Goal: Task Accomplishment & Management: Use online tool/utility

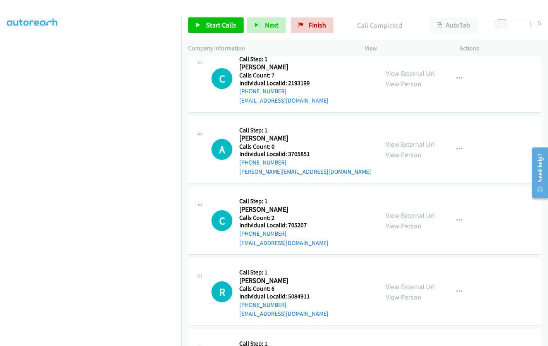
scroll to position [1200, 0]
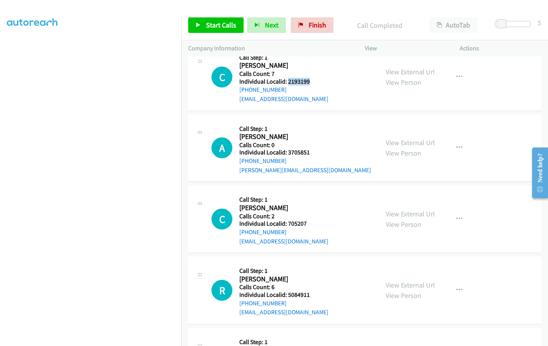
drag, startPoint x: 286, startPoint y: 80, endPoint x: 301, endPoint y: 81, distance: 14.7
click at [313, 81] on h5 "Individual Localid: 2193199" at bounding box center [283, 82] width 89 height 8
copy h5 "2193199"
drag, startPoint x: 287, startPoint y: 149, endPoint x: 311, endPoint y: 149, distance: 23.6
click at [311, 149] on h5 "Individual Localid: 3705851" at bounding box center [305, 153] width 132 height 8
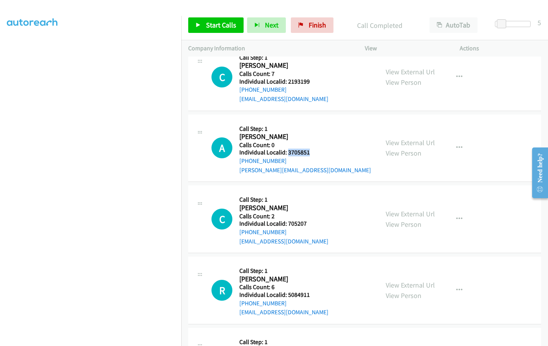
copy h5 "3705851"
drag, startPoint x: 288, startPoint y: 223, endPoint x: 317, endPoint y: 221, distance: 29.4
click at [317, 221] on h5 "Individual Localid: 705207" at bounding box center [283, 224] width 89 height 8
copy h5 "705207"
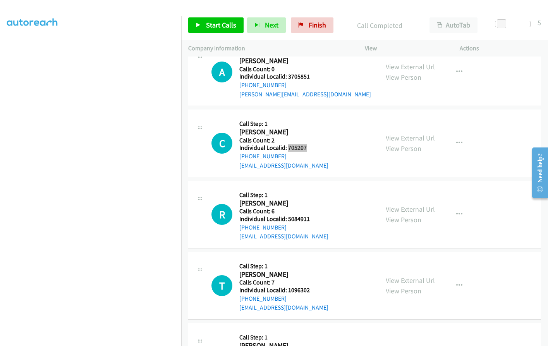
scroll to position [1277, 0]
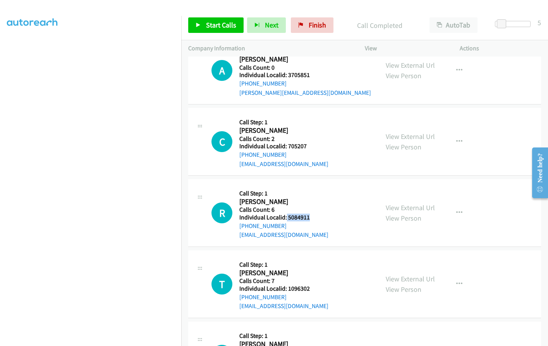
drag, startPoint x: 286, startPoint y: 217, endPoint x: 296, endPoint y: 215, distance: 10.6
click at [312, 217] on h5 "Individual Localid: 5084911" at bounding box center [283, 218] width 89 height 8
copy h5 "5084911"
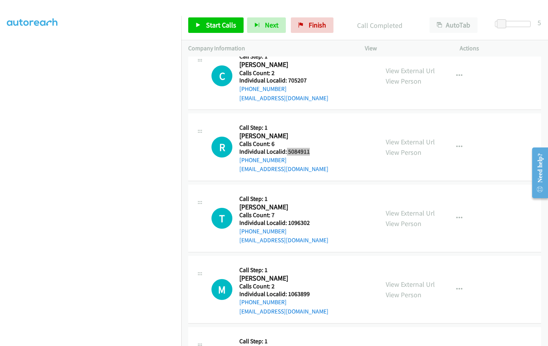
scroll to position [1345, 0]
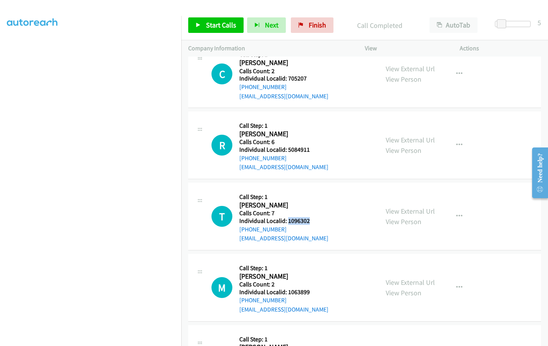
drag, startPoint x: 287, startPoint y: 221, endPoint x: 313, endPoint y: 219, distance: 26.8
click at [313, 219] on h5 "Individual Localid: 1096302" at bounding box center [283, 221] width 89 height 8
copy h5 "1096302"
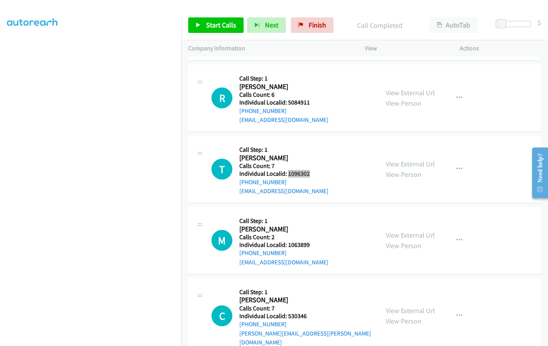
scroll to position [1403, 0]
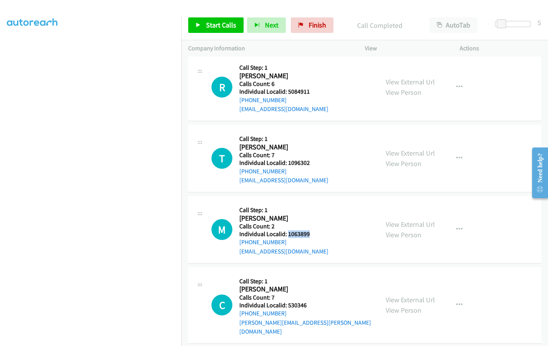
drag, startPoint x: 286, startPoint y: 233, endPoint x: 310, endPoint y: 233, distance: 24.0
click at [311, 233] on h5 "Individual Localid: 1063899" at bounding box center [283, 234] width 89 height 8
copy h5 "1063899"
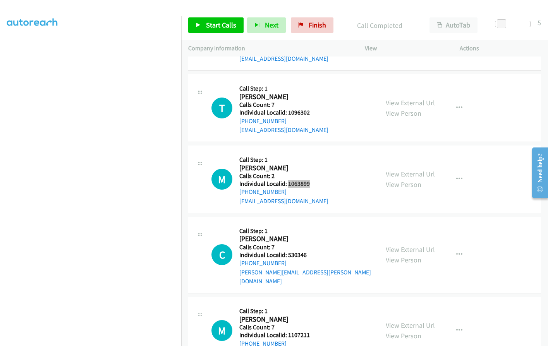
scroll to position [1461, 0]
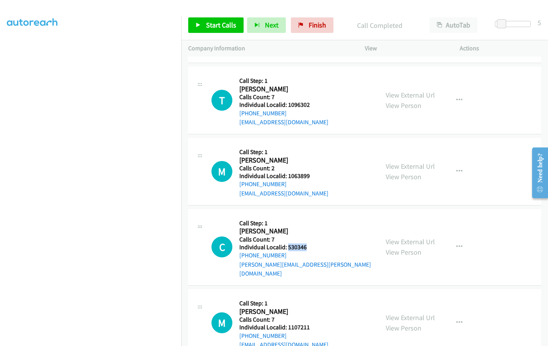
drag, startPoint x: 287, startPoint y: 245, endPoint x: 311, endPoint y: 245, distance: 24.0
click at [311, 245] on h5 "Individual Localid: 530346" at bounding box center [305, 247] width 132 height 8
copy h5 "530346"
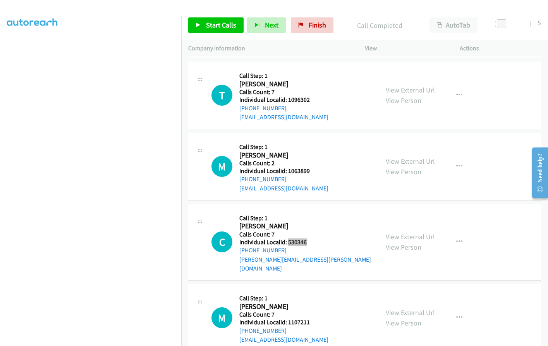
scroll to position [1474, 0]
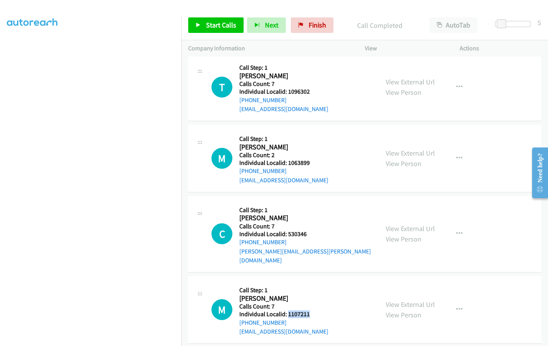
drag, startPoint x: 288, startPoint y: 304, endPoint x: 302, endPoint y: 304, distance: 14.3
click at [317, 310] on h5 "Individual Localid: 1107211" at bounding box center [283, 314] width 89 height 8
copy h5 "1107211"
click at [222, 25] on span "Start Calls" at bounding box center [221, 25] width 30 height 9
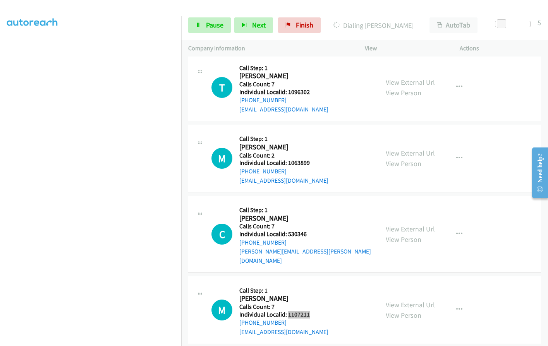
scroll to position [1507, 0]
click at [215, 14] on div "Start Calls Pause Next Finish Dialing Christopher Hanson AutoTab AutoTab 5" at bounding box center [364, 25] width 366 height 30
click at [216, 26] on span "Pause" at bounding box center [214, 25] width 17 height 9
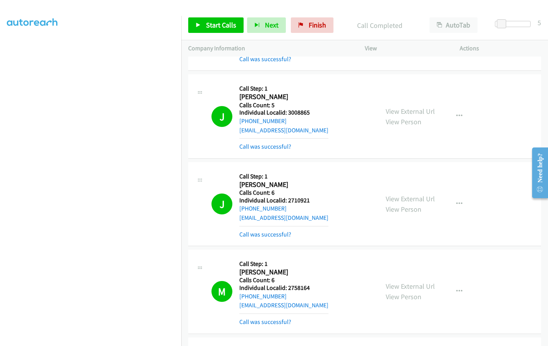
scroll to position [159, 0]
drag, startPoint x: 287, startPoint y: 114, endPoint x: 312, endPoint y: 113, distance: 25.6
click at [312, 113] on h5 "Individual Localid: 3008865" at bounding box center [283, 112] width 89 height 8
copy h5 "3008865"
drag, startPoint x: 286, startPoint y: 199, endPoint x: 301, endPoint y: 202, distance: 15.0
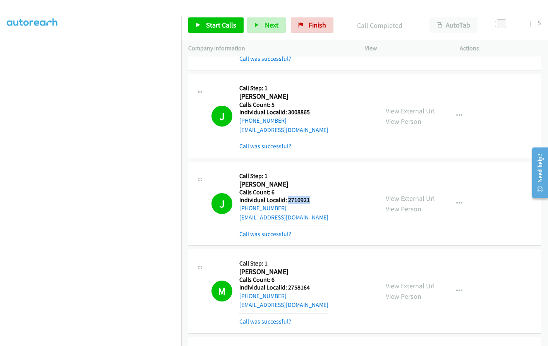
click at [312, 199] on h5 "Individual Localid: 2710921" at bounding box center [283, 200] width 89 height 8
copy h5 "2710921"
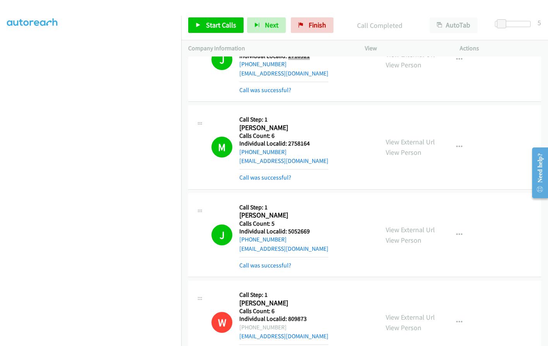
scroll to position [305, 0]
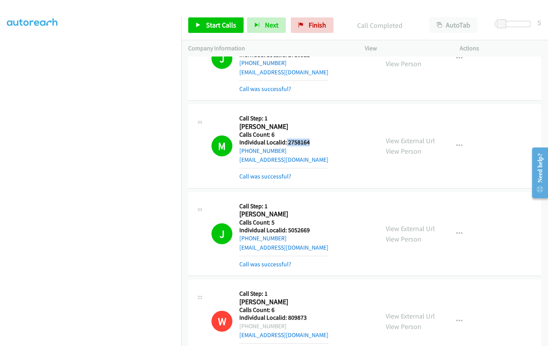
drag, startPoint x: 286, startPoint y: 140, endPoint x: 310, endPoint y: 140, distance: 24.4
click at [310, 140] on h5 "Individual Localid: 2758164" at bounding box center [283, 143] width 89 height 8
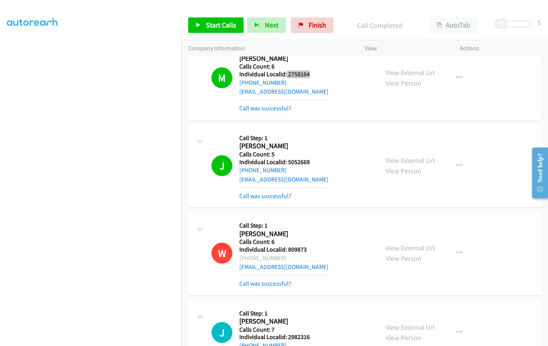
scroll to position [401, 0]
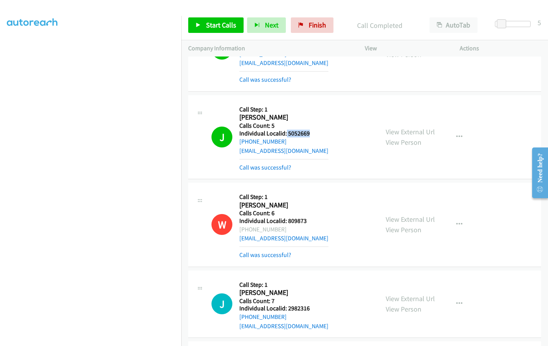
drag, startPoint x: 286, startPoint y: 133, endPoint x: 312, endPoint y: 132, distance: 25.6
click at [312, 132] on h5 "Individual Localid: 5052669" at bounding box center [283, 134] width 89 height 8
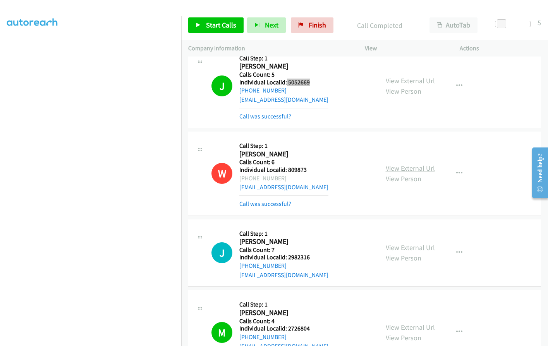
scroll to position [556, 0]
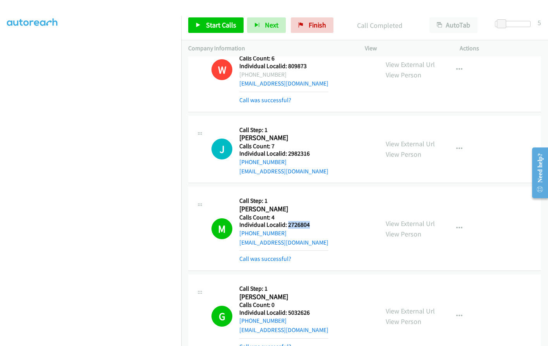
drag, startPoint x: 286, startPoint y: 224, endPoint x: 305, endPoint y: 221, distance: 18.3
click at [319, 221] on h5 "Individual Localid: 2726804" at bounding box center [283, 225] width 89 height 8
drag, startPoint x: 288, startPoint y: 310, endPoint x: 315, endPoint y: 310, distance: 27.1
click at [315, 310] on h5 "Individual Localid: 5032626" at bounding box center [283, 313] width 89 height 8
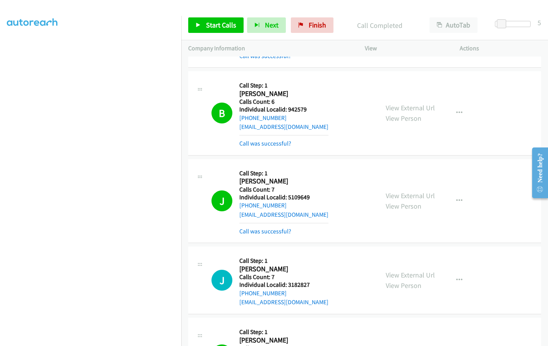
scroll to position [846, 0]
drag, startPoint x: 287, startPoint y: 110, endPoint x: 308, endPoint y: 110, distance: 20.5
click at [308, 110] on h5 "Individual Localid: 942579" at bounding box center [283, 110] width 89 height 8
drag, startPoint x: 286, startPoint y: 197, endPoint x: 320, endPoint y: 197, distance: 33.7
click at [320, 197] on div "J Callback Scheduled Call Step: 1 John Cascarano America/Chicago Calls Count: 7…" at bounding box center [291, 201] width 160 height 70
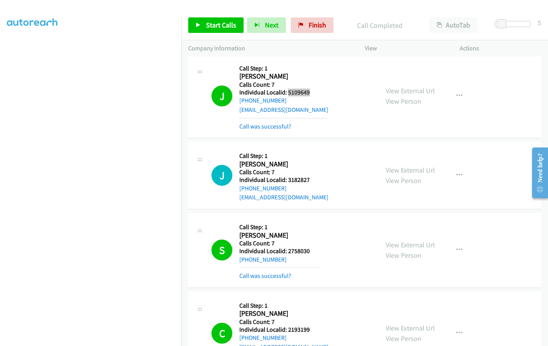
scroll to position [962, 0]
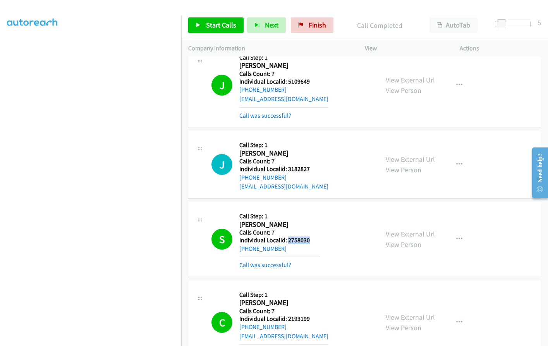
drag, startPoint x: 287, startPoint y: 241, endPoint x: 317, endPoint y: 239, distance: 29.8
click at [317, 239] on h5 "Individual Localid: 2758030" at bounding box center [279, 240] width 80 height 8
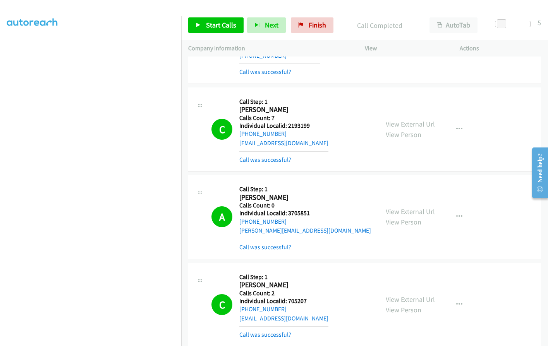
scroll to position [1156, 0]
drag, startPoint x: 286, startPoint y: 125, endPoint x: 300, endPoint y: 124, distance: 13.6
click at [318, 124] on h5 "Individual Localid: 2193199" at bounding box center [283, 126] width 89 height 8
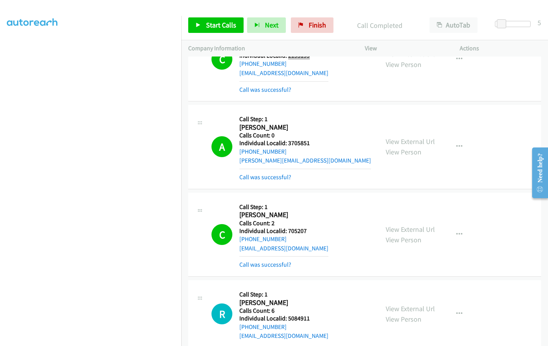
scroll to position [1253, 0]
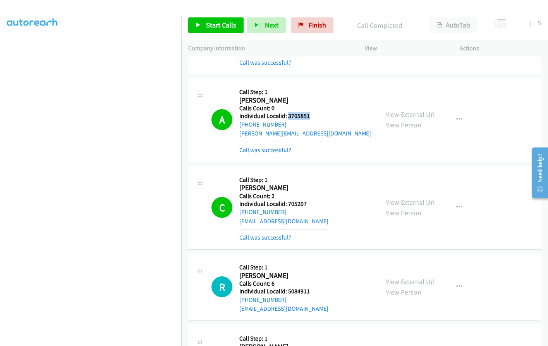
drag, startPoint x: 287, startPoint y: 116, endPoint x: 312, endPoint y: 116, distance: 24.8
click at [312, 116] on h5 "Individual Localid: 3705851" at bounding box center [305, 116] width 132 height 8
drag, startPoint x: 288, startPoint y: 203, endPoint x: 312, endPoint y: 202, distance: 24.0
click at [312, 202] on h5 "Individual Localid: 705207" at bounding box center [283, 204] width 89 height 8
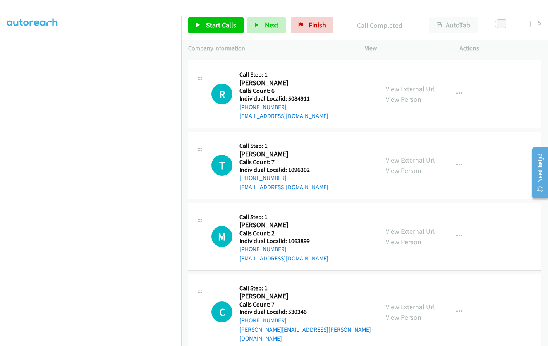
scroll to position [1446, 0]
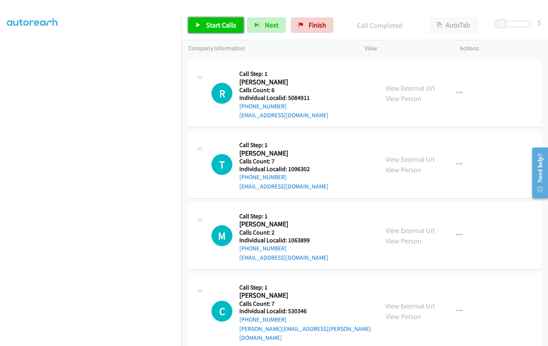
click at [212, 29] on span "Start Calls" at bounding box center [221, 25] width 30 height 9
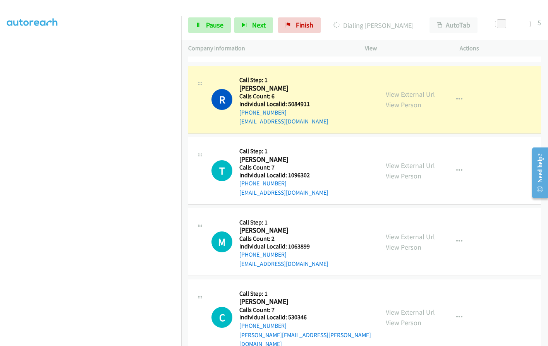
scroll to position [1437, 0]
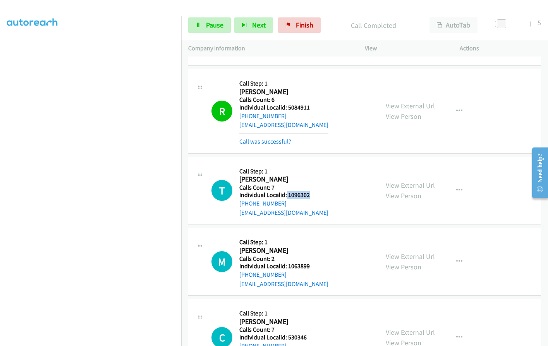
drag, startPoint x: 286, startPoint y: 196, endPoint x: 315, endPoint y: 195, distance: 29.0
click at [315, 195] on h5 "Individual Localid: 1096302" at bounding box center [283, 195] width 89 height 8
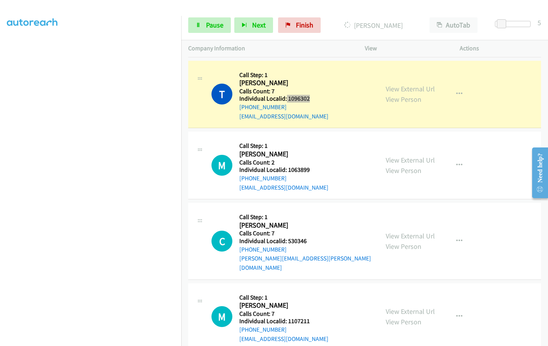
scroll to position [1540, 0]
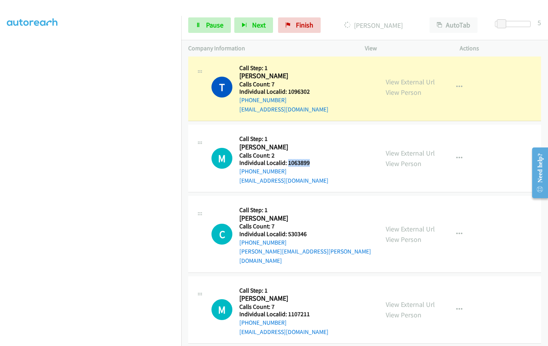
drag, startPoint x: 287, startPoint y: 163, endPoint x: 314, endPoint y: 163, distance: 26.7
click at [317, 163] on h5 "Individual Localid: 1063899" at bounding box center [283, 163] width 89 height 8
drag, startPoint x: 286, startPoint y: 233, endPoint x: 307, endPoint y: 234, distance: 20.5
click at [307, 234] on h5 "Individual Localid: 530346" at bounding box center [305, 234] width 132 height 8
drag, startPoint x: 290, startPoint y: 305, endPoint x: 303, endPoint y: 305, distance: 12.8
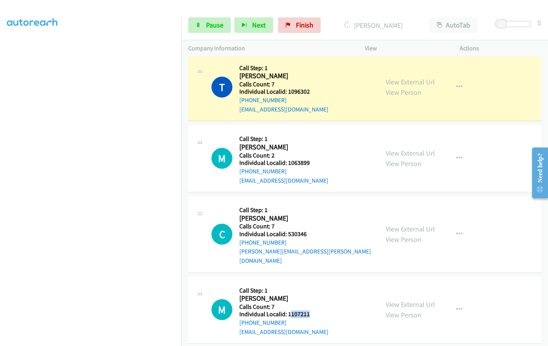
click at [317, 310] on h5 "Individual Localid: 1107211" at bounding box center [283, 314] width 89 height 8
click at [297, 294] on h2 "Mr Perlstein" at bounding box center [279, 298] width 80 height 9
drag, startPoint x: 288, startPoint y: 306, endPoint x: 313, endPoint y: 306, distance: 25.5
click at [313, 310] on h5 "Individual Localid: 1107211" at bounding box center [283, 314] width 89 height 8
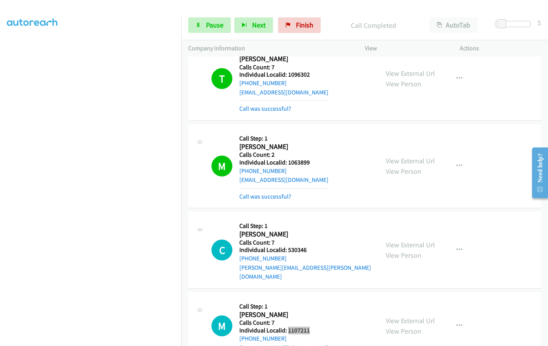
scroll to position [1573, 0]
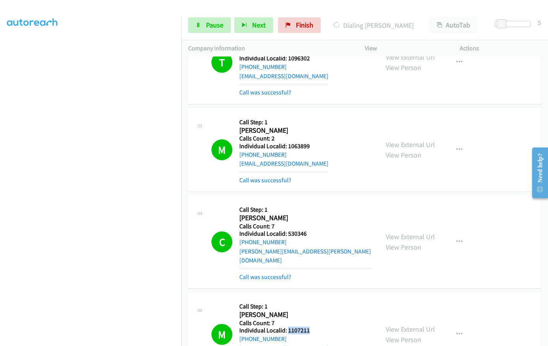
drag, startPoint x: 368, startPoint y: 25, endPoint x: 416, endPoint y: 24, distance: 48.0
click at [416, 24] on div "Dialing Jojo Vattathara" at bounding box center [373, 24] width 98 height 15
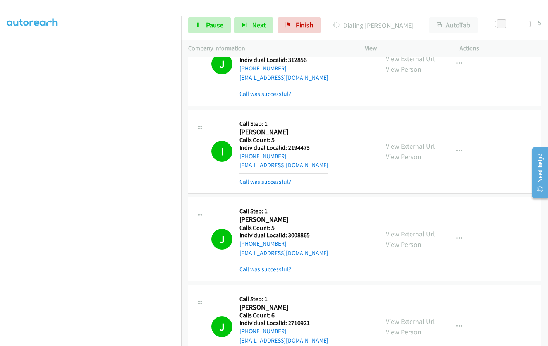
scroll to position [0, 0]
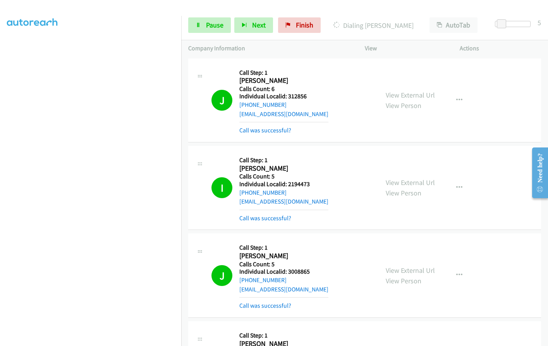
drag, startPoint x: 366, startPoint y: 25, endPoint x: 411, endPoint y: 24, distance: 45.3
click at [411, 24] on p "Dialing James Weidman" at bounding box center [373, 25] width 84 height 10
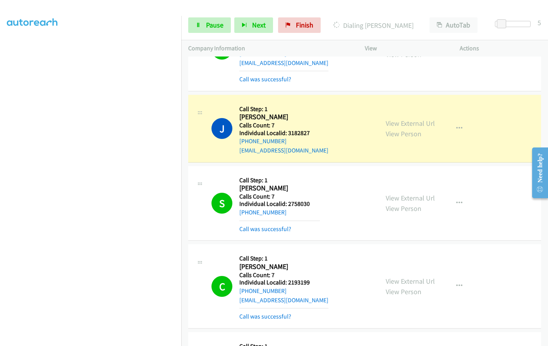
scroll to position [1016, 0]
click at [338, 141] on div "J Callback Scheduled Call Step: 1 James Weidman America/New_York Calls Count: 7…" at bounding box center [291, 127] width 160 height 53
drag, startPoint x: 288, startPoint y: 131, endPoint x: 310, endPoint y: 132, distance: 22.1
click at [315, 132] on h5 "Individual Localid: 3182827" at bounding box center [283, 132] width 89 height 8
drag, startPoint x: 11, startPoint y: 165, endPoint x: 0, endPoint y: 193, distance: 30.3
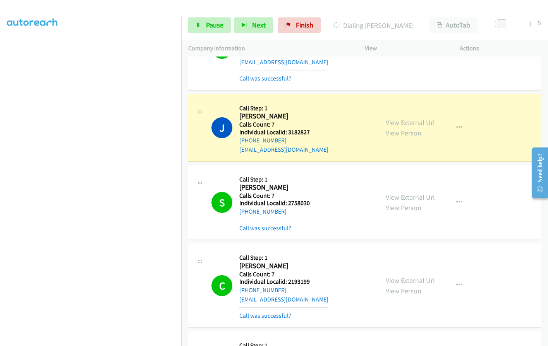
click at [0, 193] on aside "Dialing Mode: Power | Switch to Preview My Lists" at bounding box center [90, 147] width 181 height 428
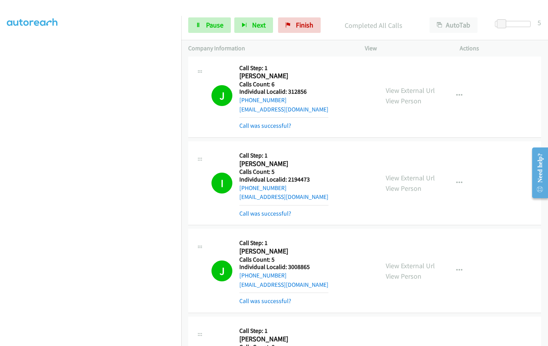
scroll to position [0, 0]
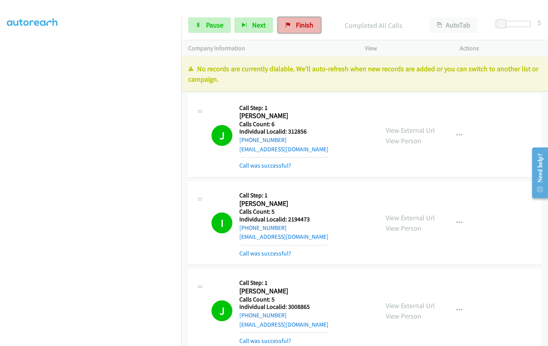
click at [301, 24] on span "Finish" at bounding box center [304, 25] width 17 height 9
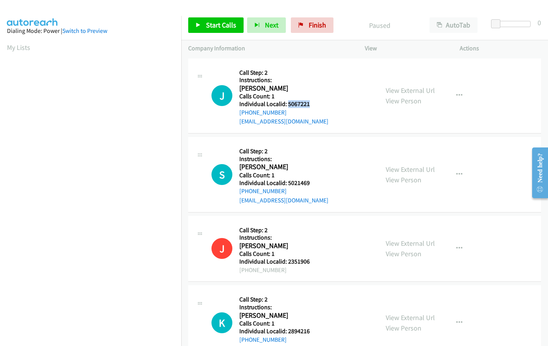
drag, startPoint x: 287, startPoint y: 104, endPoint x: 312, endPoint y: 103, distance: 25.2
click at [312, 103] on h5 "Individual Localid: 5067221" at bounding box center [283, 104] width 89 height 8
copy h5 "5067221"
drag, startPoint x: 287, startPoint y: 181, endPoint x: 308, endPoint y: 181, distance: 20.9
click at [311, 181] on h5 "Individual Localid: 5021469" at bounding box center [283, 183] width 89 height 8
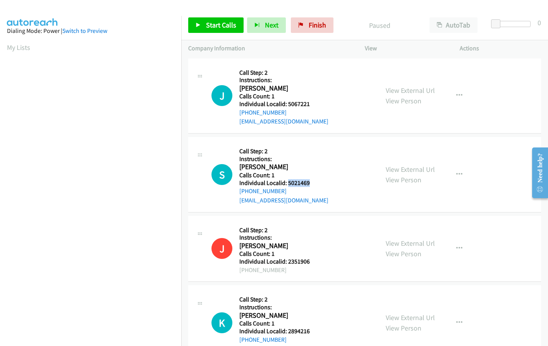
copy h5 "5021469"
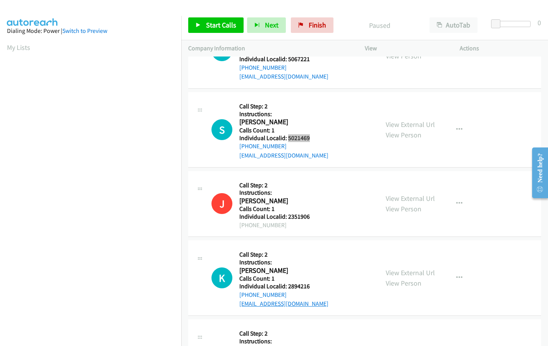
scroll to position [87, 0]
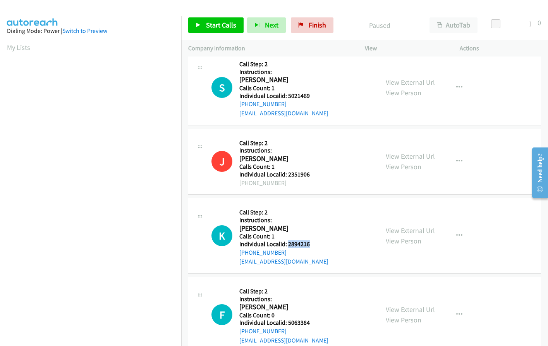
drag, startPoint x: 287, startPoint y: 244, endPoint x: 311, endPoint y: 241, distance: 24.5
click at [311, 241] on h5 "Individual Localid: 2894216" at bounding box center [283, 244] width 89 height 8
copy h5 "2894216"
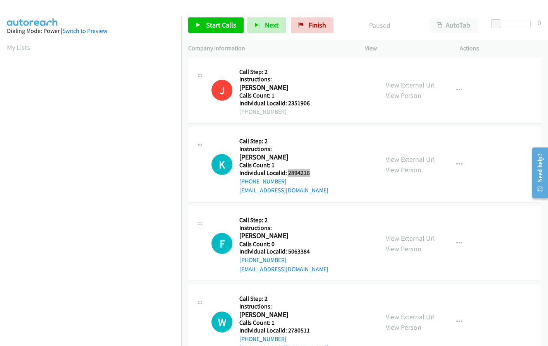
scroll to position [164, 0]
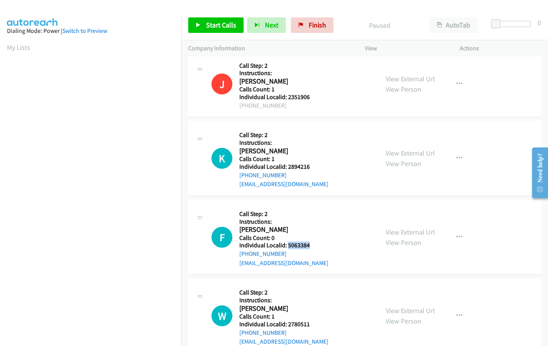
drag, startPoint x: 287, startPoint y: 244, endPoint x: 309, endPoint y: 245, distance: 22.4
click at [309, 245] on h5 "Individual Localid: 5063384" at bounding box center [283, 245] width 89 height 8
copy h5 "5063384"
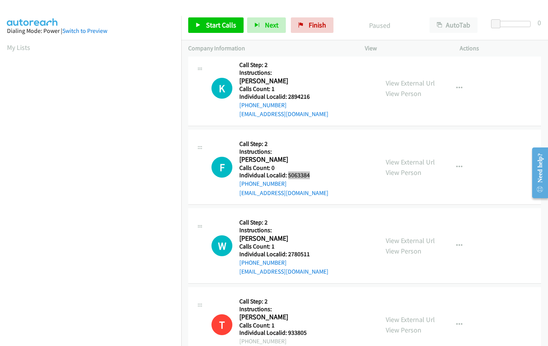
scroll to position [261, 0]
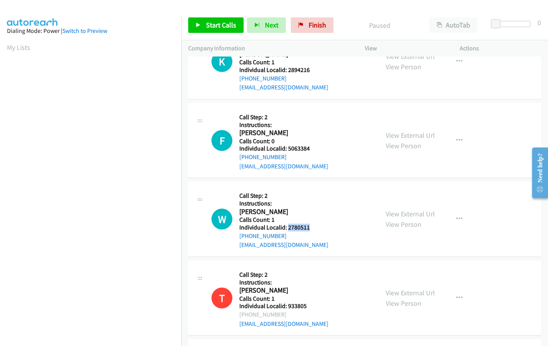
drag, startPoint x: 286, startPoint y: 226, endPoint x: 313, endPoint y: 226, distance: 27.1
click at [313, 226] on h5 "Individual Localid: 2780511" at bounding box center [283, 228] width 89 height 8
copy h5 "2780511"
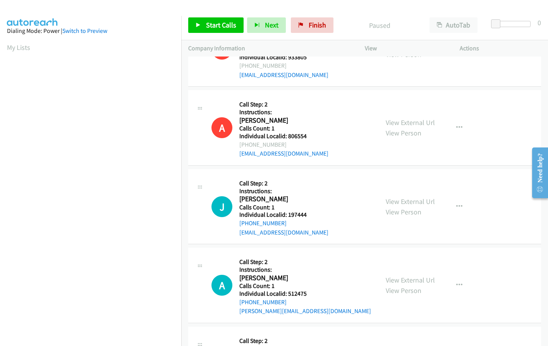
scroll to position [532, 0]
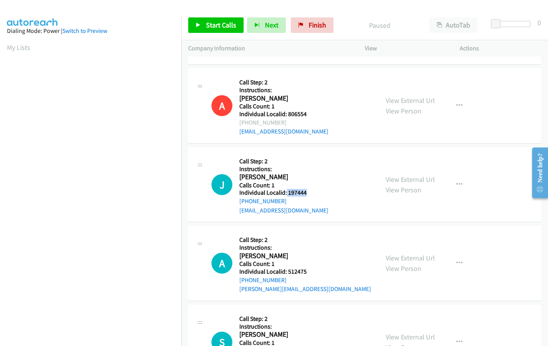
drag, startPoint x: 285, startPoint y: 192, endPoint x: 310, endPoint y: 192, distance: 24.4
click at [310, 192] on h5 "Individual Localid: 197444" at bounding box center [283, 193] width 89 height 8
copy h5 "197444"
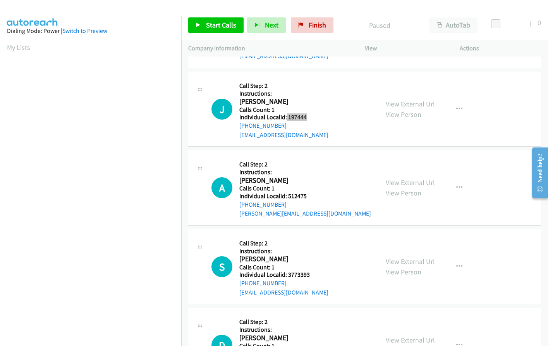
scroll to position [639, 0]
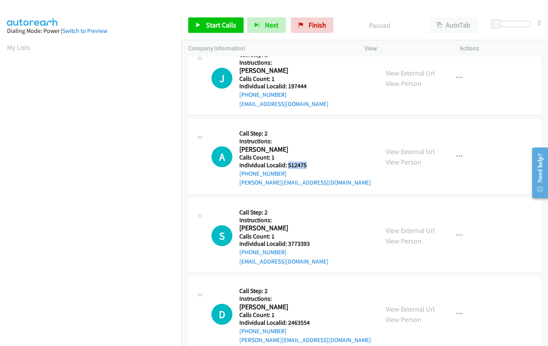
drag, startPoint x: 287, startPoint y: 165, endPoint x: 308, endPoint y: 165, distance: 20.5
click at [308, 165] on h5 "Individual Localid: 512475" at bounding box center [305, 165] width 132 height 8
copy h5 "512475"
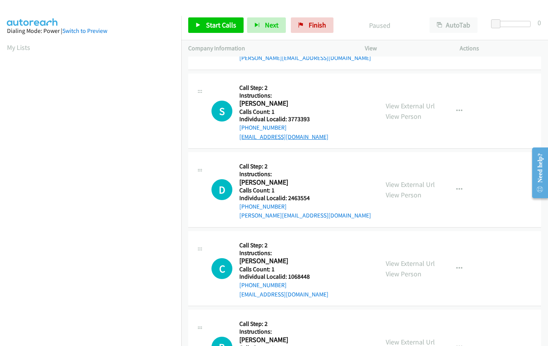
scroll to position [764, 0]
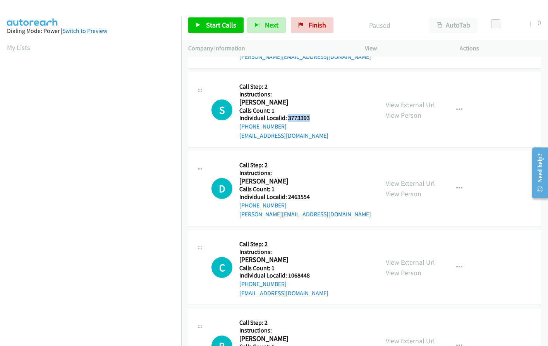
drag, startPoint x: 287, startPoint y: 118, endPoint x: 310, endPoint y: 117, distance: 23.2
click at [310, 117] on h5 "Individual Localid: 3773393" at bounding box center [283, 118] width 89 height 8
copy h5 "3773393"
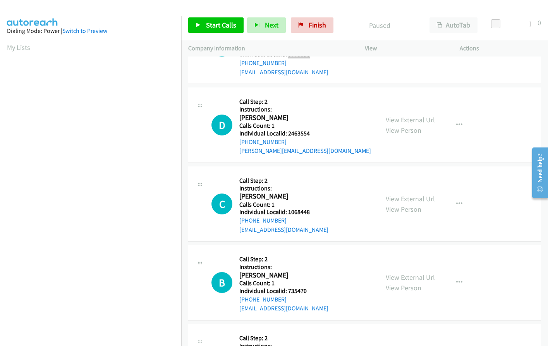
scroll to position [842, 0]
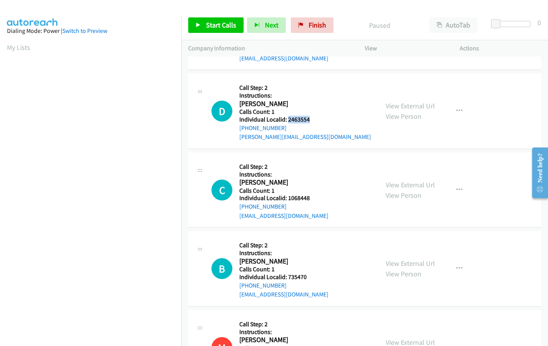
drag, startPoint x: 287, startPoint y: 120, endPoint x: 311, endPoint y: 119, distance: 24.4
click at [311, 119] on h5 "Individual Localid: 2463554" at bounding box center [305, 120] width 132 height 8
copy h5 "2463554"
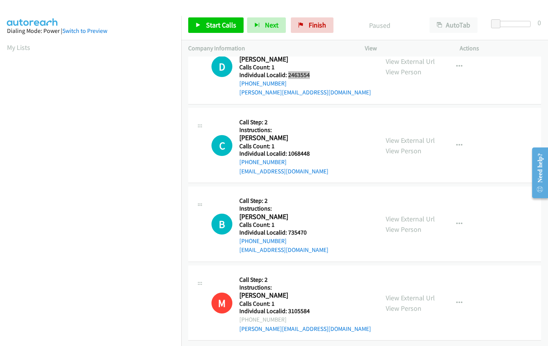
scroll to position [890, 0]
drag, startPoint x: 287, startPoint y: 149, endPoint x: 311, endPoint y: 149, distance: 24.0
click at [311, 149] on h5 "Individual Localid: 1068448" at bounding box center [283, 153] width 89 height 8
copy h5 "1068448"
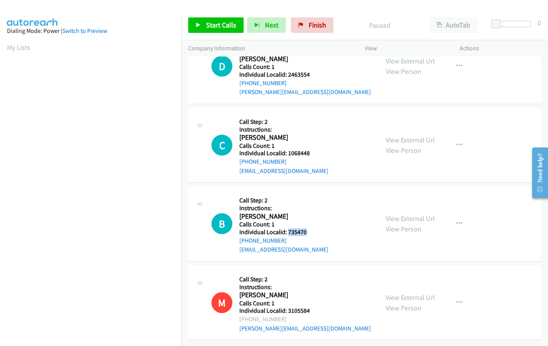
drag, startPoint x: 287, startPoint y: 226, endPoint x: 307, endPoint y: 228, distance: 20.6
click at [307, 228] on h5 "Individual Localid: 735470" at bounding box center [283, 232] width 89 height 8
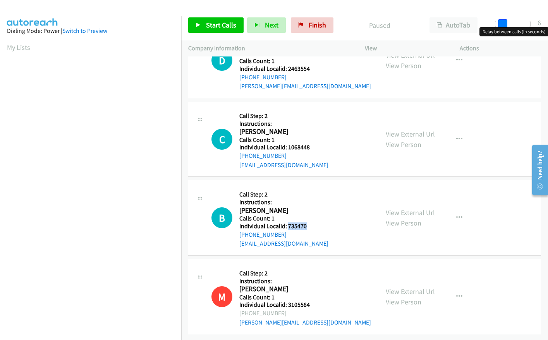
drag, startPoint x: 497, startPoint y: 24, endPoint x: 504, endPoint y: 22, distance: 7.1
click at [504, 22] on span at bounding box center [502, 23] width 9 height 9
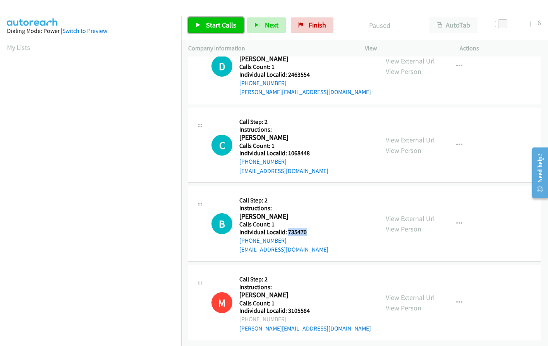
click at [230, 25] on span "Start Calls" at bounding box center [221, 25] width 30 height 9
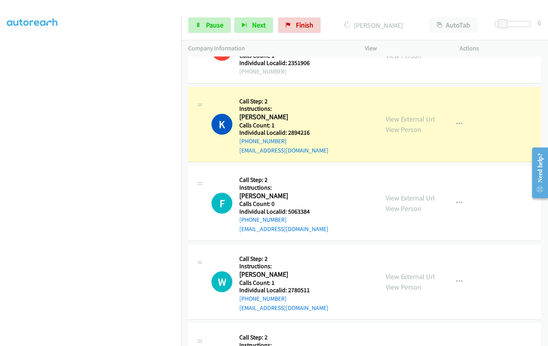
scroll to position [232, 0]
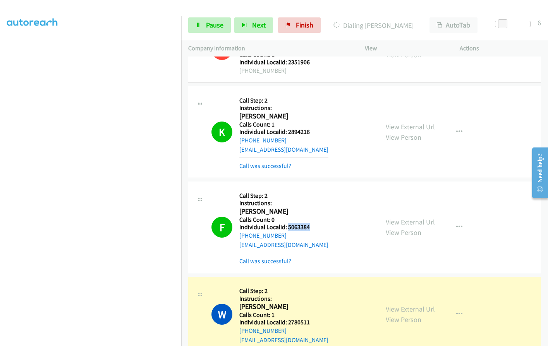
drag, startPoint x: 287, startPoint y: 224, endPoint x: 312, endPoint y: 226, distance: 25.6
click at [312, 226] on h5 "Individual Localid: 5063384" at bounding box center [283, 227] width 89 height 8
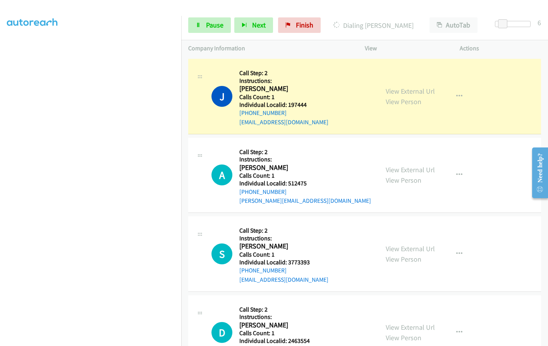
scroll to position [706, 0]
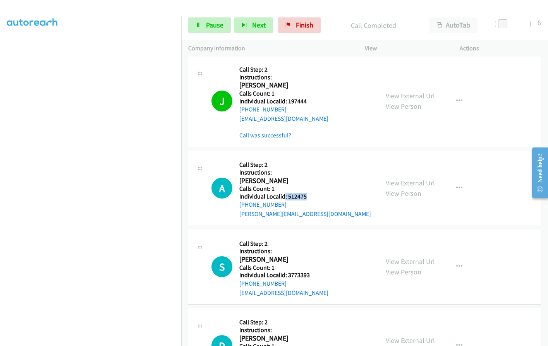
drag, startPoint x: 288, startPoint y: 197, endPoint x: 312, endPoint y: 195, distance: 23.6
click at [312, 195] on h5 "Individual Localid: 512475" at bounding box center [305, 197] width 132 height 8
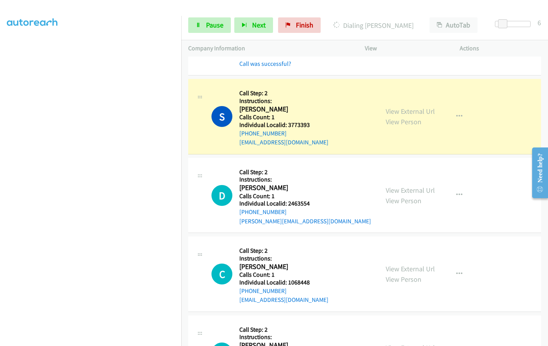
scroll to position [909, 0]
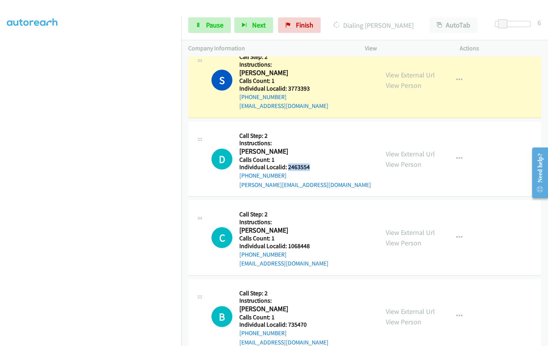
drag, startPoint x: 287, startPoint y: 167, endPoint x: 314, endPoint y: 167, distance: 27.1
click at [314, 167] on h5 "Individual Localid: 2463554" at bounding box center [305, 167] width 132 height 8
drag, startPoint x: 289, startPoint y: 248, endPoint x: 308, endPoint y: 247, distance: 18.6
click at [308, 247] on h5 "Individual Localid: 1068448" at bounding box center [283, 246] width 89 height 8
drag, startPoint x: 286, startPoint y: 326, endPoint x: 306, endPoint y: 326, distance: 20.1
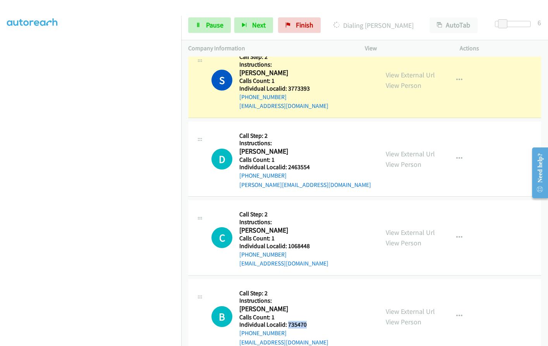
click at [306, 326] on h5 "Individual Localid: 735470" at bounding box center [283, 325] width 89 height 8
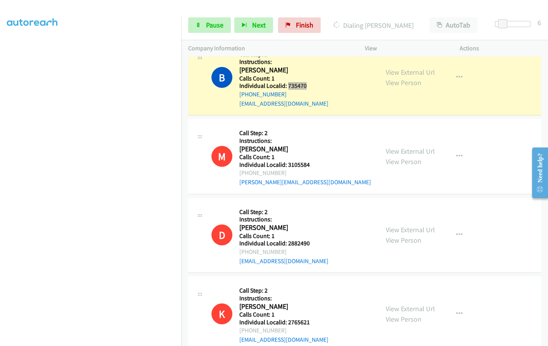
scroll to position [1120, 0]
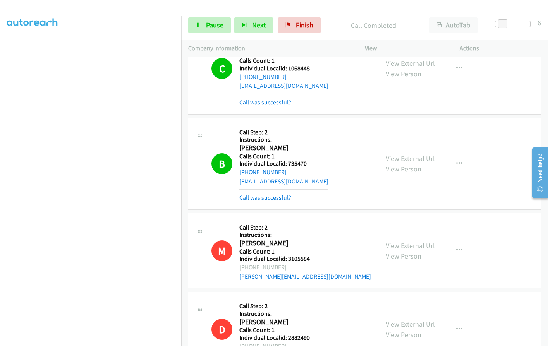
drag, startPoint x: 14, startPoint y: 192, endPoint x: 3, endPoint y: 181, distance: 15.1
click at [3, 181] on aside "Dialing Mode: Power | Switch to Preview My Lists" at bounding box center [90, 147] width 181 height 428
click at [212, 21] on span "Pause" at bounding box center [214, 25] width 17 height 9
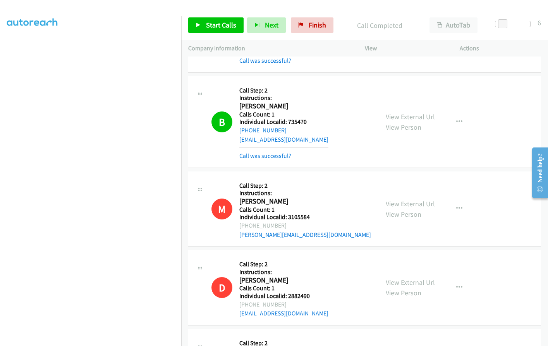
scroll to position [1149, 0]
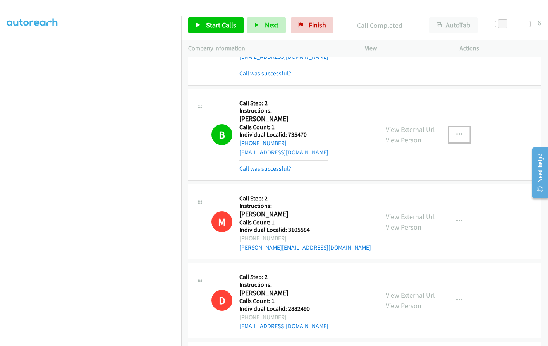
click at [458, 132] on icon "button" at bounding box center [459, 135] width 6 height 6
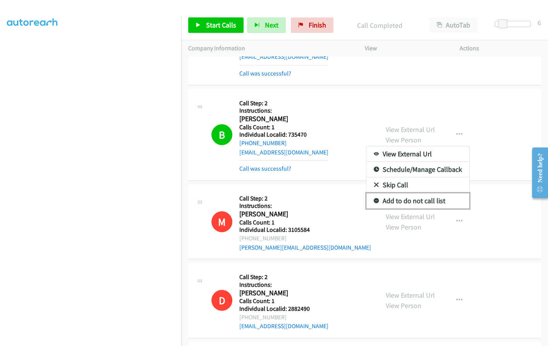
click at [375, 199] on icon at bounding box center [375, 201] width 5 height 5
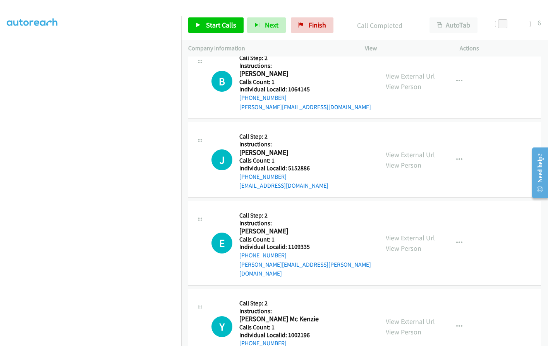
scroll to position [1700, 0]
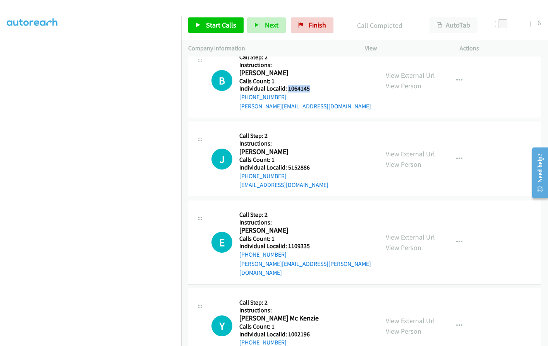
drag, startPoint x: 287, startPoint y: 89, endPoint x: 312, endPoint y: 89, distance: 24.8
click at [312, 89] on h5 "Individual Localid: 1064145" at bounding box center [305, 89] width 132 height 8
drag, startPoint x: 288, startPoint y: 166, endPoint x: 301, endPoint y: 169, distance: 13.7
click at [313, 169] on div "J Callback Scheduled Call Step: 2 Instructions: Jared Wade America/Los_Angeles …" at bounding box center [291, 158] width 160 height 61
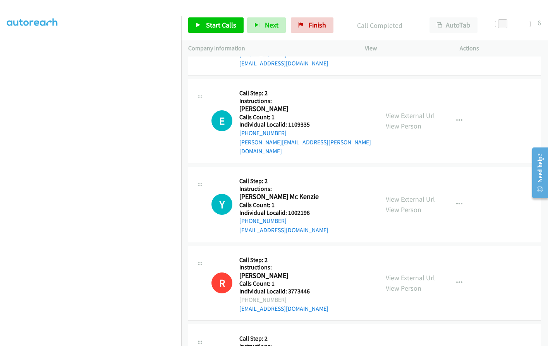
scroll to position [1826, 0]
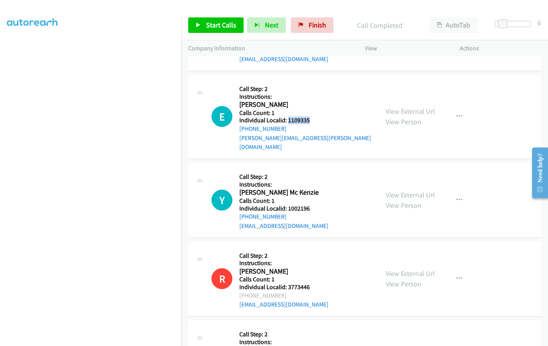
drag, startPoint x: 287, startPoint y: 120, endPoint x: 307, endPoint y: 121, distance: 19.8
click at [310, 120] on div "E Callback Scheduled Call Step: 2 Instructions: Eric Schettler America/Phoenix …" at bounding box center [291, 117] width 160 height 70
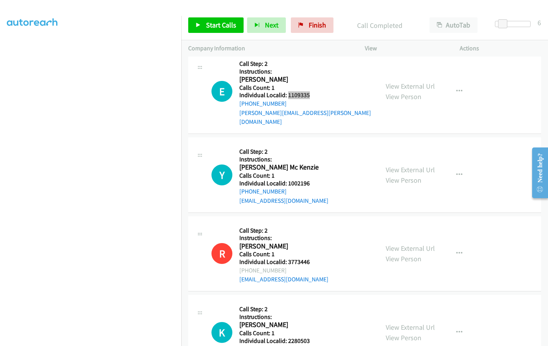
scroll to position [1855, 0]
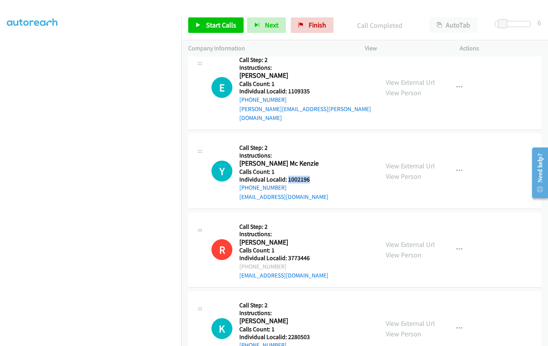
drag, startPoint x: 291, startPoint y: 170, endPoint x: 309, endPoint y: 170, distance: 18.2
click at [309, 170] on div "Y Callback Scheduled Call Step: 2 Instructions: Yates Mc Kenzie America/Los_Ang…" at bounding box center [291, 170] width 160 height 61
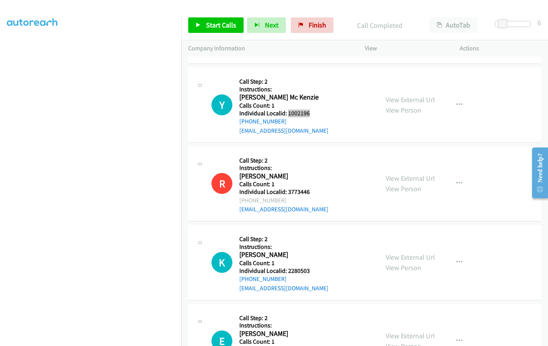
scroll to position [1923, 0]
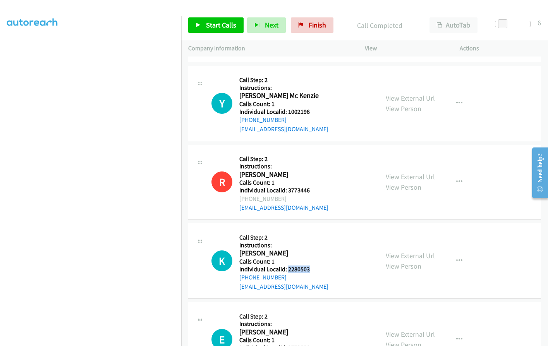
drag, startPoint x: 288, startPoint y: 259, endPoint x: 318, endPoint y: 260, distance: 31.0
click at [318, 260] on div "K Callback Scheduled Call Step: 2 Instructions: Kyle Stoffregen America/Los_Ang…" at bounding box center [291, 260] width 160 height 61
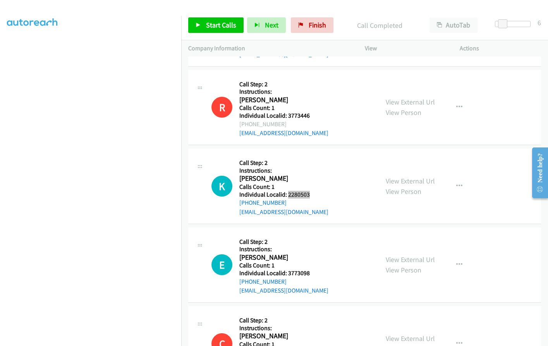
scroll to position [2000, 0]
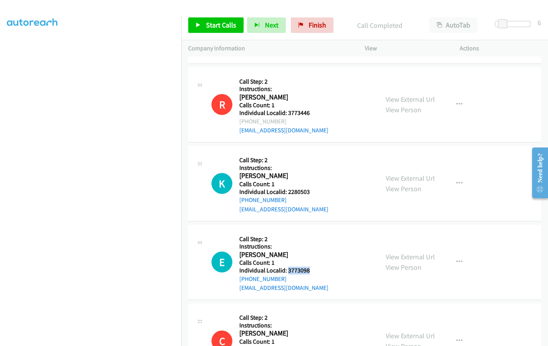
drag, startPoint x: 287, startPoint y: 261, endPoint x: 310, endPoint y: 261, distance: 23.2
click at [310, 261] on div "E Callback Scheduled Call Step: 2 Instructions: Eric Dunlap America/New_York Ca…" at bounding box center [291, 262] width 160 height 61
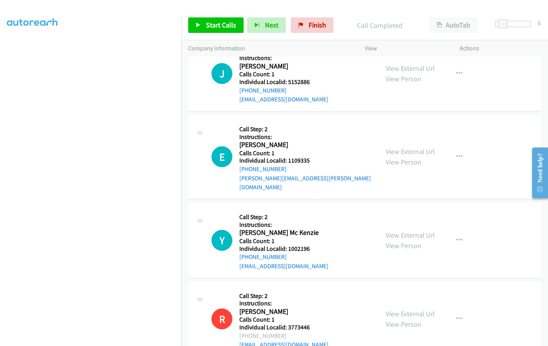
scroll to position [1784, 0]
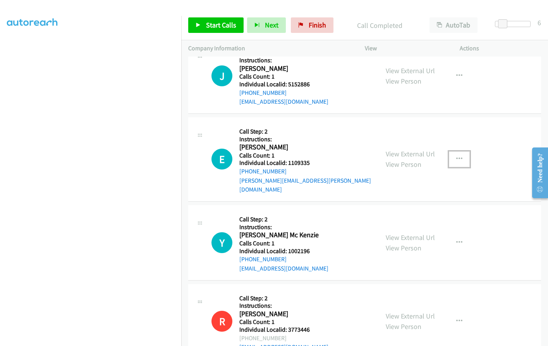
click at [457, 151] on button "button" at bounding box center [459, 158] width 21 height 15
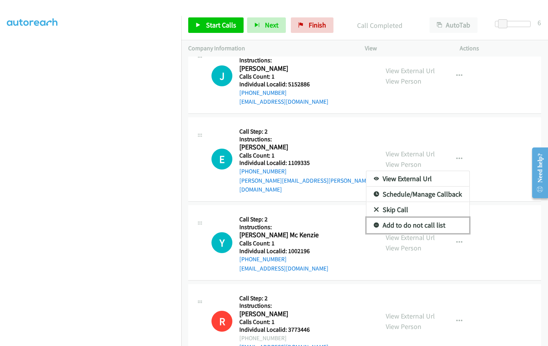
click at [373, 223] on icon at bounding box center [375, 225] width 5 height 5
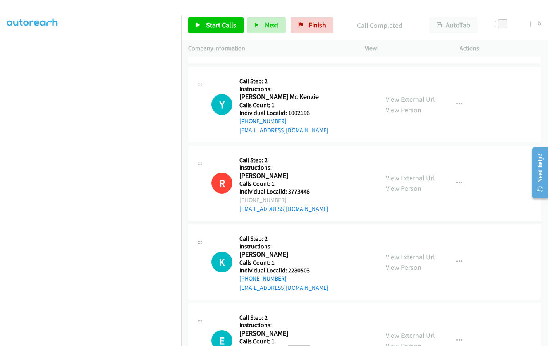
scroll to position [1948, 0]
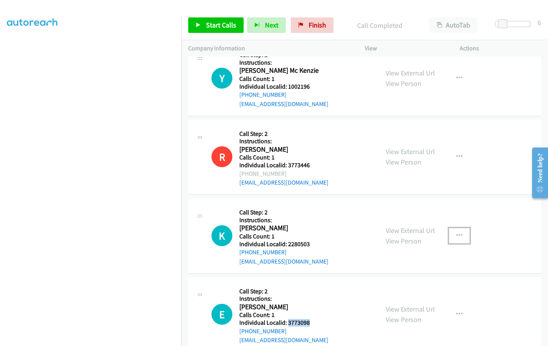
click at [456, 233] on icon "button" at bounding box center [459, 236] width 6 height 6
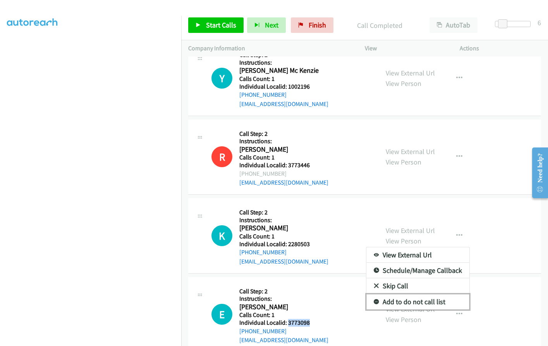
click at [373, 300] on icon at bounding box center [375, 302] width 5 height 5
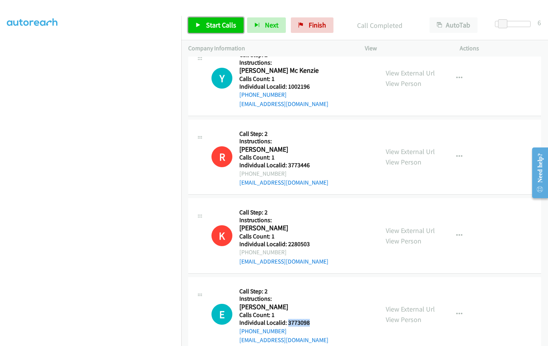
click at [220, 21] on span "Start Calls" at bounding box center [221, 25] width 30 height 9
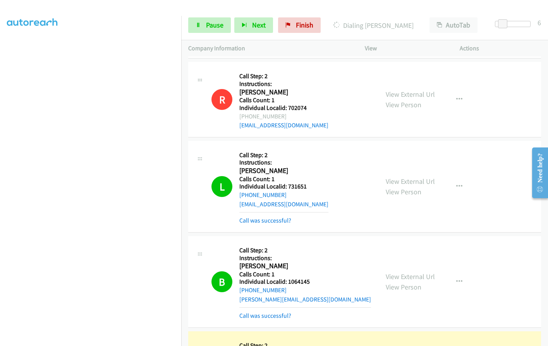
scroll to position [1551, 0]
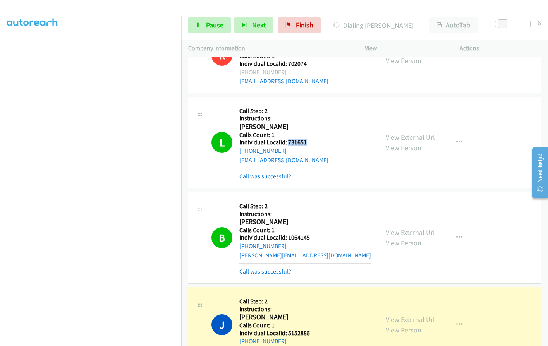
drag, startPoint x: 287, startPoint y: 142, endPoint x: 312, endPoint y: 142, distance: 25.5
click at [312, 142] on div "L Callback Scheduled Call Step: 2 Instructions: Louis Fernandez America/Los_Ang…" at bounding box center [291, 142] width 160 height 77
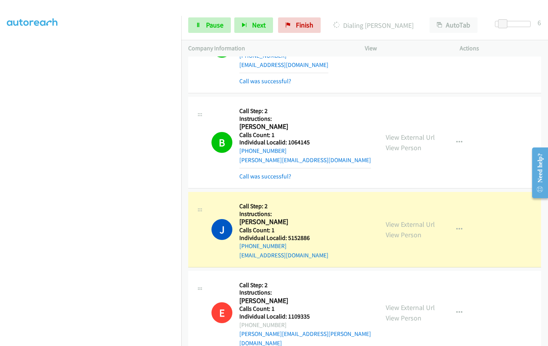
scroll to position [1648, 0]
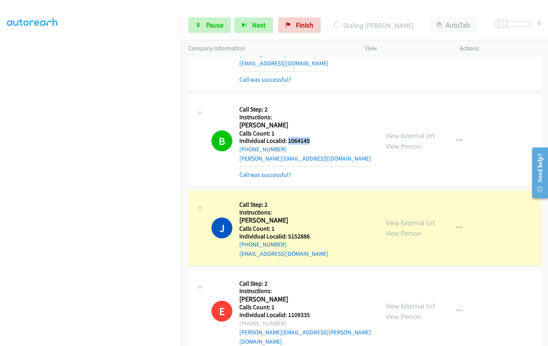
drag, startPoint x: 286, startPoint y: 140, endPoint x: 310, endPoint y: 140, distance: 23.6
click at [310, 140] on h5 "Individual Localid: 1064145" at bounding box center [305, 141] width 132 height 8
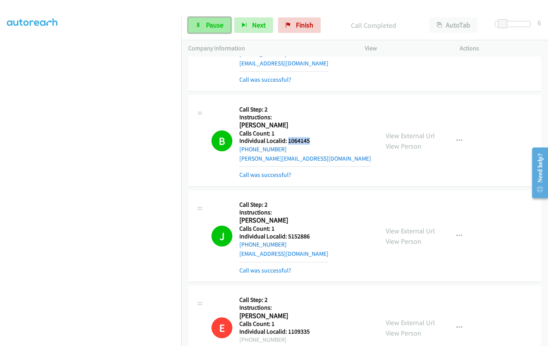
click at [214, 18] on link "Pause" at bounding box center [209, 24] width 43 height 15
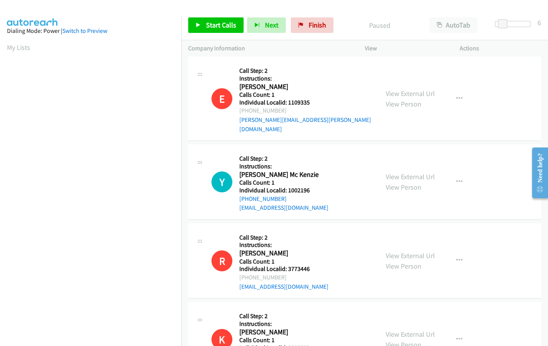
scroll to position [1880, 0]
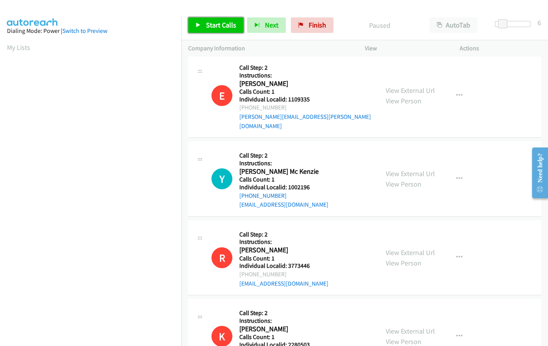
click at [211, 24] on span "Start Calls" at bounding box center [221, 25] width 30 height 9
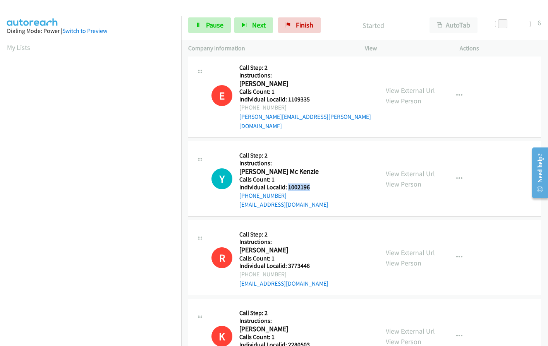
drag, startPoint x: 287, startPoint y: 178, endPoint x: 310, endPoint y: 178, distance: 23.6
click at [310, 178] on div "Y Callback Scheduled Call Step: 2 Instructions: Yates Mc Kenzie America/Los_Ang…" at bounding box center [291, 178] width 160 height 61
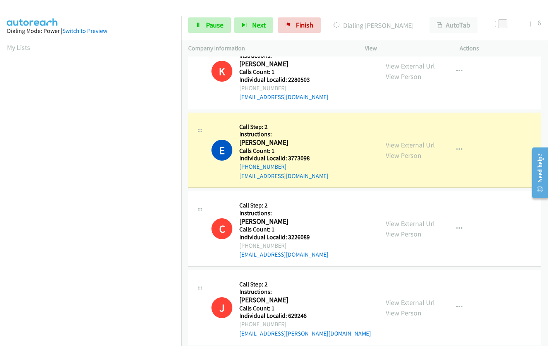
scroll to position [2180, 0]
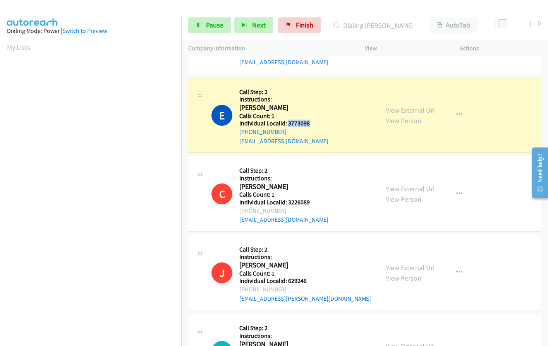
drag, startPoint x: 288, startPoint y: 114, endPoint x: 315, endPoint y: 114, distance: 27.9
click at [315, 114] on div "E Callback Scheduled Call Step: 2 Instructions: Eric Dunlap America/New_York Ca…" at bounding box center [291, 115] width 160 height 61
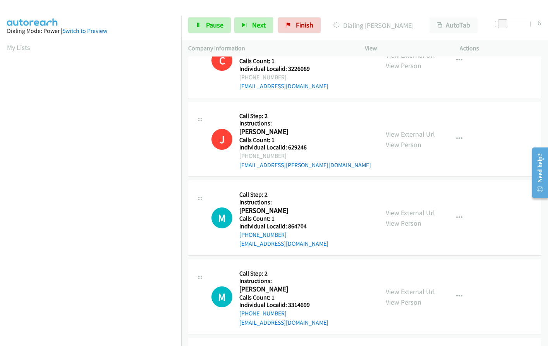
scroll to position [2335, 0]
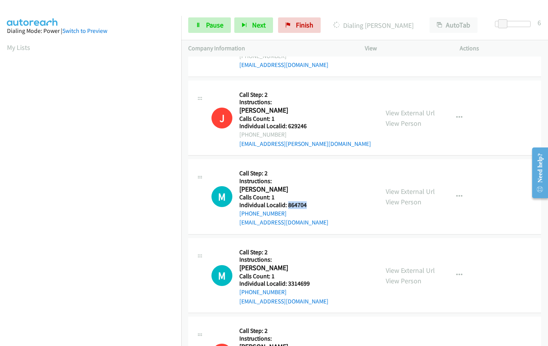
drag, startPoint x: 287, startPoint y: 195, endPoint x: 317, endPoint y: 195, distance: 29.8
click at [317, 195] on div "M Callback Scheduled Call Step: 2 Instructions: Michael Ashe America/New_York C…" at bounding box center [291, 196] width 160 height 61
drag, startPoint x: 289, startPoint y: 274, endPoint x: 310, endPoint y: 275, distance: 21.7
click at [310, 280] on h5 "Individual Localid: 3314699" at bounding box center [283, 284] width 89 height 8
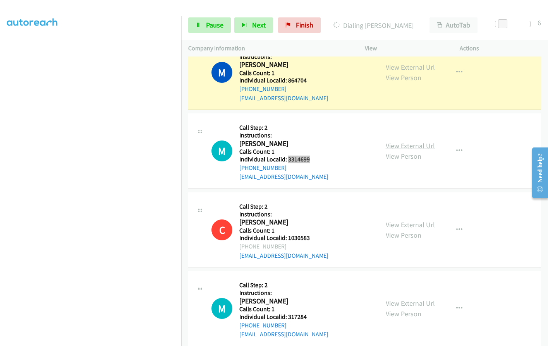
scroll to position [2479, 0]
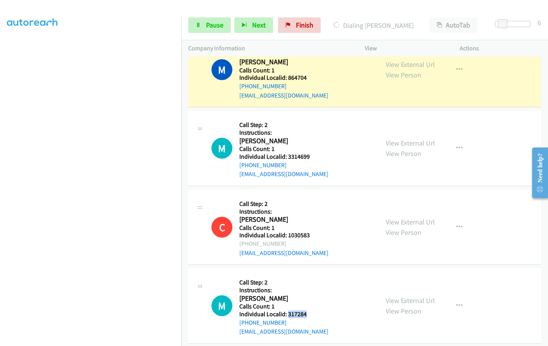
drag, startPoint x: 286, startPoint y: 305, endPoint x: 307, endPoint y: 305, distance: 20.5
click at [307, 305] on div "M Callback Scheduled Call Step: 2 Instructions: Max Becraft America/New_York Ca…" at bounding box center [291, 305] width 160 height 61
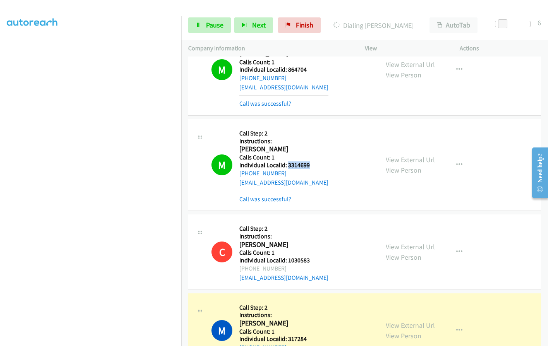
drag, startPoint x: 287, startPoint y: 154, endPoint x: 311, endPoint y: 154, distance: 24.4
click at [311, 161] on h5 "Individual Localid: 3314699" at bounding box center [283, 165] width 89 height 8
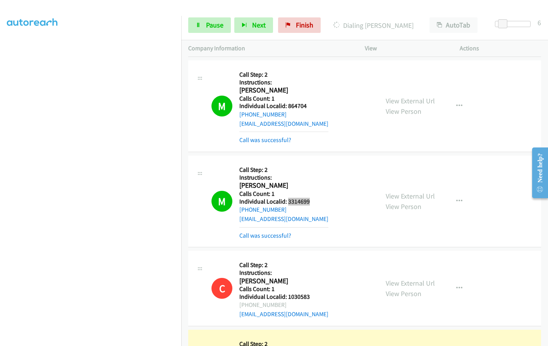
scroll to position [2438, 0]
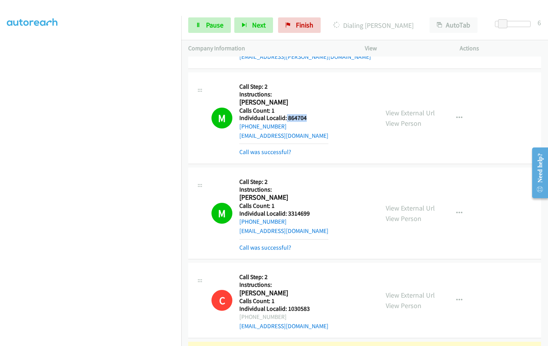
drag, startPoint x: 286, startPoint y: 110, endPoint x: 310, endPoint y: 110, distance: 24.8
click at [310, 110] on div "M Callback Scheduled Call Step: 2 Instructions: Michael Ashe America/New_York C…" at bounding box center [291, 117] width 160 height 77
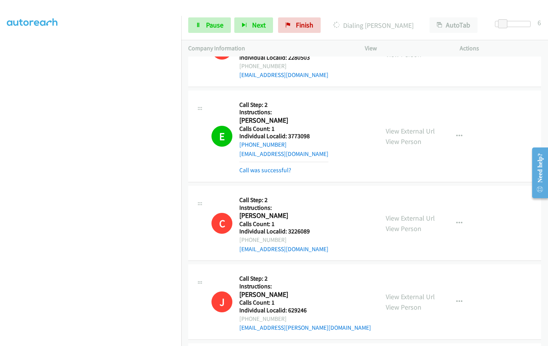
scroll to position [2158, 0]
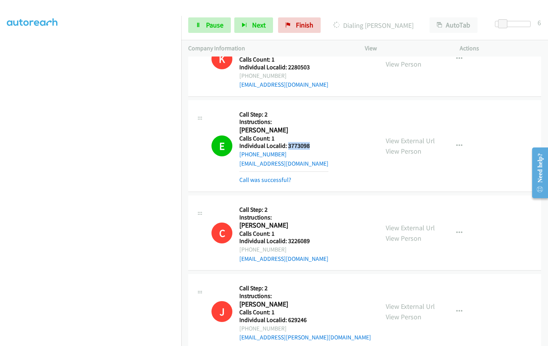
drag, startPoint x: 286, startPoint y: 135, endPoint x: 310, endPoint y: 135, distance: 24.0
click at [310, 135] on div "E Callback Scheduled Call Step: 2 Instructions: Eric Dunlap America/New_York Ca…" at bounding box center [291, 145] width 160 height 77
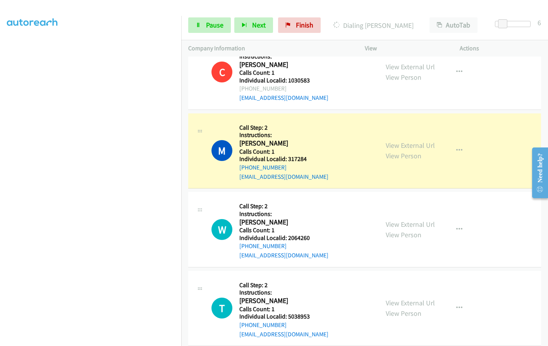
scroll to position [2669, 0]
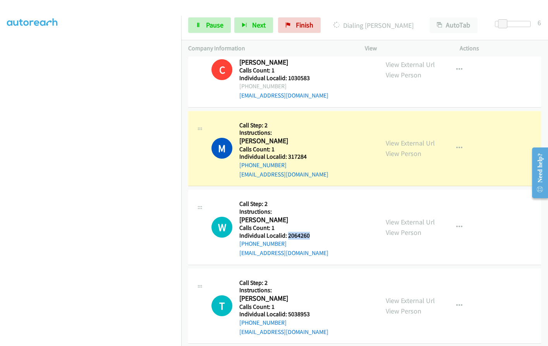
drag, startPoint x: 287, startPoint y: 226, endPoint x: 315, endPoint y: 225, distance: 28.6
click at [315, 225] on div "W Callback Scheduled Call Step: 2 Instructions: William Chapman America/New_Yor…" at bounding box center [291, 227] width 160 height 61
drag, startPoint x: 285, startPoint y: 305, endPoint x: 311, endPoint y: 305, distance: 25.9
click at [311, 305] on div "T Callback Scheduled Call Step: 2 Instructions: Taylor Giorgio America/Los_Ange…" at bounding box center [291, 306] width 160 height 61
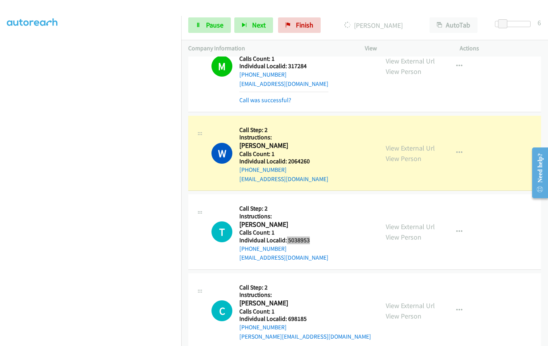
scroll to position [2764, 0]
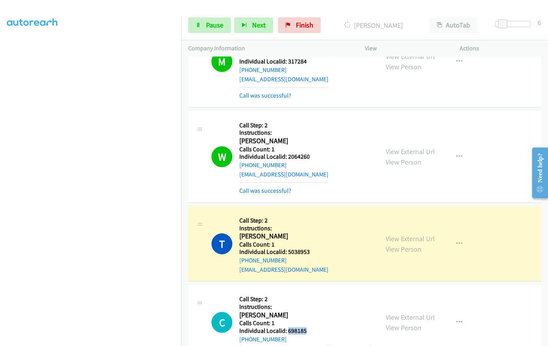
drag, startPoint x: 287, startPoint y: 322, endPoint x: 308, endPoint y: 321, distance: 20.9
click at [308, 327] on h5 "Individual Localid: 698185" at bounding box center [305, 331] width 132 height 8
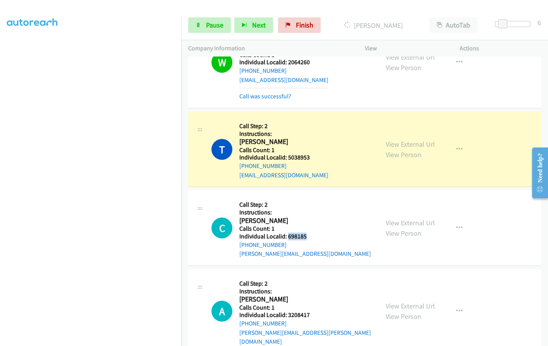
scroll to position [2859, 0]
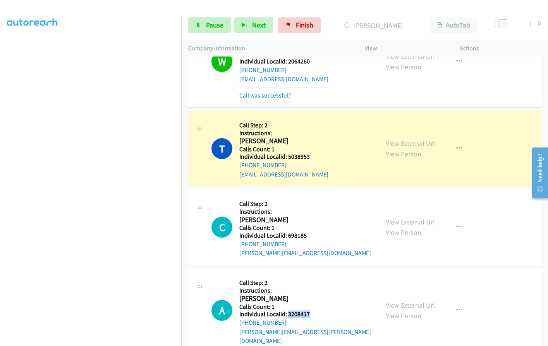
drag, startPoint x: 287, startPoint y: 307, endPoint x: 312, endPoint y: 306, distance: 24.8
click at [312, 306] on div "A Callback Scheduled Call Step: 2 Instructions: Aaron Cull America/Denver Calls…" at bounding box center [291, 311] width 160 height 70
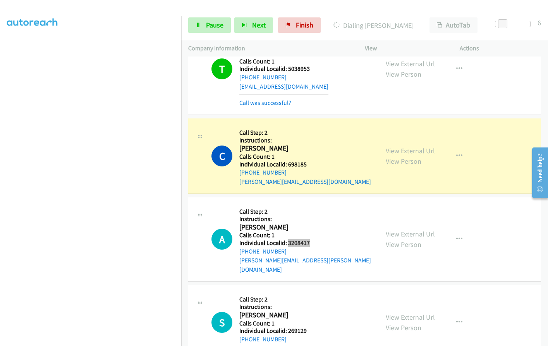
scroll to position [2955, 0]
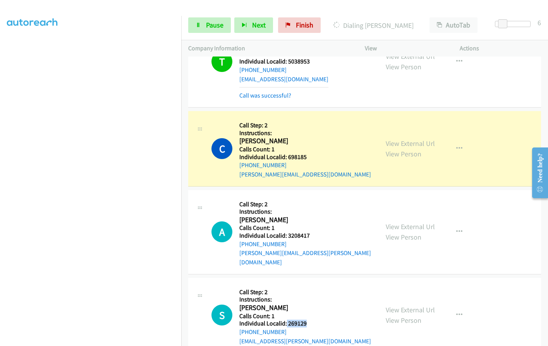
drag, startPoint x: 286, startPoint y: 305, endPoint x: 307, endPoint y: 305, distance: 21.3
click at [307, 305] on div "S Callback Scheduled Call Step: 2 Instructions: Steve Hogan America/Phoenix Cal…" at bounding box center [291, 315] width 160 height 61
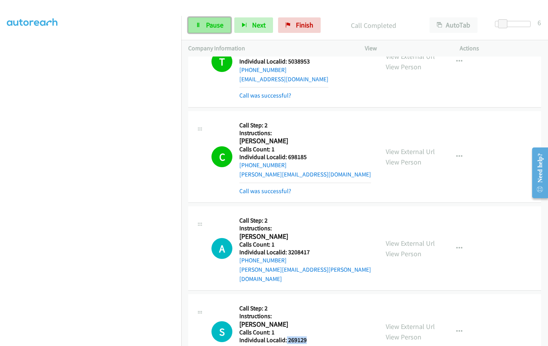
click at [219, 23] on span "Pause" at bounding box center [214, 25] width 17 height 9
click at [227, 26] on span "Start Calls" at bounding box center [221, 25] width 30 height 9
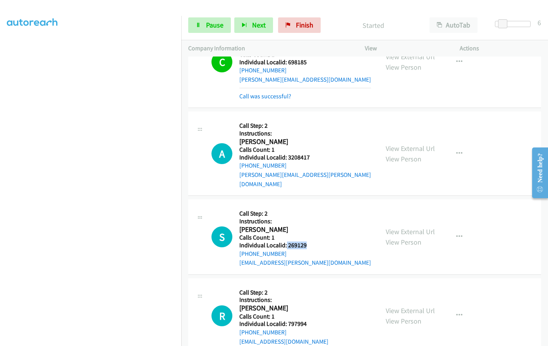
scroll to position [3050, 0]
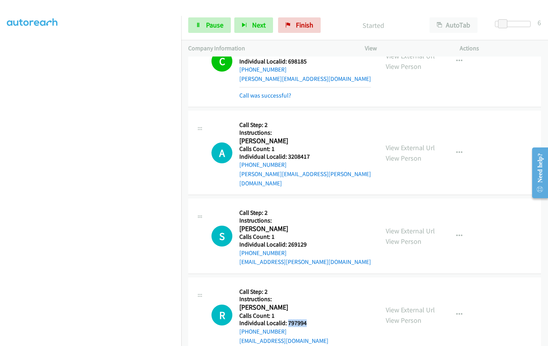
drag, startPoint x: 287, startPoint y: 305, endPoint x: 296, endPoint y: 306, distance: 8.9
click at [310, 306] on div "R Callback Scheduled Call Step: 2 Instructions: Richard Reyes America/Los_Angel…" at bounding box center [291, 314] width 160 height 61
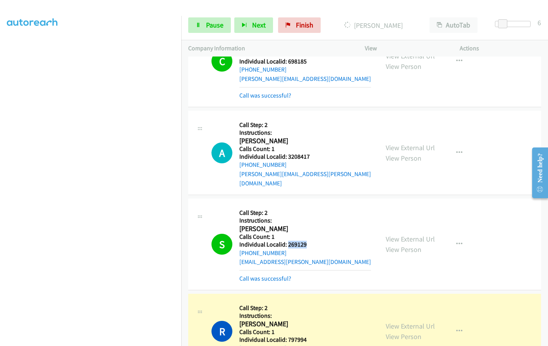
drag, startPoint x: 291, startPoint y: 226, endPoint x: 309, endPoint y: 225, distance: 18.2
click at [309, 225] on div "S Callback Scheduled Call Step: 2 Instructions: Steve Hogan America/Phoenix Cal…" at bounding box center [291, 243] width 160 height 77
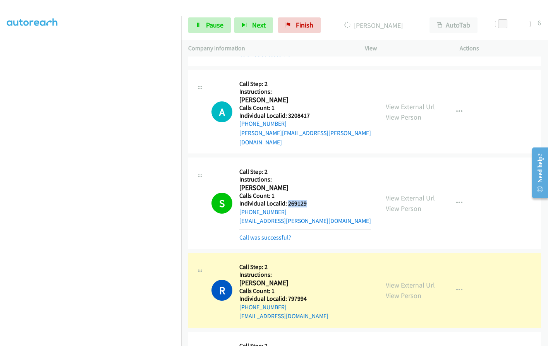
scroll to position [3145, 0]
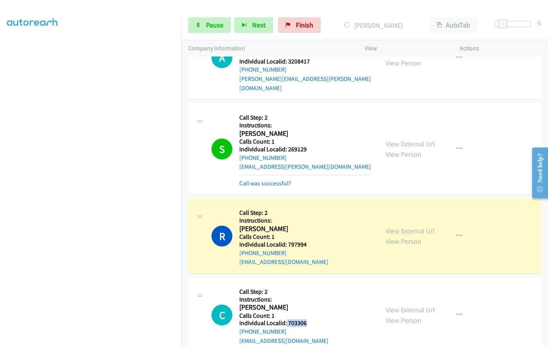
drag, startPoint x: 286, startPoint y: 305, endPoint x: 309, endPoint y: 305, distance: 23.2
click at [311, 305] on div "C Callback Scheduled Call Step: 2 Instructions: Cole Studstill America/New_York…" at bounding box center [291, 314] width 160 height 61
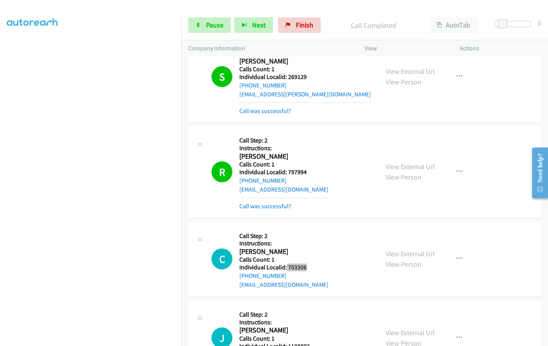
scroll to position [3241, 0]
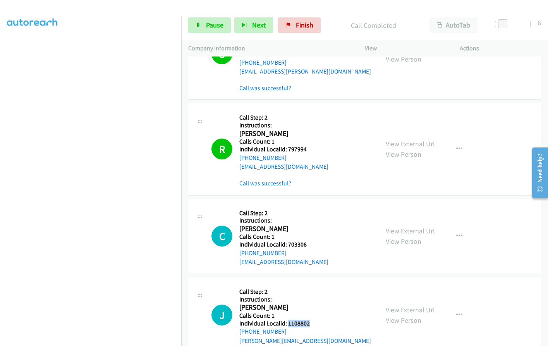
drag, startPoint x: 291, startPoint y: 306, endPoint x: 312, endPoint y: 306, distance: 20.9
click at [312, 320] on h5 "Individual Localid: 1108802" at bounding box center [305, 324] width 132 height 8
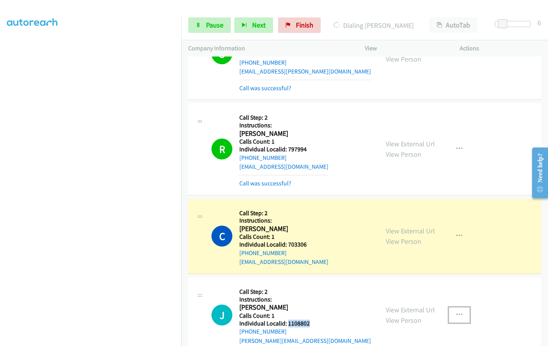
click at [457, 312] on icon "button" at bounding box center [459, 315] width 6 height 6
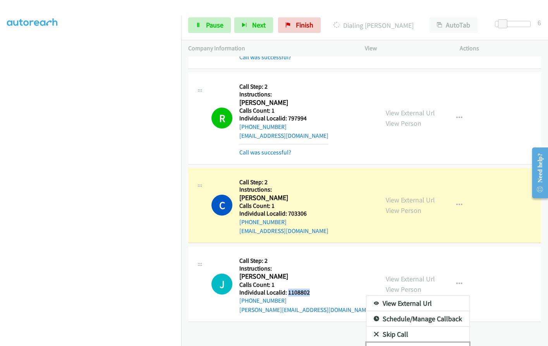
click at [373, 346] on icon at bounding box center [375, 350] width 5 height 5
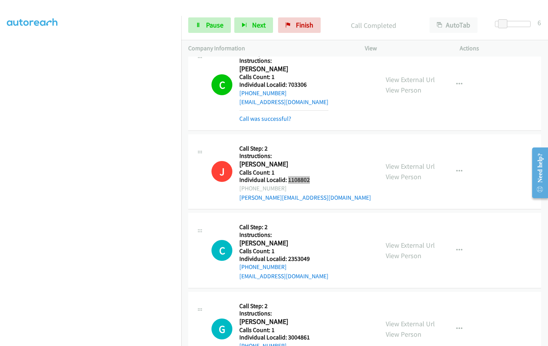
scroll to position [3414, 0]
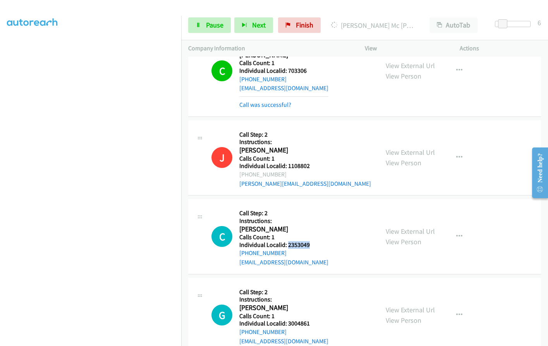
drag, startPoint x: 286, startPoint y: 226, endPoint x: 304, endPoint y: 228, distance: 17.5
click at [312, 227] on div "C Callback Scheduled Call Step: 2 Instructions: Colin Wurster America/New_York …" at bounding box center [291, 236] width 160 height 61
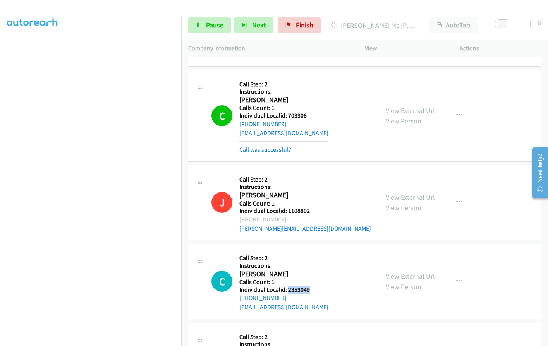
scroll to position [3356, 0]
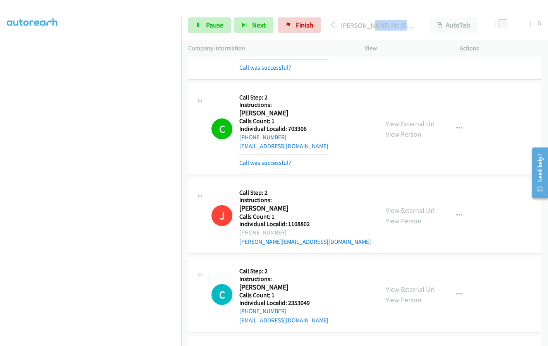
drag, startPoint x: 370, startPoint y: 24, endPoint x: 411, endPoint y: 26, distance: 41.1
click at [411, 26] on p "Dialing Yates Mc Kenzie" at bounding box center [373, 25] width 84 height 10
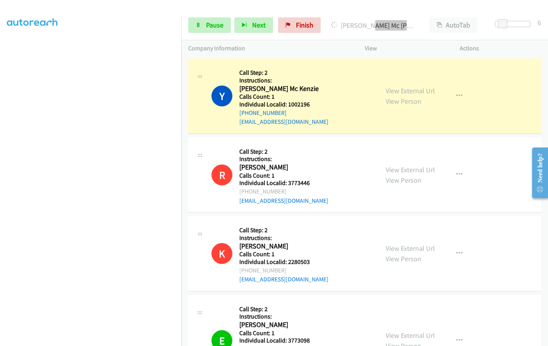
scroll to position [1954, 0]
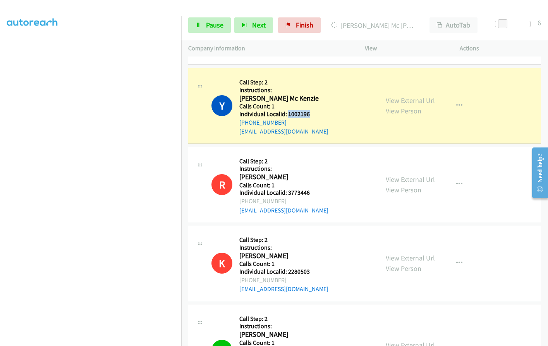
drag, startPoint x: 287, startPoint y: 105, endPoint x: 304, endPoint y: 104, distance: 17.1
click at [312, 105] on div "Y Callback Scheduled Call Step: 2 Instructions: Yates Mc Kenzie America/Los_Ang…" at bounding box center [291, 105] width 160 height 61
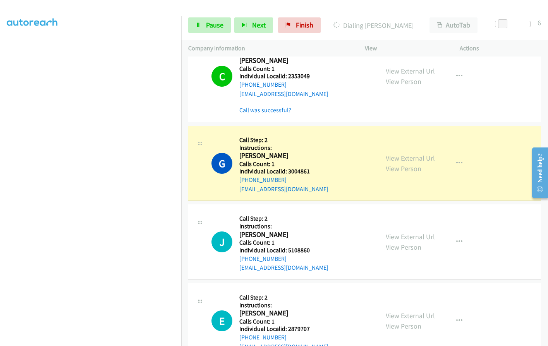
scroll to position [3605, 0]
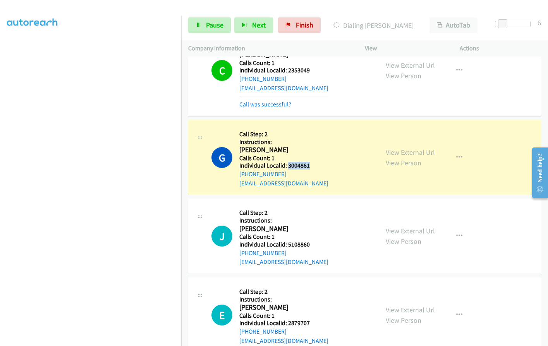
drag, startPoint x: 288, startPoint y: 148, endPoint x: 311, endPoint y: 147, distance: 22.8
click at [311, 147] on div "G Callback Scheduled Call Step: 2 Instructions: Gary Seminara America/Chicago C…" at bounding box center [291, 157] width 160 height 61
drag, startPoint x: 287, startPoint y: 225, endPoint x: 312, endPoint y: 226, distance: 25.2
click at [312, 226] on div "J Callback Scheduled Call Step: 2 Instructions: Josh Green America/Los_Angeles …" at bounding box center [291, 235] width 160 height 61
drag, startPoint x: 287, startPoint y: 305, endPoint x: 310, endPoint y: 305, distance: 22.4
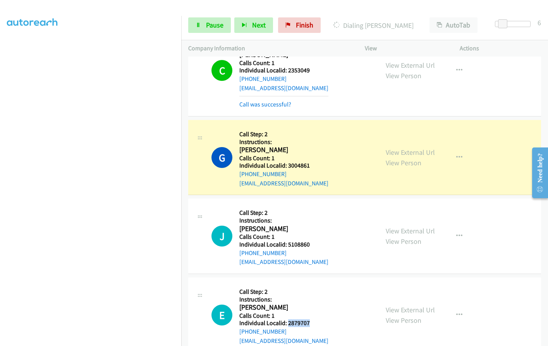
click at [310, 305] on div "E Callback Scheduled Call Step: 2 Instructions: Eric Miller America/Chicago Cal…" at bounding box center [291, 314] width 160 height 61
click at [460, 307] on button "button" at bounding box center [459, 314] width 21 height 15
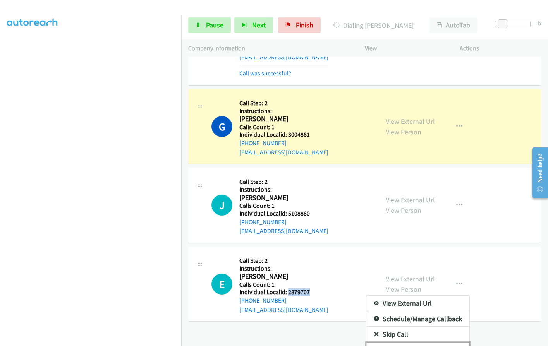
click at [374, 346] on icon at bounding box center [375, 350] width 5 height 5
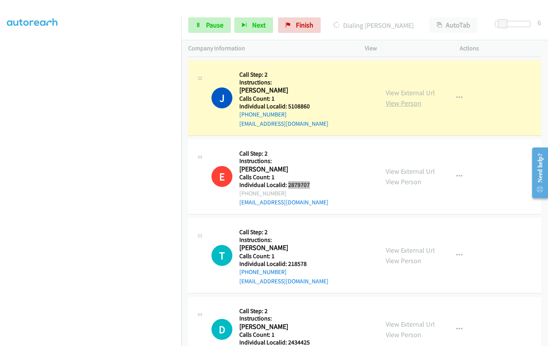
scroll to position [3770, 0]
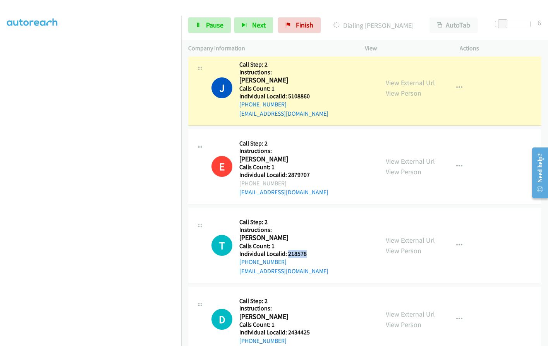
drag, startPoint x: 287, startPoint y: 234, endPoint x: 307, endPoint y: 234, distance: 20.5
click at [307, 234] on div "T Callback Scheduled Call Step: 2 Instructions: Tracy Ziemke America/Los_Angele…" at bounding box center [291, 245] width 160 height 61
drag, startPoint x: 288, startPoint y: 156, endPoint x: 315, endPoint y: 159, distance: 27.2
click at [315, 159] on div "E Callback Scheduled Call Step: 2 Instructions: Eric Miller America/Chicago Cal…" at bounding box center [291, 166] width 160 height 61
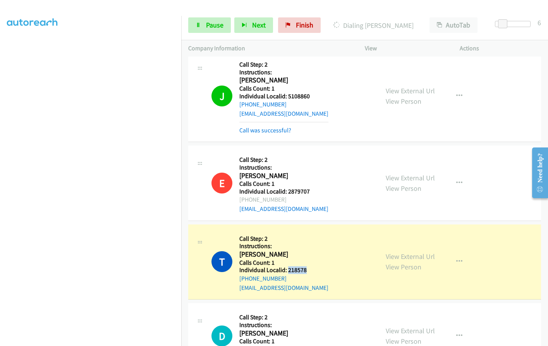
drag, startPoint x: 288, startPoint y: 252, endPoint x: 308, endPoint y: 255, distance: 20.6
click at [308, 255] on div "T Callback Scheduled Call Step: 2 Instructions: Tracy Ziemke America/Los_Angele…" at bounding box center [291, 261] width 160 height 61
click at [218, 29] on span "Pause" at bounding box center [214, 25] width 17 height 9
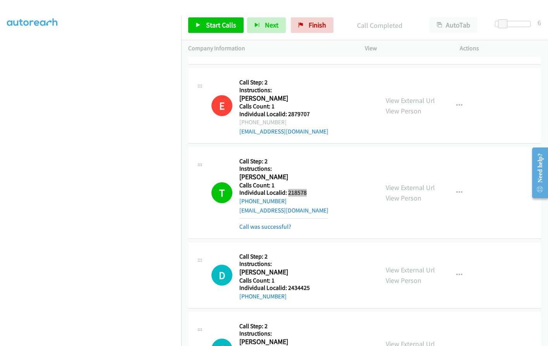
scroll to position [3960, 0]
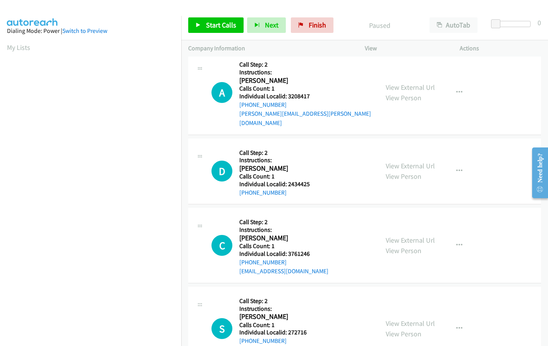
scroll to position [883, 0]
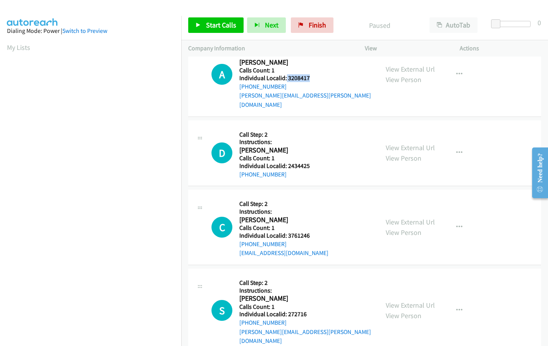
drag, startPoint x: 286, startPoint y: 79, endPoint x: 314, endPoint y: 79, distance: 27.5
click at [314, 79] on h5 "Individual Localid: 3208417" at bounding box center [305, 78] width 132 height 8
drag, startPoint x: 286, startPoint y: 154, endPoint x: 309, endPoint y: 154, distance: 22.8
click at [309, 162] on h5 "Individual Localid: 2434425" at bounding box center [278, 166] width 79 height 8
drag, startPoint x: 286, startPoint y: 226, endPoint x: 313, endPoint y: 226, distance: 27.1
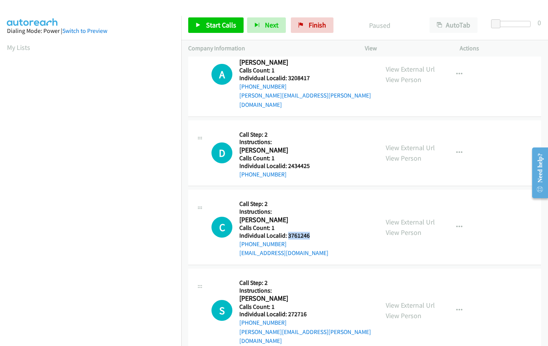
click at [313, 232] on h5 "Individual Localid: 3761246" at bounding box center [283, 236] width 89 height 8
copy h5 "3761246"
drag, startPoint x: 294, startPoint y: 306, endPoint x: 313, endPoint y: 306, distance: 19.0
click at [313, 310] on h5 "Individual Localid: 272716" at bounding box center [305, 314] width 132 height 8
copy h5 "272716"
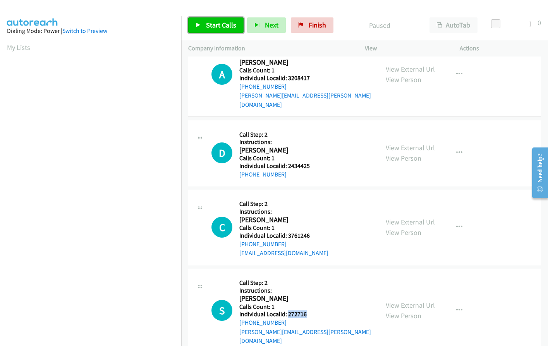
click at [215, 31] on link "Start Calls" at bounding box center [215, 24] width 55 height 15
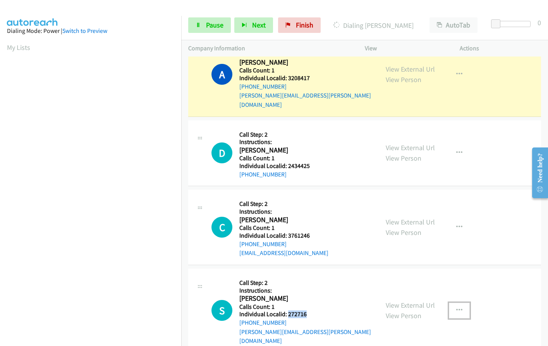
drag, startPoint x: 455, startPoint y: 297, endPoint x: 461, endPoint y: 297, distance: 6.6
click at [456, 307] on icon "button" at bounding box center [459, 310] width 6 height 6
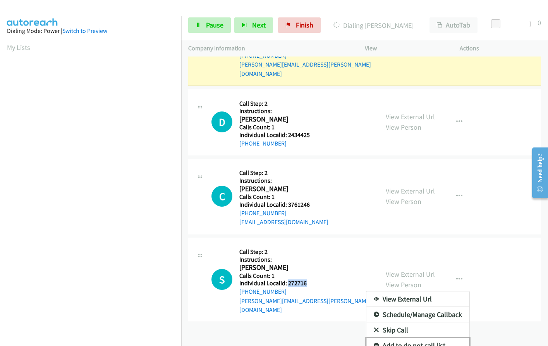
click at [375, 343] on icon at bounding box center [375, 345] width 5 height 5
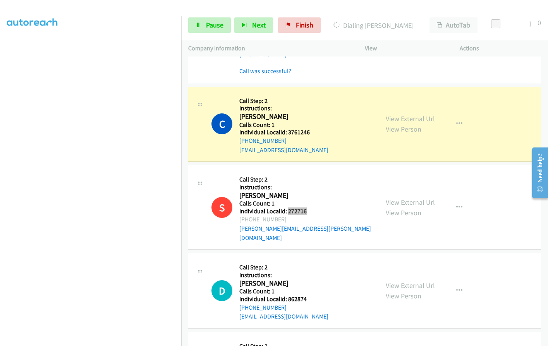
scroll to position [1028, 0]
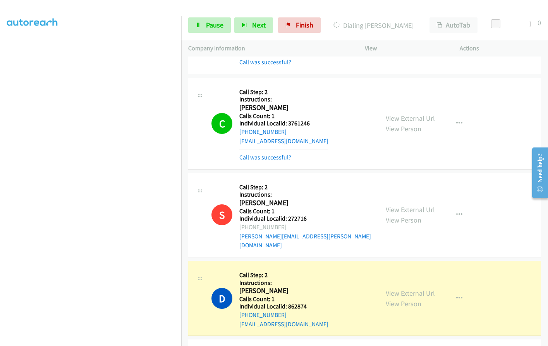
drag, startPoint x: 9, startPoint y: 177, endPoint x: 7, endPoint y: 187, distance: 9.4
click at [5, 187] on aside "Dialing Mode: Power | Switch to Preview My Lists" at bounding box center [90, 147] width 181 height 428
click at [456, 120] on icon "button" at bounding box center [459, 123] width 6 height 6
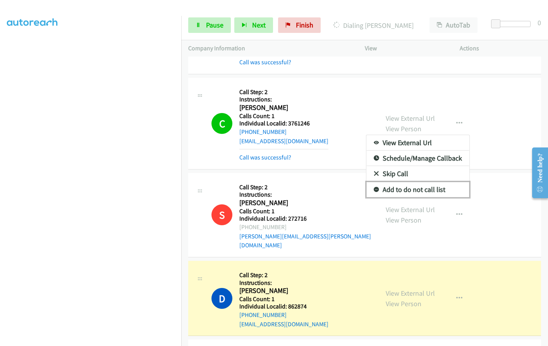
click at [373, 187] on icon at bounding box center [375, 189] width 5 height 5
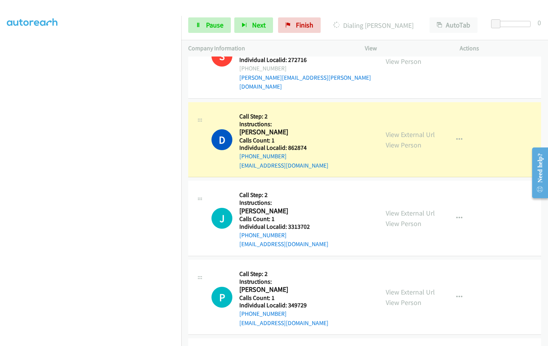
scroll to position [1193, 0]
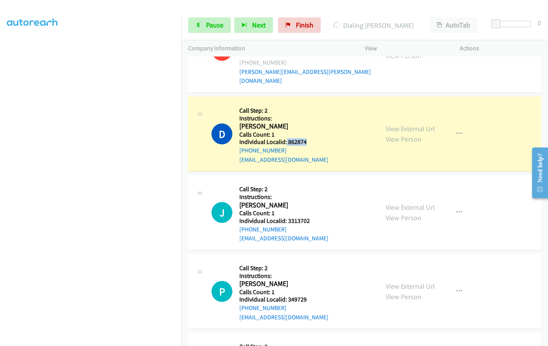
drag, startPoint x: 286, startPoint y: 123, endPoint x: 305, endPoint y: 123, distance: 18.6
click at [305, 138] on h5 "Individual Localid: 862874" at bounding box center [283, 142] width 89 height 8
copy h5 "862874"
drag, startPoint x: 296, startPoint y: 203, endPoint x: 310, endPoint y: 203, distance: 14.3
click at [310, 203] on div "J Callback Scheduled Call Step: 2 Instructions: Jenny Smith America/Los_Angeles…" at bounding box center [291, 212] width 160 height 61
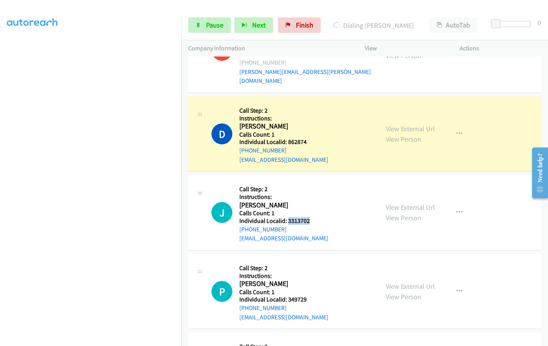
copy h5 "3313702"
drag, startPoint x: 286, startPoint y: 279, endPoint x: 311, endPoint y: 279, distance: 24.4
click at [311, 296] on h5 "Individual Localid: 349729" at bounding box center [283, 300] width 89 height 8
copy h5 "349729"
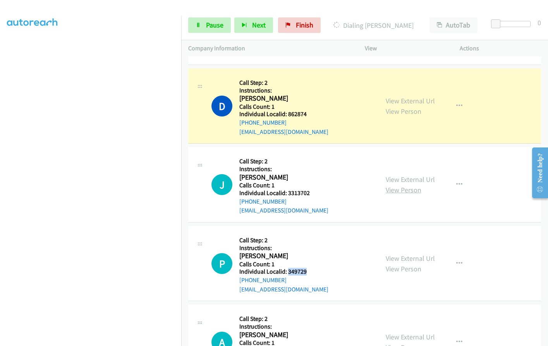
scroll to position [1248, 0]
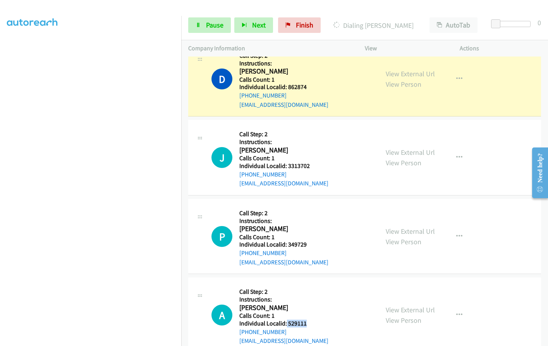
drag, startPoint x: 291, startPoint y: 303, endPoint x: 308, endPoint y: 304, distance: 16.3
click at [308, 304] on div "A Callback Scheduled Call Step: 2 Instructions: Aaron Minx America/Chicago Call…" at bounding box center [291, 314] width 160 height 61
copy h5 "529111"
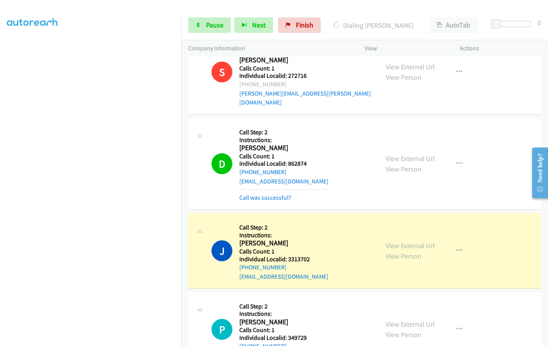
scroll to position [1156, 0]
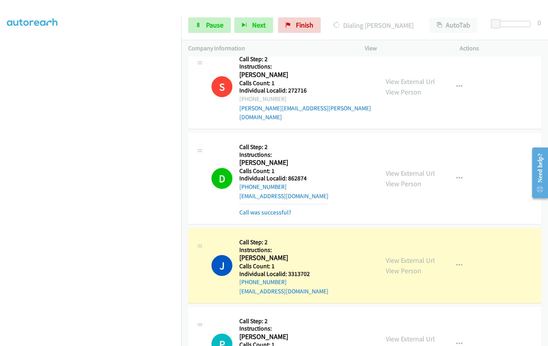
drag, startPoint x: 295, startPoint y: 60, endPoint x: 313, endPoint y: 168, distance: 109.6
click at [313, 168] on div "D Callback Scheduled Call Step: 2 Instructions: Donna Lattanzio America/New_Yor…" at bounding box center [291, 178] width 160 height 77
click at [314, 168] on div "D Callback Scheduled Call Step: 2 Instructions: Donna Lattanzio America/New_Yor…" at bounding box center [291, 178] width 160 height 77
click at [306, 147] on div "D Callback Scheduled Call Step: 2 Instructions: Donna Lattanzio America/New_Yor…" at bounding box center [291, 178] width 160 height 77
drag, startPoint x: 287, startPoint y: 161, endPoint x: 308, endPoint y: 160, distance: 20.9
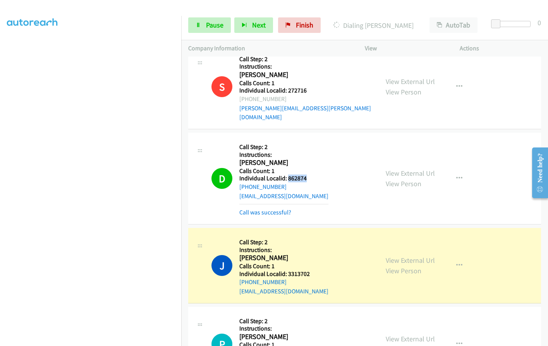
click at [308, 160] on div "D Callback Scheduled Call Step: 2 Instructions: Donna Lattanzio America/New_Yor…" at bounding box center [291, 178] width 160 height 77
copy h5 "862874"
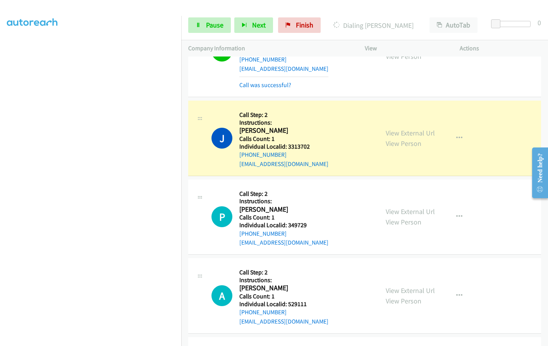
scroll to position [1343, 0]
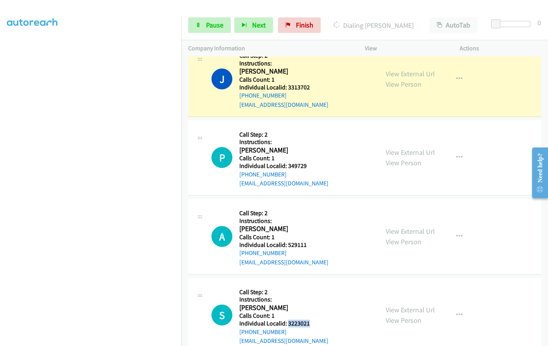
drag, startPoint x: 288, startPoint y: 306, endPoint x: 312, endPoint y: 306, distance: 23.2
click at [312, 306] on div "S Callback Scheduled Call Step: 2 Instructions: Shan Casey America/Chicago Call…" at bounding box center [291, 315] width 160 height 61
copy h5 "3223021"
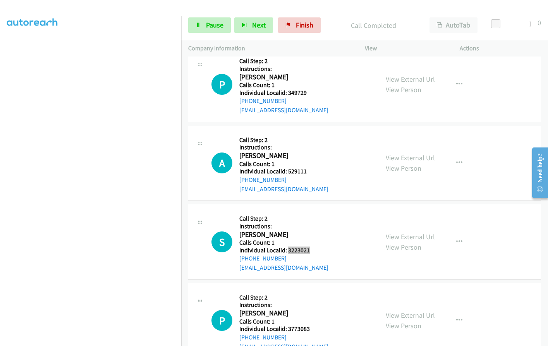
scroll to position [1438, 0]
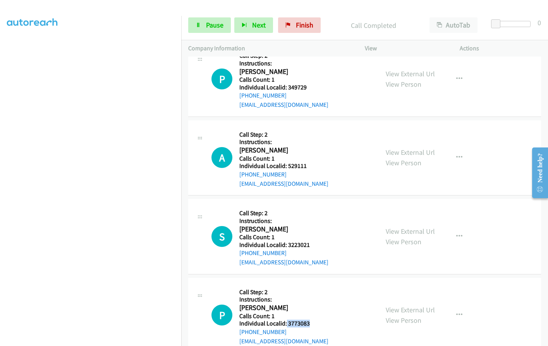
drag, startPoint x: 286, startPoint y: 305, endPoint x: 299, endPoint y: 305, distance: 12.8
click at [311, 305] on div "P Callback Scheduled Call Step: 2 Instructions: Paul Roberts America/New_York C…" at bounding box center [291, 315] width 160 height 61
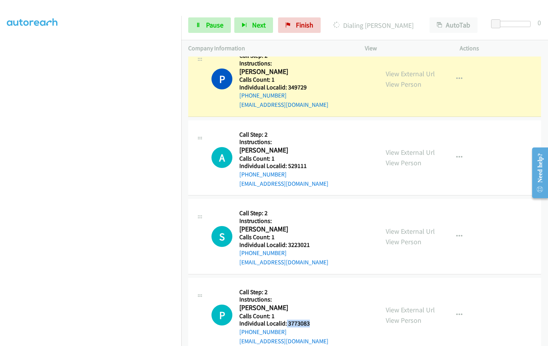
copy h5 "3773083"
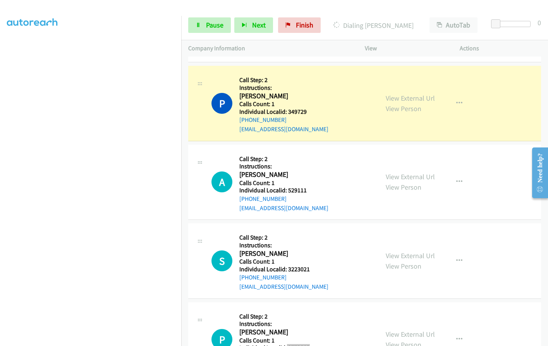
scroll to position [1409, 0]
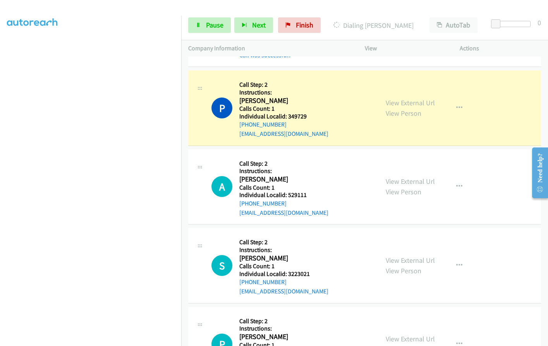
click at [209, 16] on div "Start Calls Pause Next Finish Dialing Paul Oefelein AutoTab AutoTab 0" at bounding box center [364, 25] width 366 height 30
click at [212, 25] on span "Pause" at bounding box center [214, 25] width 17 height 9
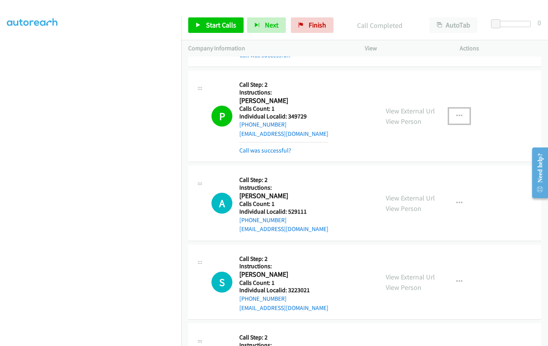
click at [456, 113] on icon "button" at bounding box center [459, 116] width 6 height 6
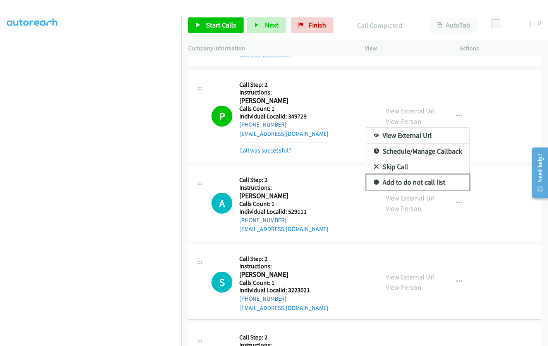
click at [373, 180] on icon at bounding box center [375, 182] width 5 height 5
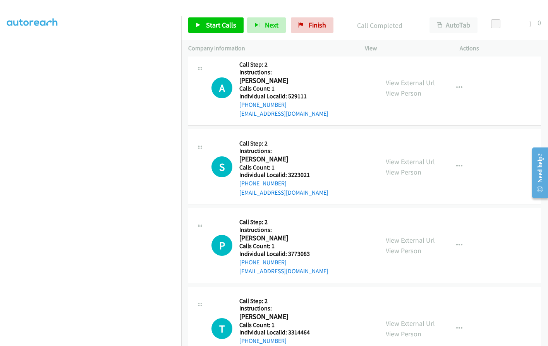
scroll to position [1534, 0]
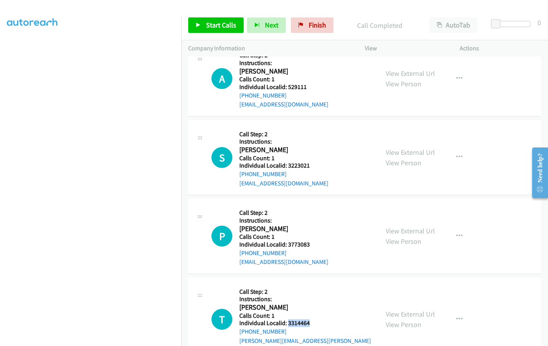
drag, startPoint x: 288, startPoint y: 305, endPoint x: 309, endPoint y: 304, distance: 21.7
click at [309, 304] on div "T Callback Scheduled Call Step: 2 Instructions: Taber Ligon America/Los_Angeles…" at bounding box center [291, 319] width 160 height 70
copy h5 "3314464"
click at [210, 19] on link "Start Calls" at bounding box center [215, 24] width 55 height 15
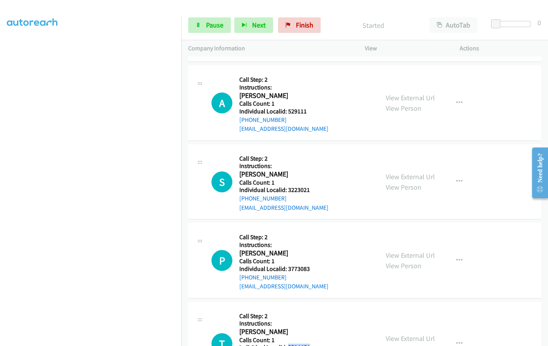
scroll to position [1505, 0]
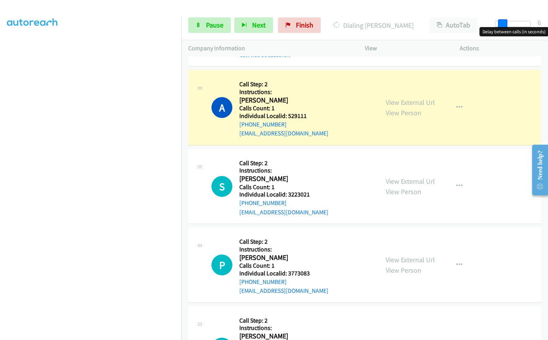
drag, startPoint x: 498, startPoint y: 20, endPoint x: 505, endPoint y: 20, distance: 6.6
click at [505, 20] on span at bounding box center [502, 23] width 9 height 9
click at [503, 21] on span at bounding box center [501, 23] width 9 height 9
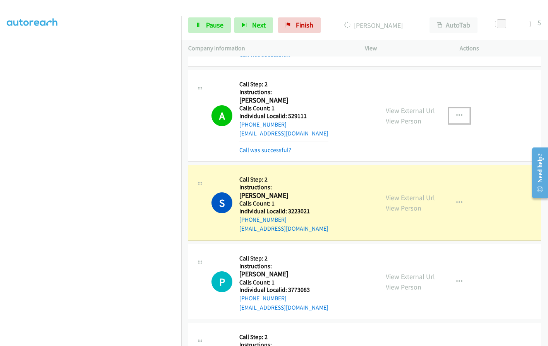
click at [460, 108] on button "button" at bounding box center [459, 115] width 21 height 15
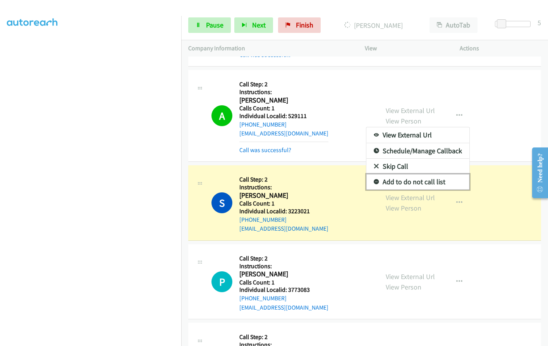
click at [373, 180] on icon at bounding box center [375, 182] width 5 height 5
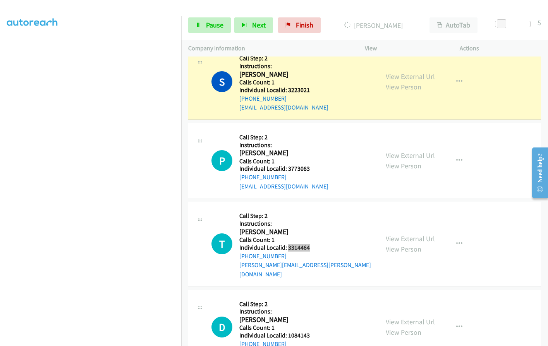
scroll to position [1629, 0]
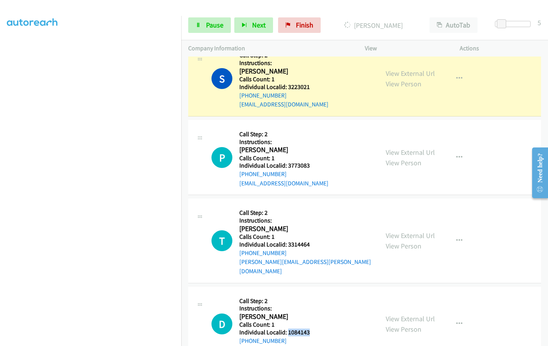
drag, startPoint x: 286, startPoint y: 305, endPoint x: 305, endPoint y: 305, distance: 18.6
click at [310, 305] on div "D Callback Scheduled Call Step: 2 Instructions: Donghun Lee America/Los_Angeles…" at bounding box center [291, 324] width 160 height 61
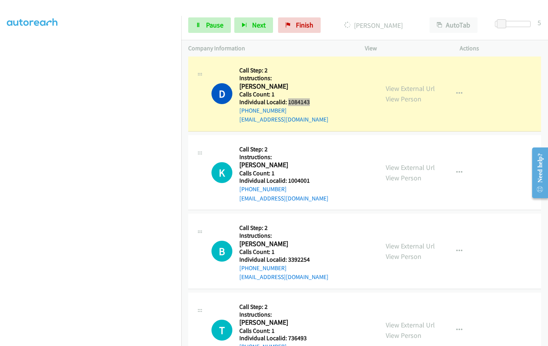
scroll to position [1914, 0]
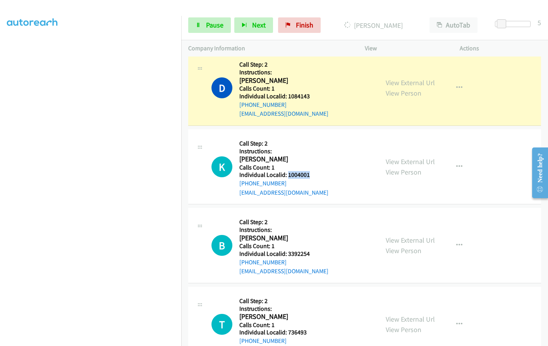
drag, startPoint x: 286, startPoint y: 150, endPoint x: 311, endPoint y: 148, distance: 24.4
click at [311, 148] on div "K Callback Scheduled Call Step: 2 Instructions: Kendall Cox America/Los_Angeles…" at bounding box center [291, 166] width 160 height 61
drag, startPoint x: 286, startPoint y: 227, endPoint x: 312, endPoint y: 226, distance: 25.2
click at [312, 226] on div "B Callback Scheduled Call Step: 2 Instructions: Ben Gray America/Los_Angeles Ca…" at bounding box center [291, 245] width 160 height 61
drag, startPoint x: 292, startPoint y: 300, endPoint x: 299, endPoint y: 310, distance: 12.6
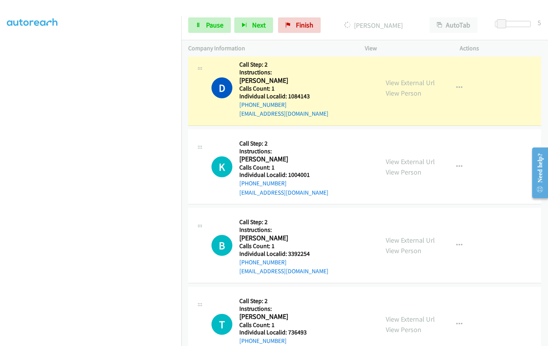
click at [313, 315] on div "T Callback Scheduled Call Step: 2 Instructions: Tyler Bailey America/Los_Angele…" at bounding box center [291, 324] width 160 height 61
drag, startPoint x: 288, startPoint y: 306, endPoint x: 305, endPoint y: 305, distance: 16.7
click at [310, 305] on div "T Callback Scheduled Call Step: 2 Instructions: Tyler Bailey America/Los_Angele…" at bounding box center [291, 324] width 160 height 61
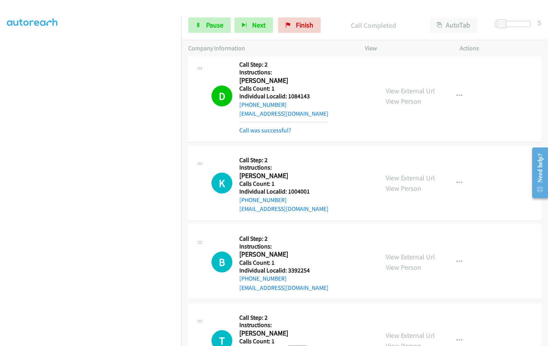
scroll to position [1923, 0]
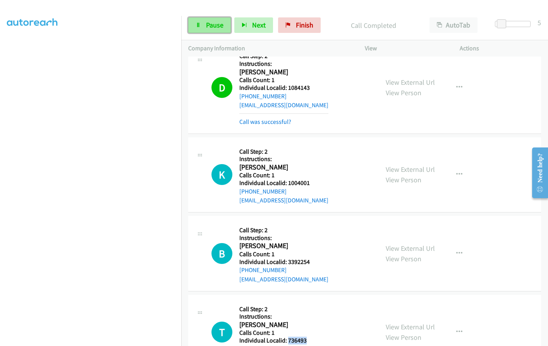
click at [208, 22] on span "Pause" at bounding box center [214, 25] width 17 height 9
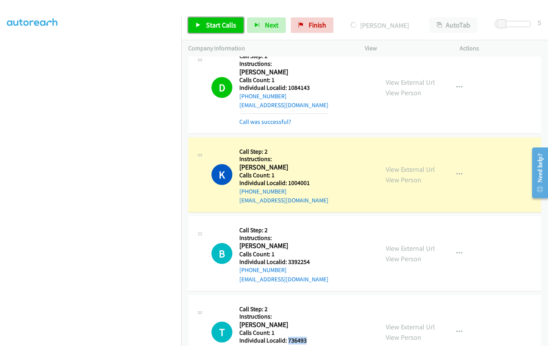
click at [205, 26] on link "Start Calls" at bounding box center [215, 24] width 55 height 15
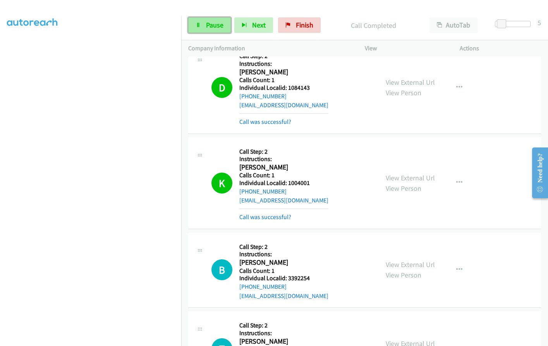
drag, startPoint x: 11, startPoint y: 176, endPoint x: 207, endPoint y: 25, distance: 247.4
click at [207, 25] on span "Pause" at bounding box center [214, 25] width 17 height 9
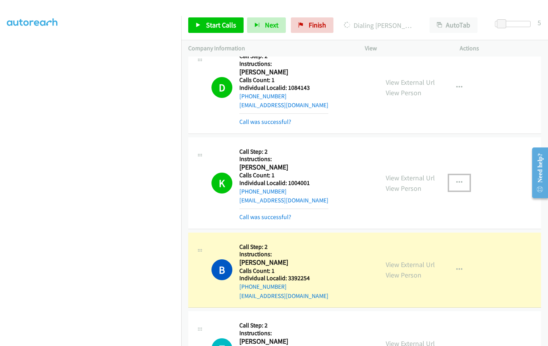
click at [456, 180] on icon "button" at bounding box center [459, 183] width 6 height 6
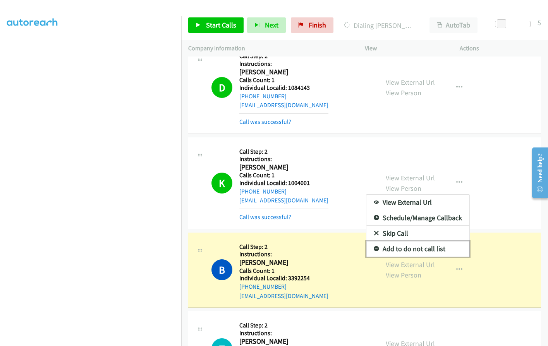
click at [373, 247] on icon at bounding box center [375, 249] width 5 height 5
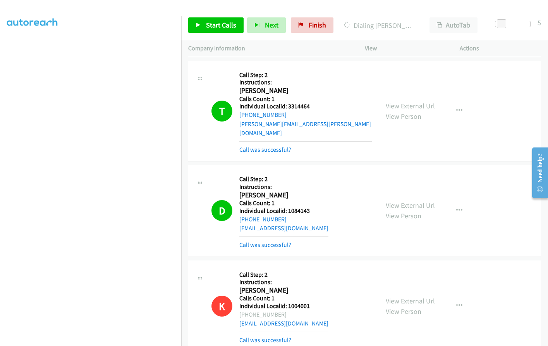
scroll to position [1788, 0]
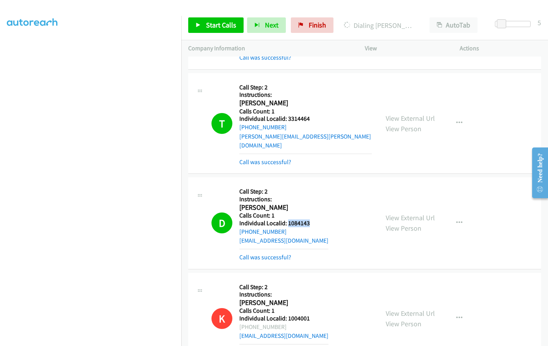
drag, startPoint x: 288, startPoint y: 195, endPoint x: 310, endPoint y: 193, distance: 22.1
click at [310, 193] on div "D Callback Scheduled Call Step: 2 Instructions: Donghun Lee America/Los_Angeles…" at bounding box center [291, 222] width 160 height 77
drag, startPoint x: 286, startPoint y: 291, endPoint x: 310, endPoint y: 292, distance: 24.4
click at [310, 292] on div "K Callback Scheduled Call Step: 2 Instructions: Kendall Cox America/Los_Angeles…" at bounding box center [291, 318] width 160 height 77
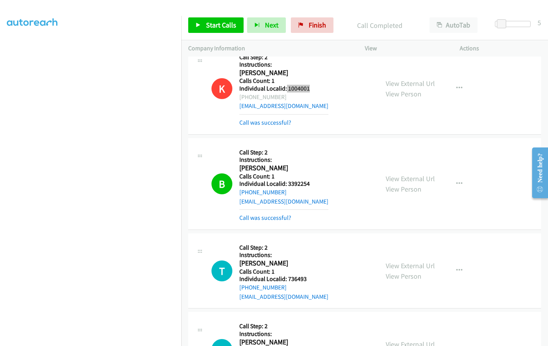
scroll to position [2049, 0]
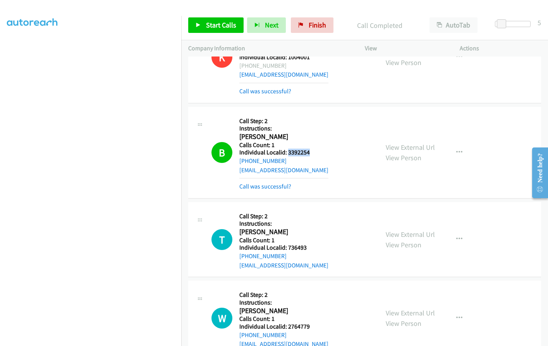
drag, startPoint x: 288, startPoint y: 125, endPoint x: 315, endPoint y: 126, distance: 27.5
click at [315, 126] on div "B Callback Scheduled Call Step: 2 Instructions: Ben Gray America/Los_Angeles Ca…" at bounding box center [291, 152] width 160 height 77
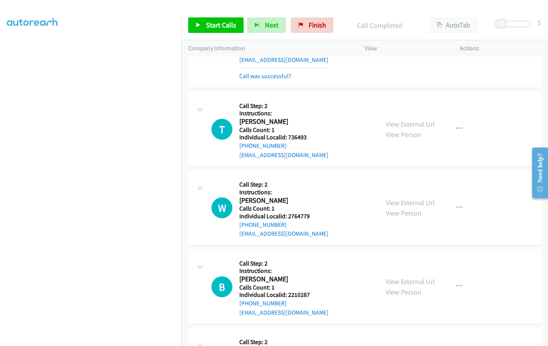
scroll to position [2161, 0]
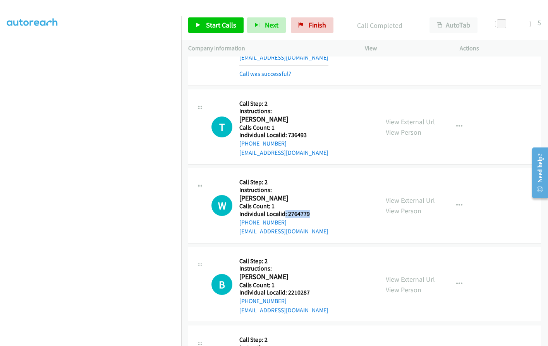
drag, startPoint x: 285, startPoint y: 186, endPoint x: 313, endPoint y: 186, distance: 27.9
click at [313, 186] on div "W Callback Scheduled Call Step: 2 Instructions: Wes Manshack America/Chicago Ca…" at bounding box center [291, 205] width 160 height 61
drag, startPoint x: 295, startPoint y: 265, endPoint x: 314, endPoint y: 267, distance: 19.8
click at [314, 267] on div "B Callback Scheduled Call Step: 2 Instructions: Ben Evans America/Chicago Calls…" at bounding box center [291, 284] width 160 height 61
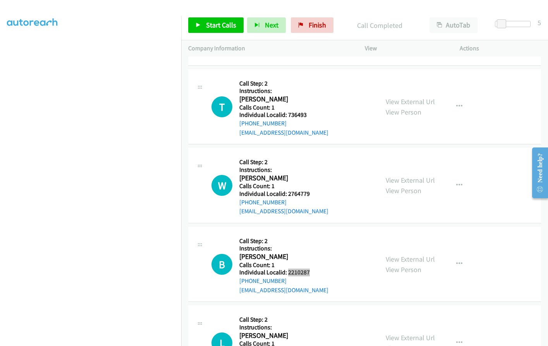
scroll to position [2200, 0]
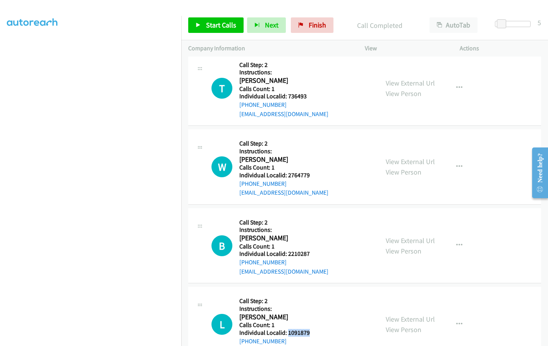
drag, startPoint x: 288, startPoint y: 305, endPoint x: 311, endPoint y: 304, distance: 22.9
click at [311, 304] on div "L Callback Scheduled Call Step: 2 Instructions: Lars Borg America/Los_Angeles C…" at bounding box center [291, 324] width 160 height 61
click at [207, 26] on span "Start Calls" at bounding box center [221, 25] width 30 height 9
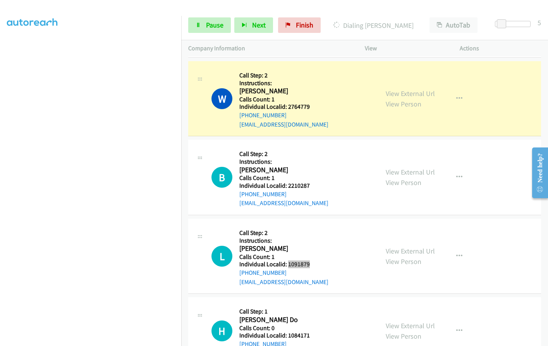
scroll to position [2288, 0]
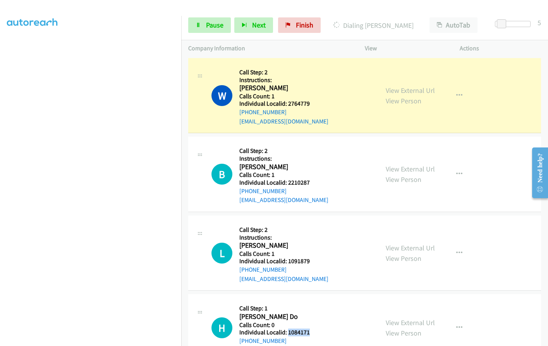
drag, startPoint x: 288, startPoint y: 305, endPoint x: 312, endPoint y: 304, distance: 23.6
click at [312, 304] on div "H Callback Scheduled Call Step: 1 Hieu Do America/Los_Angeles Calls Count: 0 In…" at bounding box center [291, 327] width 160 height 53
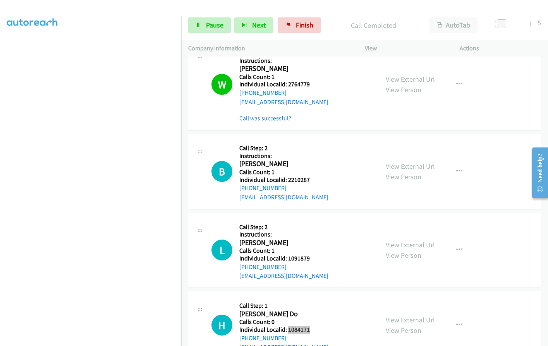
scroll to position [2375, 0]
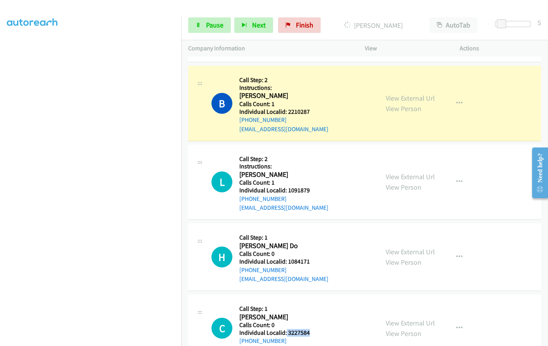
drag, startPoint x: 286, startPoint y: 304, endPoint x: 305, endPoint y: 305, distance: 19.4
click at [314, 305] on div "C Callback Scheduled Call Step: 1 Clyde Croft America/New_York Calls Count: 0 I…" at bounding box center [291, 327] width 160 height 53
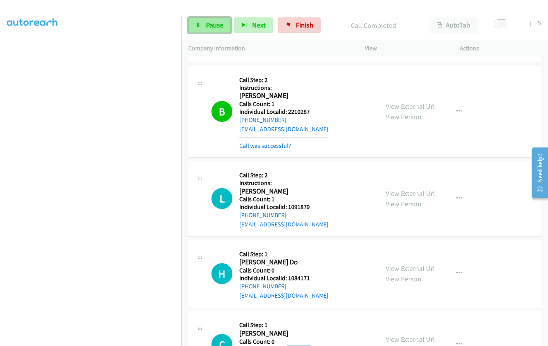
click at [212, 24] on span "Pause" at bounding box center [214, 25] width 17 height 9
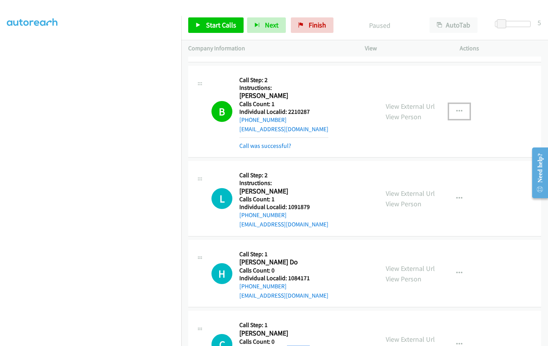
click at [458, 104] on button "button" at bounding box center [459, 111] width 21 height 15
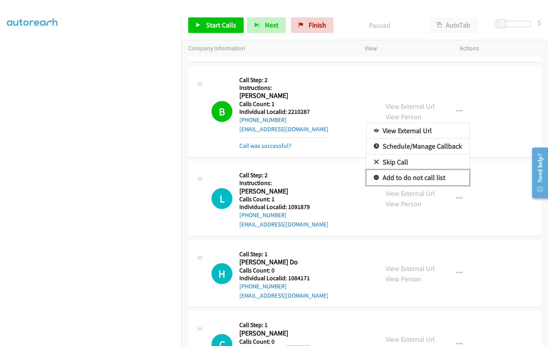
click at [373, 175] on icon at bounding box center [375, 177] width 5 height 5
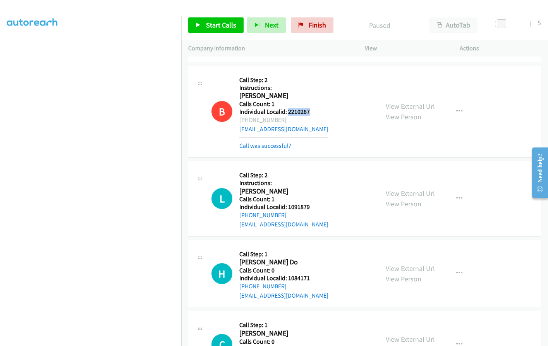
drag, startPoint x: 286, startPoint y: 84, endPoint x: 308, endPoint y: 84, distance: 22.1
click at [311, 84] on div "B Callback Scheduled Call Step: 2 Instructions: Ben Evans America/Chicago Calls…" at bounding box center [291, 111] width 160 height 77
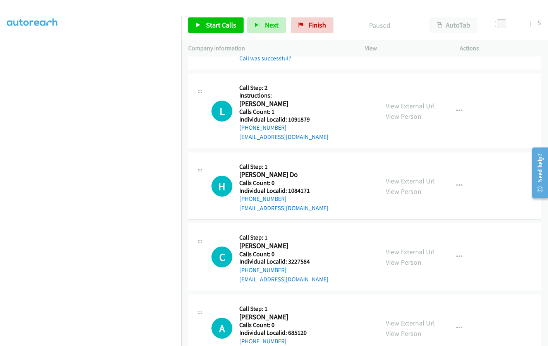
scroll to position [2463, 0]
drag, startPoint x: 286, startPoint y: 304, endPoint x: 301, endPoint y: 301, distance: 15.7
click at [312, 301] on div "A Callback Scheduled Call Step: 1 Andy Draeger America/Chicago Calls Count: 0 I…" at bounding box center [291, 327] width 160 height 53
click at [299, 312] on h2 "Andy Draeger" at bounding box center [283, 316] width 89 height 9
drag, startPoint x: 285, startPoint y: 305, endPoint x: 310, endPoint y: 303, distance: 25.2
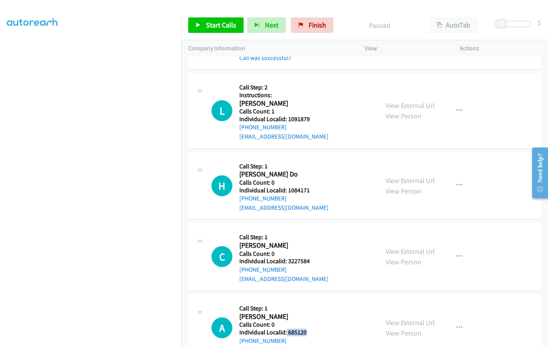
click at [310, 303] on div "A Callback Scheduled Call Step: 1 Andy Draeger America/Chicago Calls Count: 0 I…" at bounding box center [291, 327] width 160 height 53
click at [206, 27] on span "Start Calls" at bounding box center [221, 25] width 30 height 9
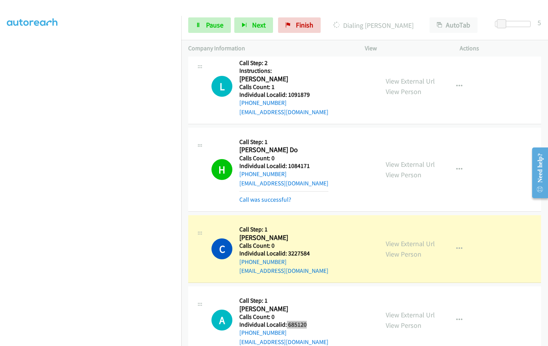
scroll to position [2551, 0]
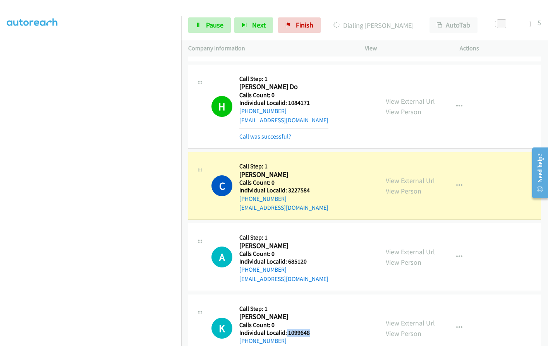
drag, startPoint x: 288, startPoint y: 306, endPoint x: 313, endPoint y: 306, distance: 25.5
click at [313, 306] on div "K Callback Scheduled Call Step: 1 Kent Stockman America/Denver Calls Count: 0 I…" at bounding box center [291, 327] width 160 height 53
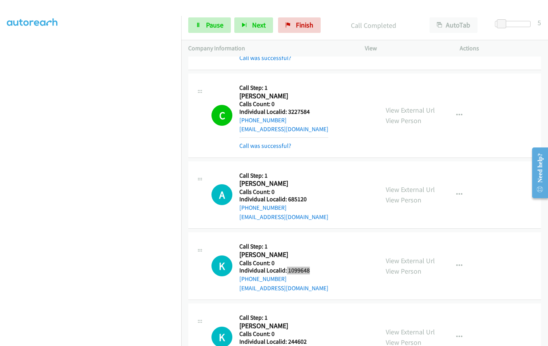
scroll to position [2639, 0]
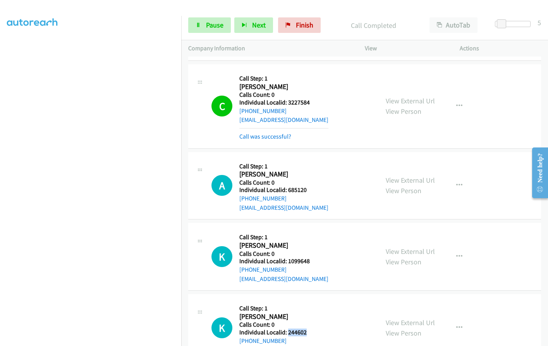
drag, startPoint x: 286, startPoint y: 304, endPoint x: 307, endPoint y: 303, distance: 20.5
click at [307, 303] on div "K Callback Scheduled Call Step: 1 Katherine Carl America/New_York Calls Count: …" at bounding box center [291, 327] width 160 height 53
click at [208, 21] on span "Pause" at bounding box center [214, 25] width 17 height 9
click at [215, 26] on span "Start Calls" at bounding box center [221, 25] width 30 height 9
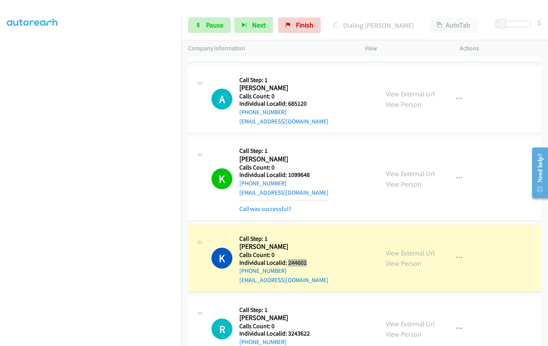
scroll to position [2726, 0]
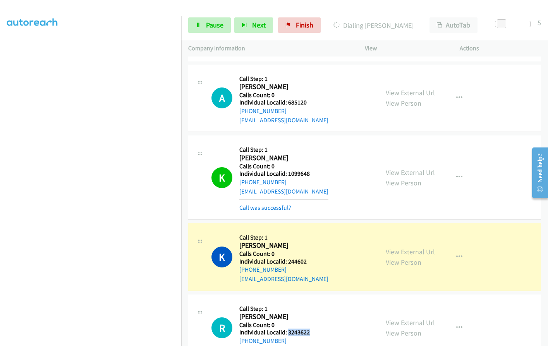
drag, startPoint x: 288, startPoint y: 305, endPoint x: 310, endPoint y: 304, distance: 21.3
click at [310, 329] on h5 "Individual Localid: 3243622" at bounding box center [283, 333] width 89 height 8
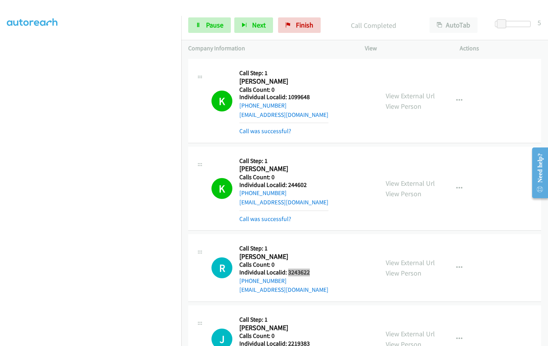
scroll to position [2813, 0]
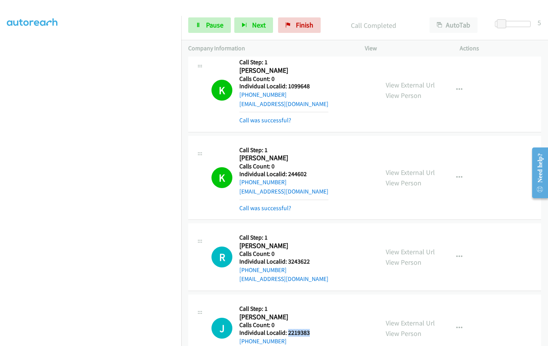
drag, startPoint x: 294, startPoint y: 306, endPoint x: 314, endPoint y: 306, distance: 20.5
click at [314, 306] on div "J Callback Scheduled Call Step: 1 James Oxford America/Los_Angeles Calls Count:…" at bounding box center [291, 327] width 160 height 53
click at [214, 23] on span "Pause" at bounding box center [214, 25] width 17 height 9
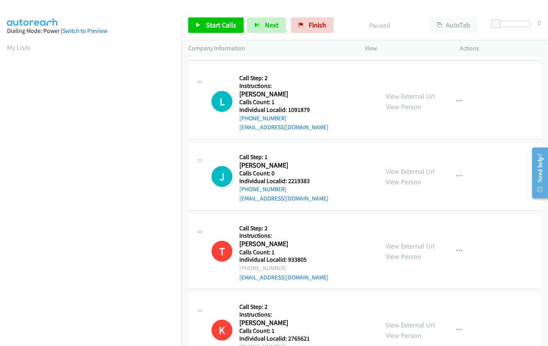
scroll to position [68, 0]
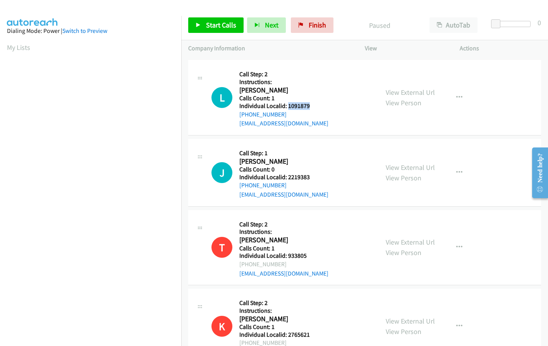
drag, startPoint x: 288, startPoint y: 103, endPoint x: 318, endPoint y: 106, distance: 30.3
click at [318, 106] on h5 "Individual Localid: 1091879" at bounding box center [283, 106] width 89 height 8
copy h5 "1091879"
drag, startPoint x: 288, startPoint y: 176, endPoint x: 313, endPoint y: 178, distance: 26.0
click at [313, 178] on h5 "Individual Localid: 2219383" at bounding box center [283, 177] width 89 height 8
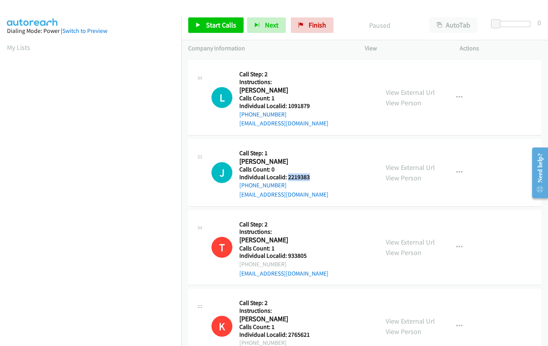
copy h5 "2219383"
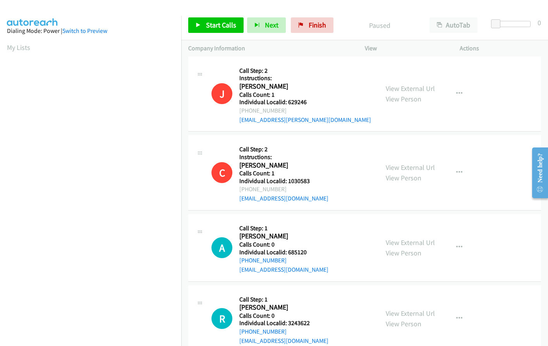
scroll to position [870, 0]
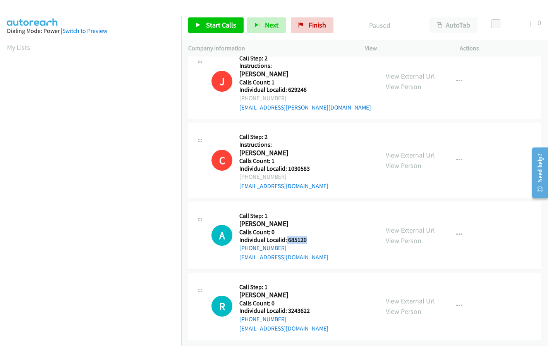
drag, startPoint x: 286, startPoint y: 234, endPoint x: 315, endPoint y: 235, distance: 29.8
click at [315, 236] on h5 "Individual Localid: 685120" at bounding box center [283, 240] width 89 height 8
copy h5 "685120"
drag, startPoint x: 287, startPoint y: 305, endPoint x: 312, endPoint y: 305, distance: 25.2
click at [313, 307] on h5 "Individual Localid: 3243622" at bounding box center [283, 311] width 89 height 8
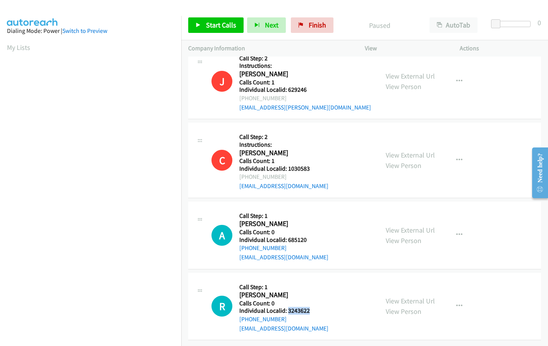
copy h5 "3243622"
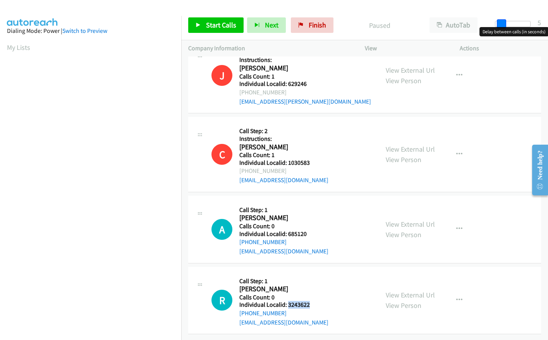
drag, startPoint x: 495, startPoint y: 21, endPoint x: 500, endPoint y: 21, distance: 5.0
click at [500, 21] on span at bounding box center [501, 23] width 9 height 9
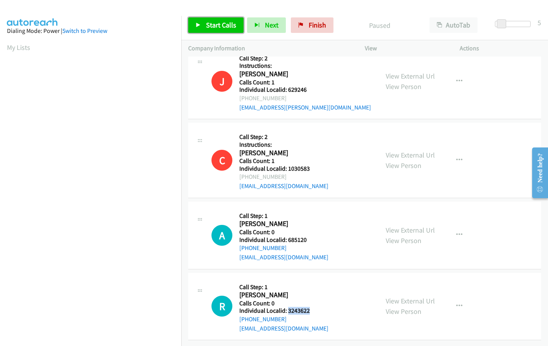
click at [231, 21] on span "Start Calls" at bounding box center [221, 25] width 30 height 9
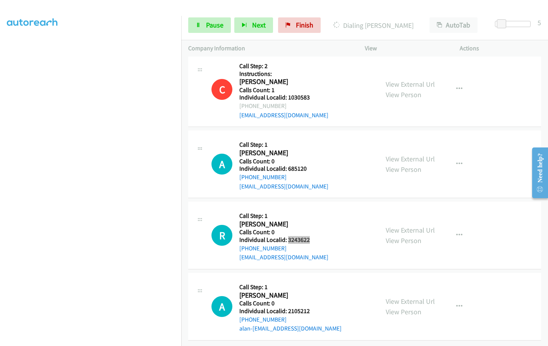
scroll to position [974, 0]
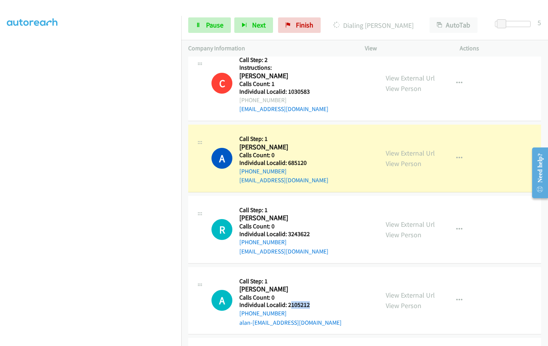
drag, startPoint x: 289, startPoint y: 305, endPoint x: 318, endPoint y: 305, distance: 29.0
click at [318, 305] on div "A Callback Scheduled Call Step: 1 [PERSON_NAME] America/Los_Angeles Calls Count…" at bounding box center [291, 300] width 160 height 53
drag, startPoint x: 309, startPoint y: 280, endPoint x: 293, endPoint y: 303, distance: 28.1
click at [309, 282] on div "A Callback Scheduled Call Step: 1 [PERSON_NAME] America/Los_Angeles Calls Count…" at bounding box center [291, 300] width 160 height 53
drag, startPoint x: 286, startPoint y: 306, endPoint x: 314, endPoint y: 305, distance: 28.3
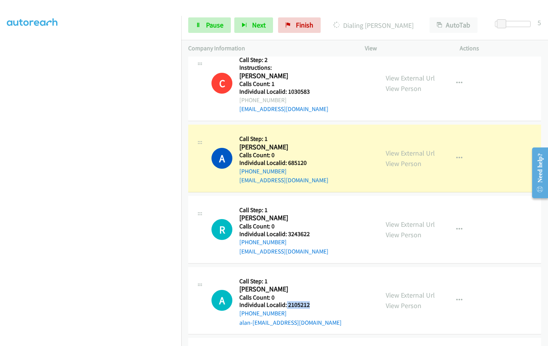
click at [314, 305] on div "A Callback Scheduled Call Step: 1 [PERSON_NAME] America/Los_Angeles Calls Count…" at bounding box center [291, 300] width 160 height 53
copy h5 "2105212"
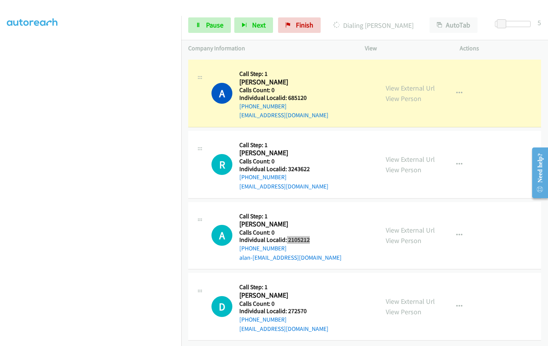
scroll to position [1045, 0]
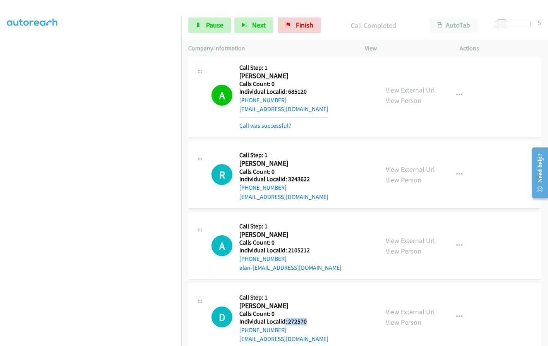
drag, startPoint x: 284, startPoint y: 320, endPoint x: 298, endPoint y: 322, distance: 13.6
click at [309, 322] on h5 "Individual Localid: 272570" at bounding box center [283, 322] width 89 height 8
copy h5 ": 272570"
drag, startPoint x: 286, startPoint y: 250, endPoint x: 313, endPoint y: 250, distance: 27.5
click at [313, 250] on div "A Callback Scheduled Call Step: 1 [PERSON_NAME] America/Los_Angeles Calls Count…" at bounding box center [291, 245] width 160 height 53
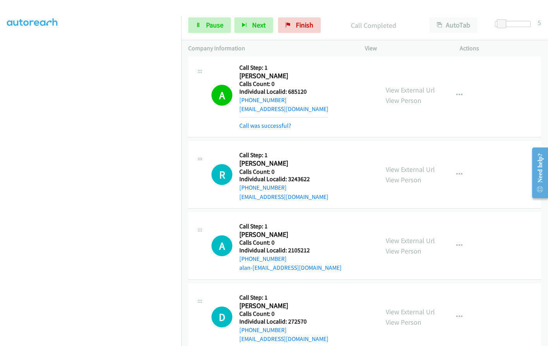
drag, startPoint x: 298, startPoint y: 249, endPoint x: 339, endPoint y: 265, distance: 43.5
click at [339, 265] on div "A Callback Scheduled Call Step: 1 [PERSON_NAME] America/Los_Angeles Calls Count…" at bounding box center [291, 245] width 160 height 53
drag, startPoint x: 286, startPoint y: 250, endPoint x: 315, endPoint y: 250, distance: 29.4
click at [315, 250] on div "A Callback Scheduled Call Step: 1 [PERSON_NAME] America/Los_Angeles Calls Count…" at bounding box center [291, 245] width 160 height 53
copy h5 "2105212"
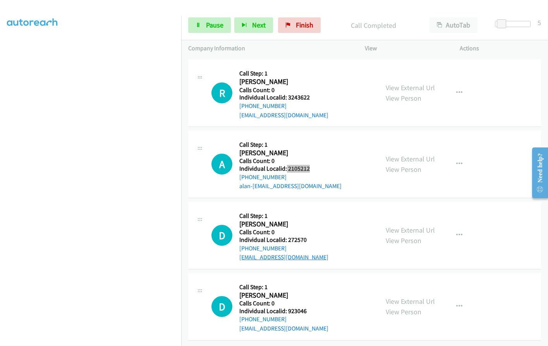
scroll to position [1132, 0]
drag, startPoint x: 287, startPoint y: 234, endPoint x: 316, endPoint y: 236, distance: 29.5
click at [316, 236] on div "D Callback Scheduled Call Step: 1 [PERSON_NAME] America/[GEOGRAPHIC_DATA] Calls…" at bounding box center [291, 235] width 160 height 53
copy h5 "272570"
drag, startPoint x: 286, startPoint y: 305, endPoint x: 313, endPoint y: 305, distance: 26.3
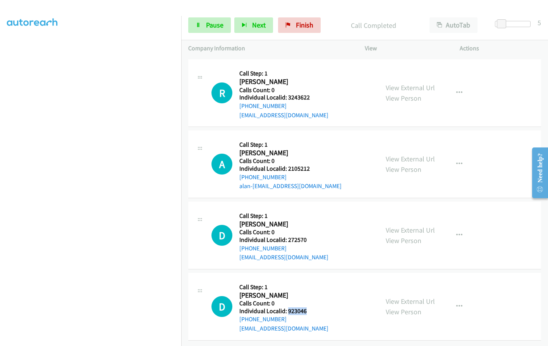
click at [313, 305] on div "D Callback Scheduled Call Step: 1 [PERSON_NAME] America/[GEOGRAPHIC_DATA] Calls…" at bounding box center [291, 306] width 160 height 53
copy h5 "923046"
click at [326, 66] on div "R Callback Scheduled Call Step: 1 [PERSON_NAME] America/New_York Calls Count: 0…" at bounding box center [291, 92] width 160 height 53
click at [205, 22] on link "Pause" at bounding box center [209, 24] width 43 height 15
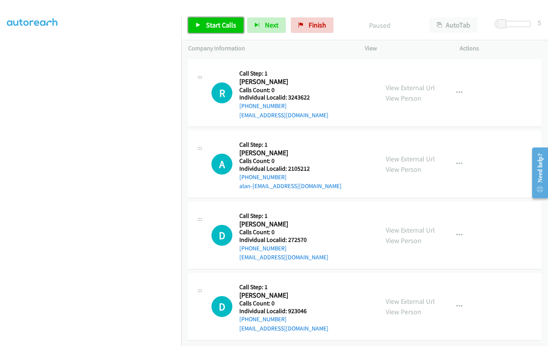
click at [205, 22] on link "Start Calls" at bounding box center [215, 24] width 55 height 15
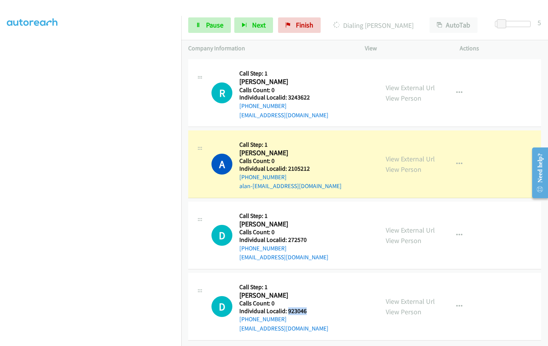
drag, startPoint x: 287, startPoint y: 305, endPoint x: 308, endPoint y: 305, distance: 20.5
click at [308, 305] on div "D Callback Scheduled Call Step: 1 [PERSON_NAME] America/[GEOGRAPHIC_DATA] Calls…" at bounding box center [291, 306] width 160 height 53
copy h5 "923046"
click at [456, 303] on icon "button" at bounding box center [459, 306] width 6 height 6
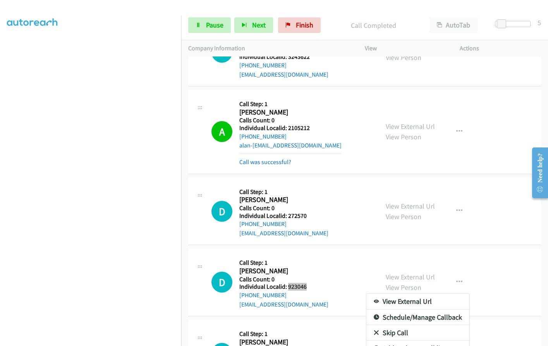
scroll to position [1220, 0]
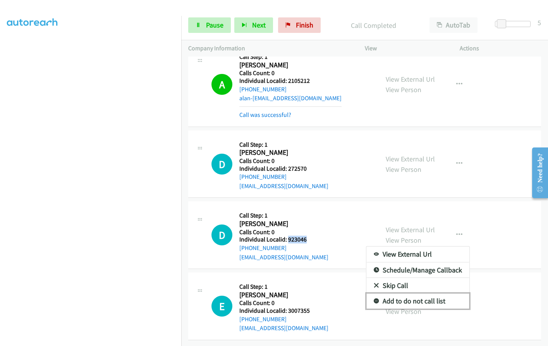
click at [373, 299] on icon at bounding box center [375, 301] width 5 height 5
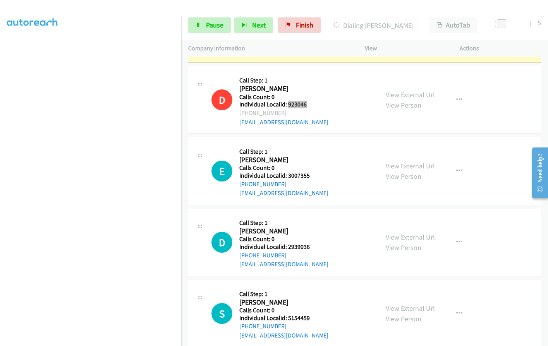
scroll to position [1362, 0]
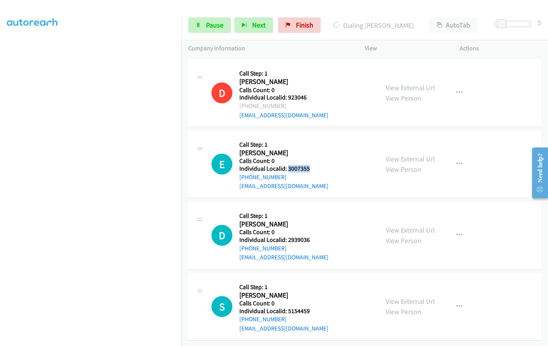
drag, startPoint x: 287, startPoint y: 161, endPoint x: 312, endPoint y: 164, distance: 24.5
click at [312, 165] on h5 "Individual Localid: 3007355" at bounding box center [283, 169] width 89 height 8
click at [222, 27] on span "Pause" at bounding box center [214, 25] width 17 height 9
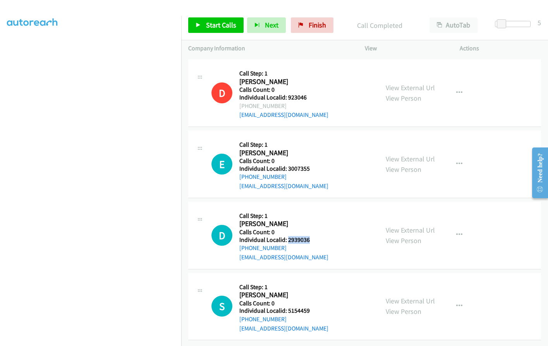
drag, startPoint x: 286, startPoint y: 232, endPoint x: 317, endPoint y: 233, distance: 30.2
click at [317, 233] on div "D Callback Scheduled Call Step: 1 Dave Czech America/Los_Angeles Calls Count: 0…" at bounding box center [291, 235] width 160 height 53
drag, startPoint x: 287, startPoint y: 303, endPoint x: 310, endPoint y: 304, distance: 23.6
click at [310, 307] on h5 "Individual Localid: 5154459" at bounding box center [283, 311] width 89 height 8
click at [224, 24] on span "Start Calls" at bounding box center [221, 25] width 30 height 9
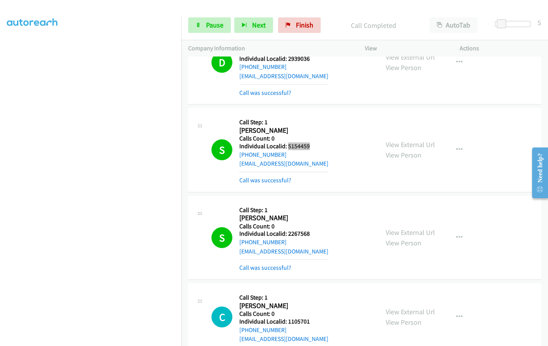
scroll to position [1642, 0]
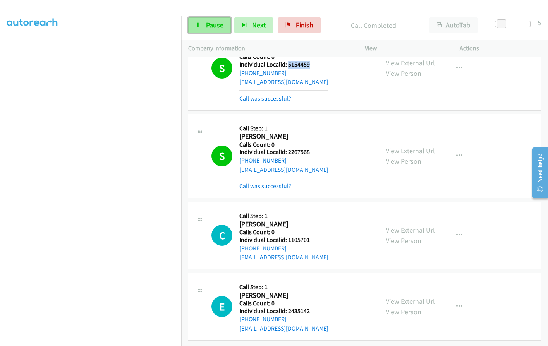
click at [218, 30] on link "Pause" at bounding box center [209, 24] width 43 height 15
click at [201, 26] on link "Start Calls" at bounding box center [215, 24] width 55 height 15
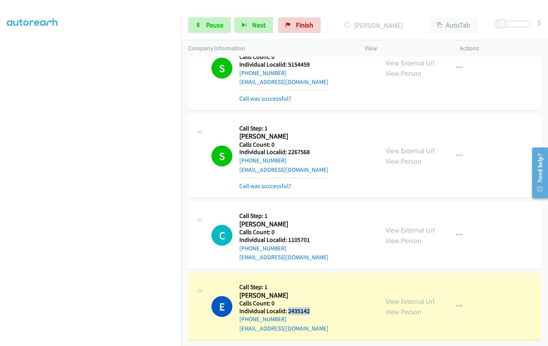
drag, startPoint x: 287, startPoint y: 304, endPoint x: 312, endPoint y: 304, distance: 24.8
click at [312, 307] on h5 "Individual Localid: 2435142" at bounding box center [283, 311] width 89 height 8
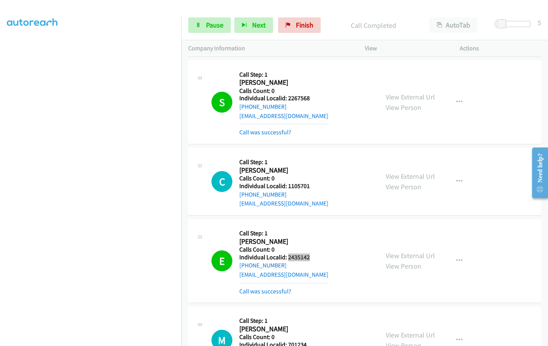
scroll to position [1729, 0]
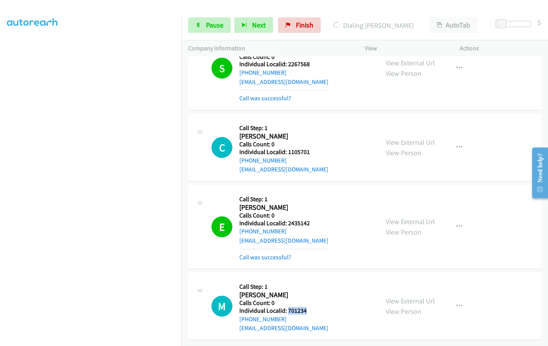
drag, startPoint x: 288, startPoint y: 305, endPoint x: 318, endPoint y: 305, distance: 30.2
click at [318, 305] on div "M Callback Scheduled Call Step: 1 Michael Hill America/Los_Angeles Calls Count:…" at bounding box center [291, 305] width 160 height 53
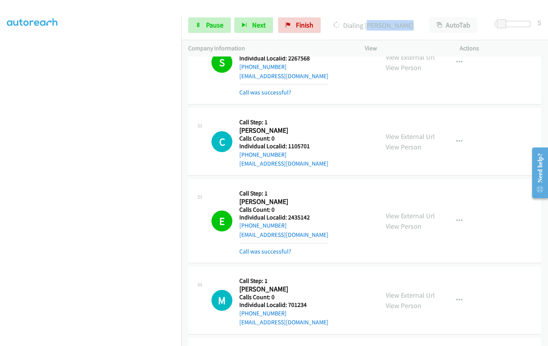
drag, startPoint x: 369, startPoint y: 25, endPoint x: 409, endPoint y: 24, distance: 40.3
click at [409, 24] on p "Dialing Rick Maynard" at bounding box center [373, 25] width 84 height 10
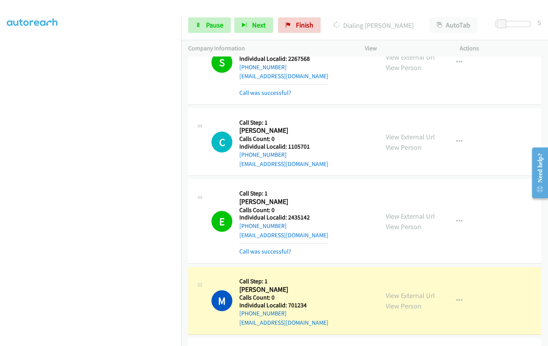
scroll to position [1817, 0]
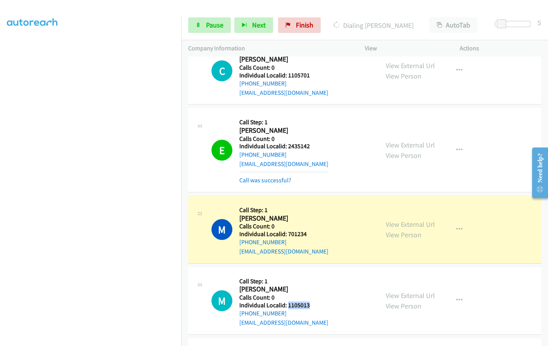
drag, startPoint x: 288, startPoint y: 305, endPoint x: 315, endPoint y: 305, distance: 27.5
click at [315, 305] on div "M Callback Scheduled Call Step: 1 Matt Menke America/Chicago Calls Count: 0 Ind…" at bounding box center [291, 300] width 160 height 53
drag, startPoint x: 288, startPoint y: 233, endPoint x: 312, endPoint y: 233, distance: 24.8
click at [312, 233] on div "M Callback Scheduled Call Step: 1 Michael Hill America/Los_Angeles Calls Count:…" at bounding box center [291, 229] width 160 height 53
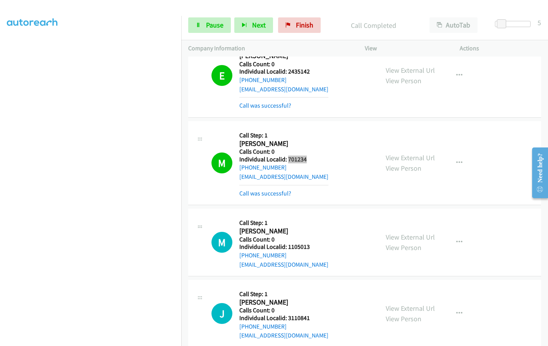
scroll to position [1904, 0]
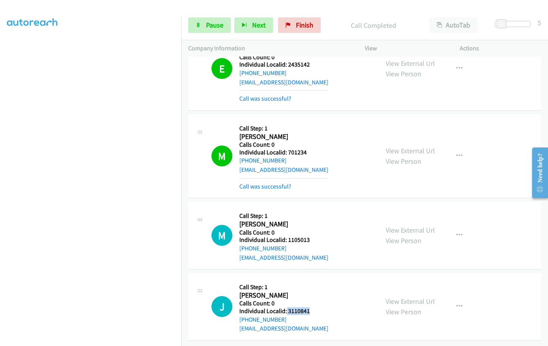
drag, startPoint x: 286, startPoint y: 305, endPoint x: 312, endPoint y: 305, distance: 25.9
click at [312, 305] on div "J Callback Scheduled Call Step: 1 Jordan Huibregtse America/New_York Calls Coun…" at bounding box center [291, 306] width 160 height 53
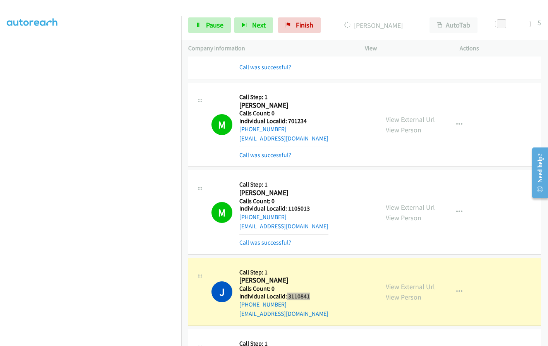
scroll to position [1992, 0]
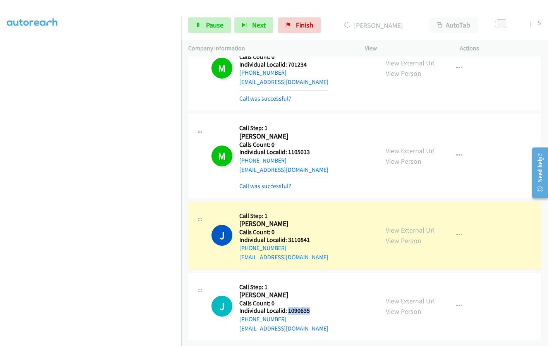
drag, startPoint x: 286, startPoint y: 304, endPoint x: 313, endPoint y: 301, distance: 26.8
click at [313, 301] on div "J Callback Scheduled Call Step: 1 Jeffrey Burmester America/New_York Calls Coun…" at bounding box center [291, 306] width 160 height 53
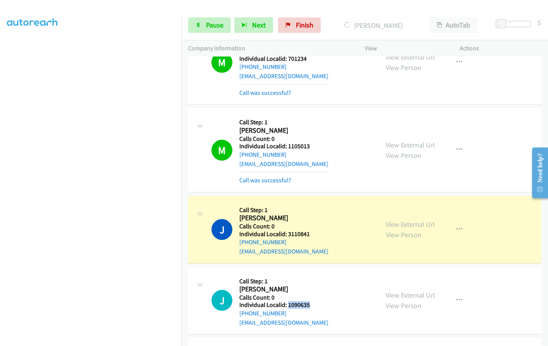
drag, startPoint x: 261, startPoint y: 217, endPoint x: 296, endPoint y: 216, distance: 35.2
click at [301, 216] on h2 "Jordan Huibregtse" at bounding box center [283, 218] width 89 height 9
click at [206, 26] on span "Pause" at bounding box center [214, 25] width 17 height 9
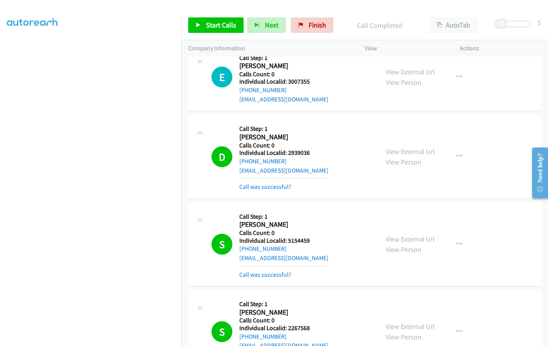
scroll to position [1490, 0]
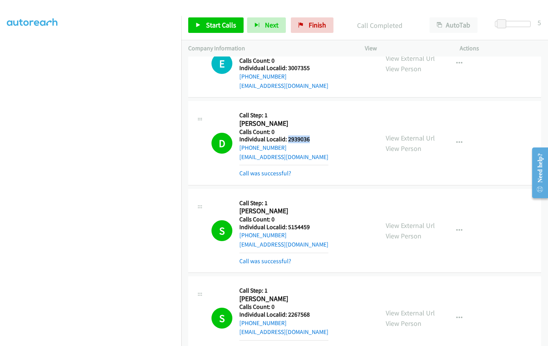
drag, startPoint x: 288, startPoint y: 140, endPoint x: 314, endPoint y: 139, distance: 25.9
click at [314, 139] on div "D Callback Scheduled Call Step: 1 Dave Czech America/Los_Angeles Calls Count: 0…" at bounding box center [291, 143] width 160 height 70
drag, startPoint x: 289, startPoint y: 226, endPoint x: 316, endPoint y: 224, distance: 27.2
click at [317, 224] on div "S Callback Scheduled Call Step: 1 Stephen Lopez America/Los_Angeles Calls Count…" at bounding box center [291, 231] width 160 height 70
click at [303, 211] on h2 "Stephen Lopez" at bounding box center [283, 211] width 89 height 9
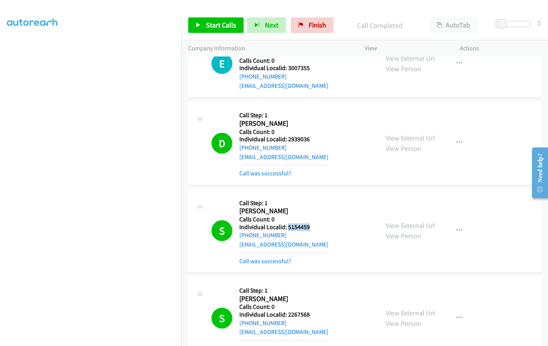
drag, startPoint x: 287, startPoint y: 225, endPoint x: 305, endPoint y: 227, distance: 17.9
click at [315, 227] on div "S Callback Scheduled Call Step: 1 Stephen Lopez America/Los_Angeles Calls Count…" at bounding box center [291, 231] width 160 height 70
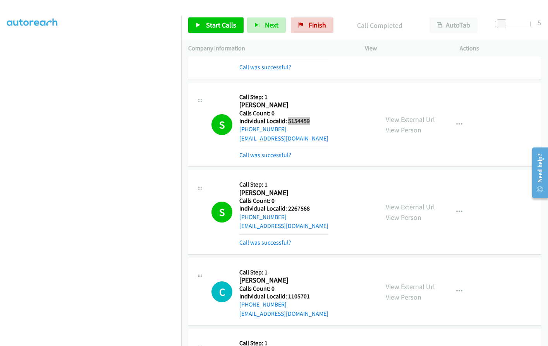
scroll to position [1596, 0]
drag, startPoint x: 285, startPoint y: 207, endPoint x: 312, endPoint y: 207, distance: 26.7
click at [312, 207] on div "S Callback Scheduled Call Step: 1 Spencer Foley America/New_York Calls Count: 0…" at bounding box center [291, 212] width 160 height 70
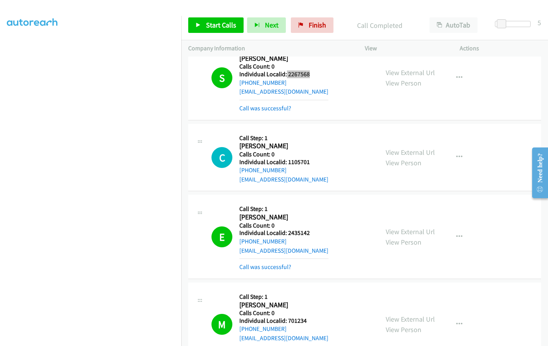
scroll to position [1732, 0]
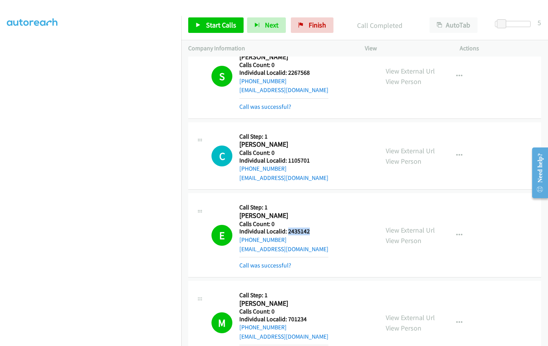
drag, startPoint x: 288, startPoint y: 230, endPoint x: 318, endPoint y: 230, distance: 30.2
click at [318, 230] on div "E Callback Scheduled Call Step: 1 Evans Spence America/New_York Calls Count: 0 …" at bounding box center [291, 235] width 160 height 70
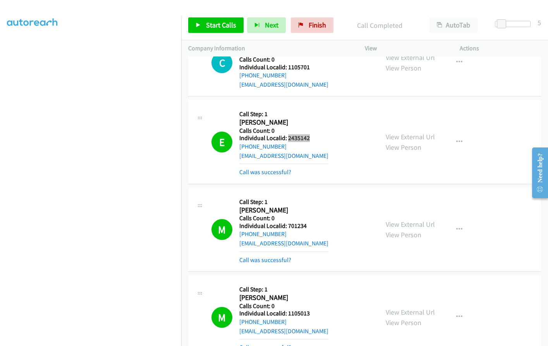
scroll to position [1829, 0]
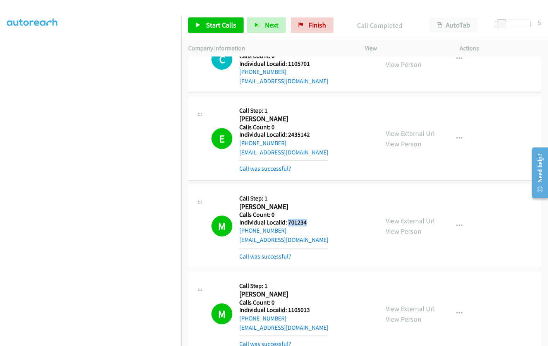
drag, startPoint x: 288, startPoint y: 221, endPoint x: 315, endPoint y: 222, distance: 27.9
click at [315, 222] on div "M Callback Scheduled Call Step: 1 Michael Hill America/Los_Angeles Calls Count:…" at bounding box center [291, 226] width 160 height 70
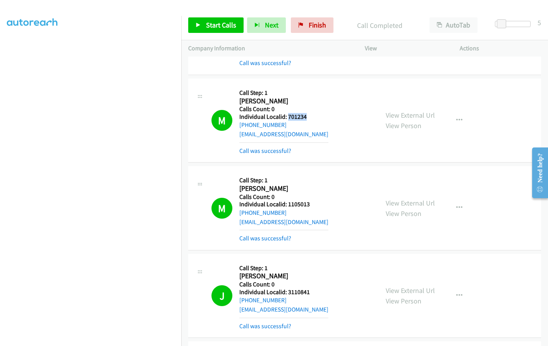
scroll to position [1964, 0]
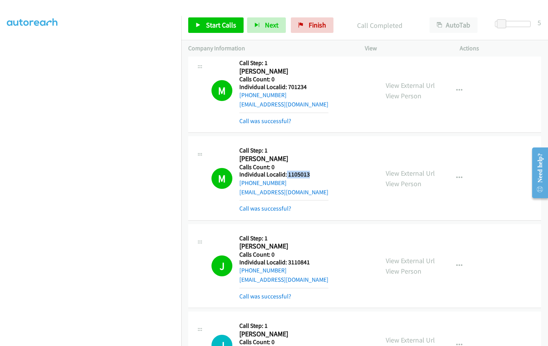
drag, startPoint x: 285, startPoint y: 173, endPoint x: 316, endPoint y: 173, distance: 30.6
click at [316, 173] on div "M Callback Scheduled Call Step: 1 Matt Menke America/Chicago Calls Count: 0 Ind…" at bounding box center [291, 178] width 160 height 70
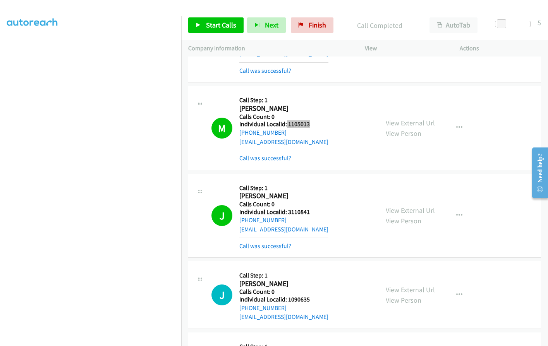
scroll to position [2041, 0]
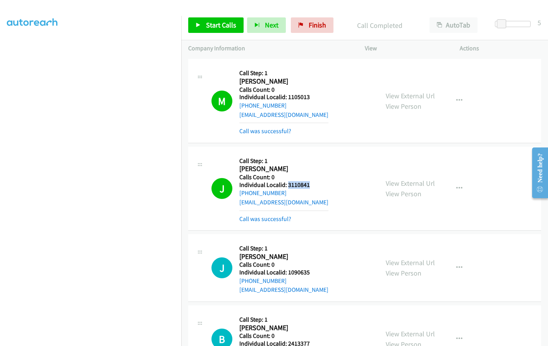
drag, startPoint x: 286, startPoint y: 185, endPoint x: 308, endPoint y: 184, distance: 21.7
click at [308, 184] on h5 "Individual Localid: 3110841" at bounding box center [283, 185] width 89 height 8
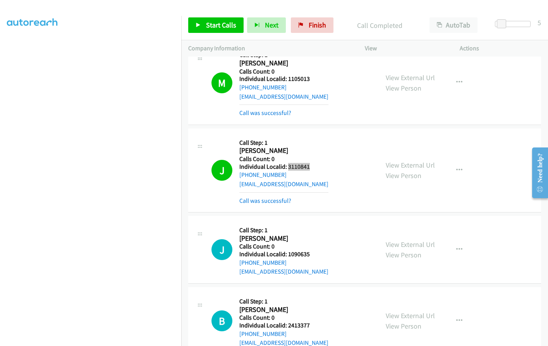
scroll to position [2080, 0]
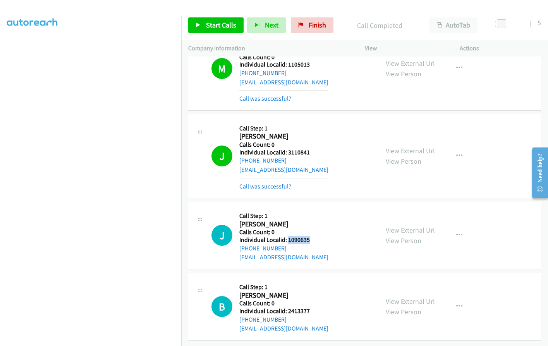
drag, startPoint x: 287, startPoint y: 234, endPoint x: 312, endPoint y: 234, distance: 25.5
click at [312, 234] on div "J Callback Scheduled Call Step: 1 Jeffrey Burmester America/New_York Calls Coun…" at bounding box center [291, 235] width 160 height 53
click at [456, 153] on icon "button" at bounding box center [459, 156] width 6 height 6
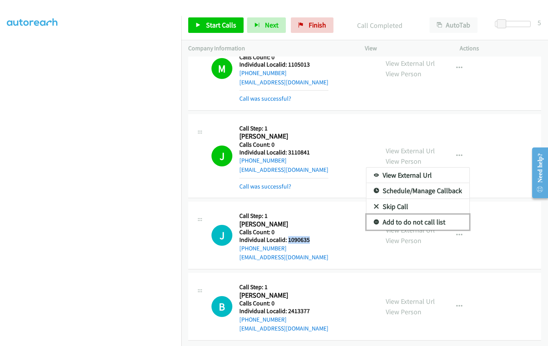
click at [374, 220] on icon at bounding box center [375, 222] width 5 height 5
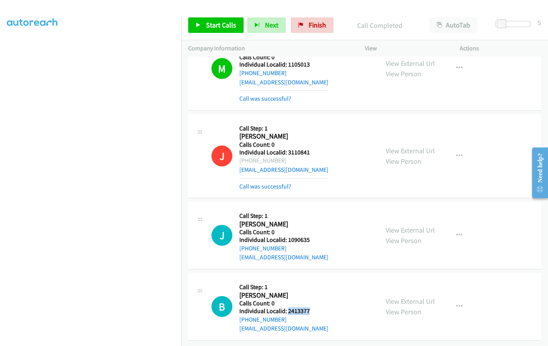
drag, startPoint x: 293, startPoint y: 306, endPoint x: 299, endPoint y: 305, distance: 5.8
click at [313, 306] on div "B Callback Scheduled Call Step: 1 Brock Barber America/Los_Angeles Calls Count:…" at bounding box center [291, 306] width 160 height 53
click at [209, 19] on link "Start Calls" at bounding box center [215, 24] width 55 height 15
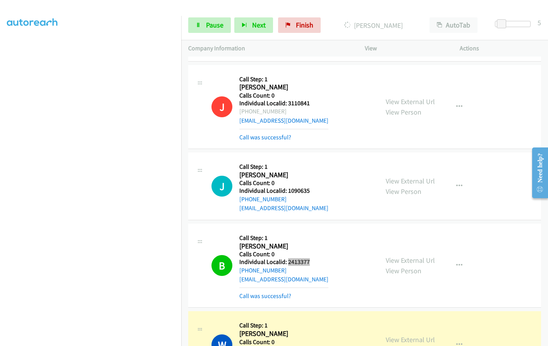
scroll to position [2239, 0]
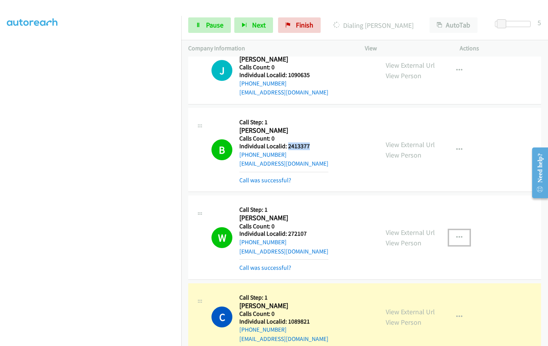
click at [457, 236] on icon "button" at bounding box center [459, 238] width 6 height 6
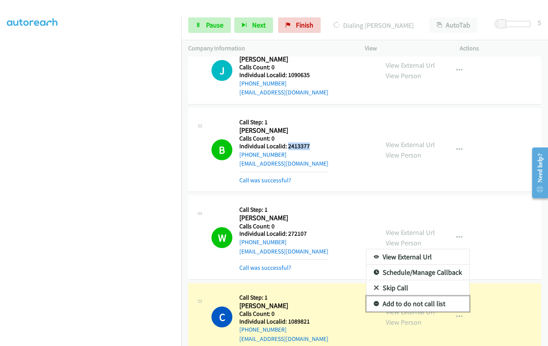
drag, startPoint x: 373, startPoint y: 302, endPoint x: 353, endPoint y: 284, distance: 27.2
click at [373, 302] on icon at bounding box center [375, 303] width 5 height 5
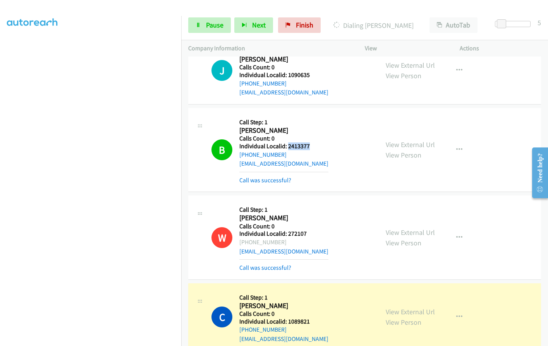
drag, startPoint x: 247, startPoint y: 242, endPoint x: 283, endPoint y: 243, distance: 36.0
click at [283, 243] on div "+1 330-703-7282" at bounding box center [283, 242] width 89 height 9
click at [214, 29] on span "Pause" at bounding box center [214, 25] width 17 height 9
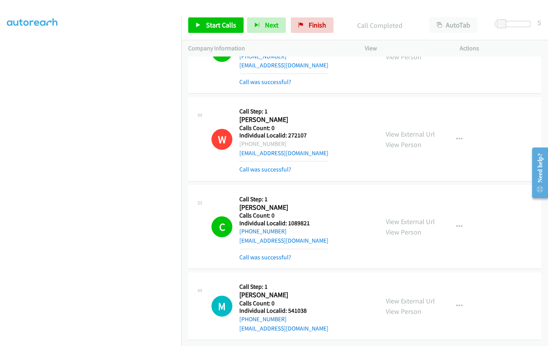
scroll to position [2343, 0]
drag, startPoint x: 287, startPoint y: 304, endPoint x: 306, endPoint y: 306, distance: 18.6
click at [309, 305] on div "M Callback Scheduled Call Step: 1 Michael Kelly America/Los_Angeles Calls Count…" at bounding box center [291, 305] width 160 height 53
click at [225, 21] on span "Start Calls" at bounding box center [221, 25] width 30 height 9
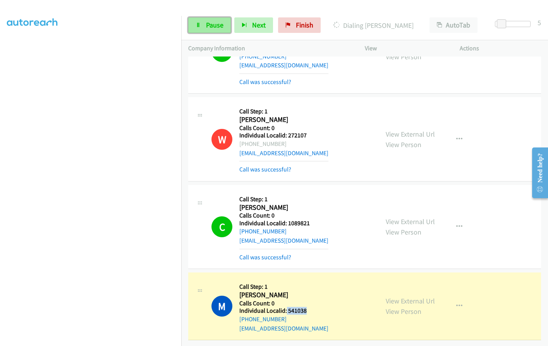
click at [207, 26] on span "Pause" at bounding box center [214, 25] width 17 height 9
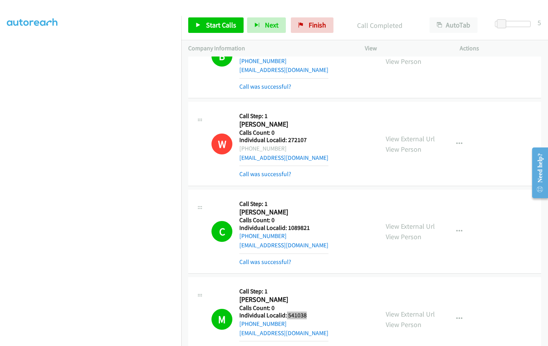
scroll to position [2430, 0]
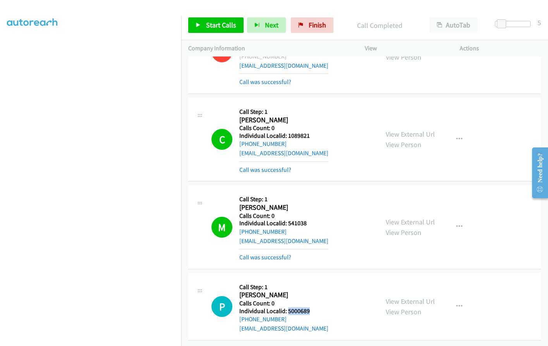
drag, startPoint x: 287, startPoint y: 305, endPoint x: 311, endPoint y: 306, distance: 24.4
click at [311, 306] on div "P Callback Scheduled Call Step: 1 Patricia Hagle America/New_York Calls Count: …" at bounding box center [291, 306] width 160 height 53
click at [207, 24] on span "Start Calls" at bounding box center [221, 25] width 30 height 9
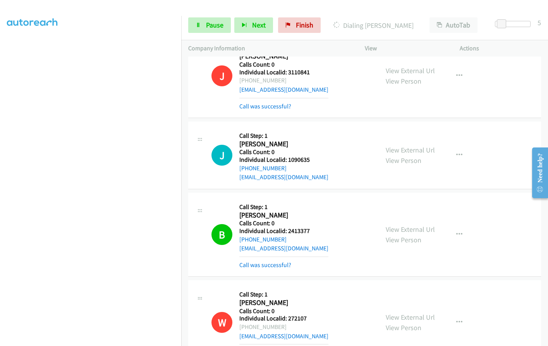
scroll to position [2199, 0]
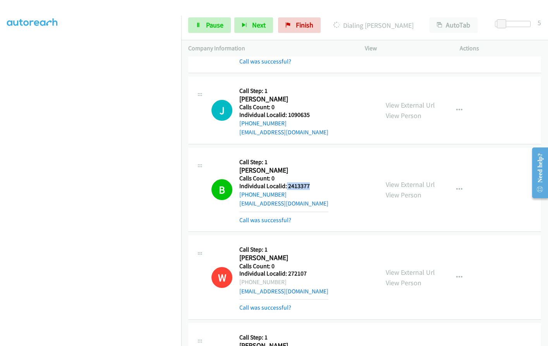
drag, startPoint x: 286, startPoint y: 185, endPoint x: 301, endPoint y: 187, distance: 16.1
click at [317, 188] on div "B Callback Scheduled Call Step: 1 Brock Barber America/Los_Angeles Calls Count:…" at bounding box center [291, 190] width 160 height 70
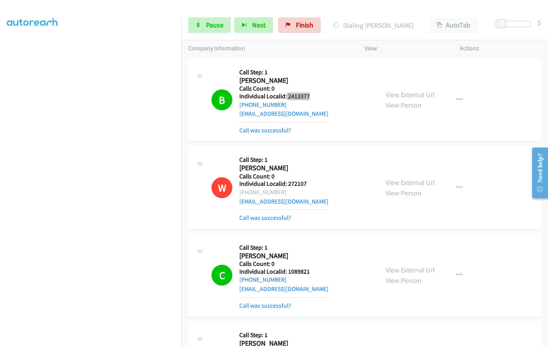
scroll to position [2334, 0]
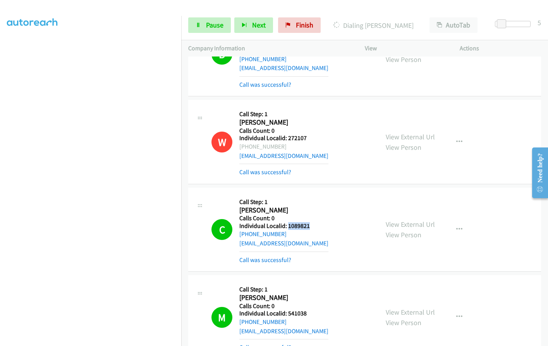
drag, startPoint x: 287, startPoint y: 226, endPoint x: 317, endPoint y: 226, distance: 30.2
click at [317, 226] on div "C Callback Scheduled Call Step: 1 Cody Koth America/Los_Angeles Calls Count: 0 …" at bounding box center [291, 230] width 160 height 70
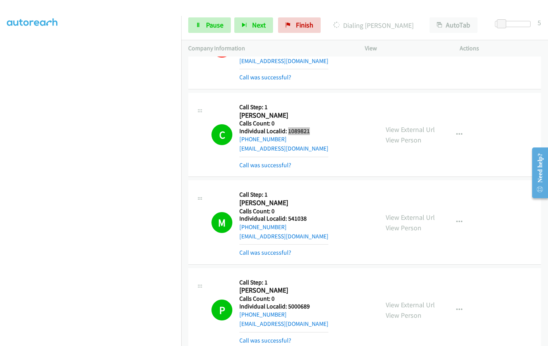
scroll to position [2470, 0]
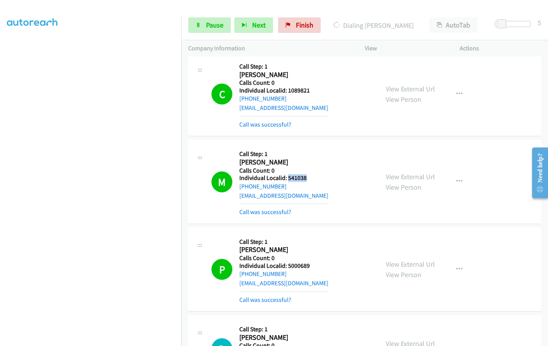
drag, startPoint x: 287, startPoint y: 178, endPoint x: 307, endPoint y: 176, distance: 19.8
click at [307, 176] on div "M Callback Scheduled Call Step: 1 Michael Kelly America/Los_Angeles Calls Count…" at bounding box center [291, 182] width 160 height 70
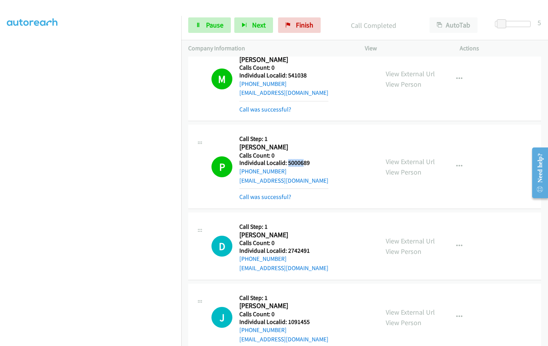
scroll to position [2605, 0]
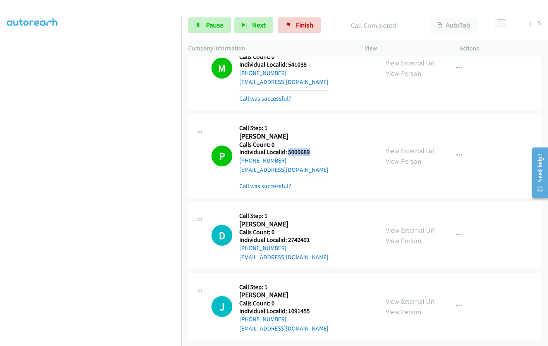
drag, startPoint x: 288, startPoint y: 147, endPoint x: 301, endPoint y: 145, distance: 13.0
click at [313, 146] on div "P Callback Scheduled Call Step: 1 Patricia Hagle America/New_York Calls Count: …" at bounding box center [291, 156] width 160 height 70
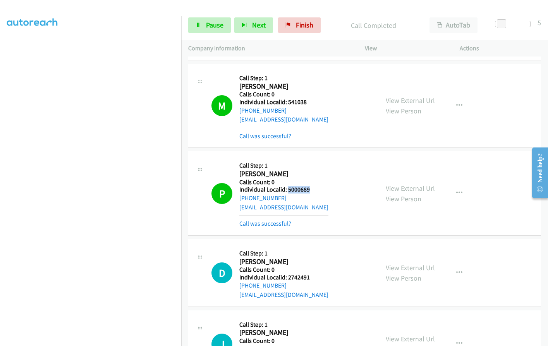
scroll to position [2557, 0]
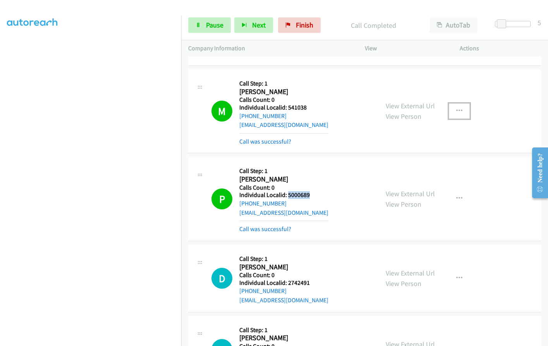
click at [460, 107] on button "button" at bounding box center [459, 110] width 21 height 15
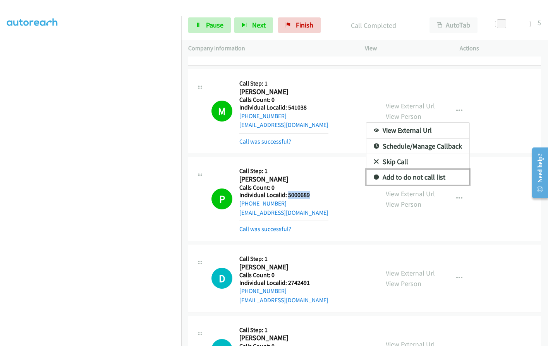
click at [375, 175] on link "Add to do not call list" at bounding box center [417, 177] width 103 height 15
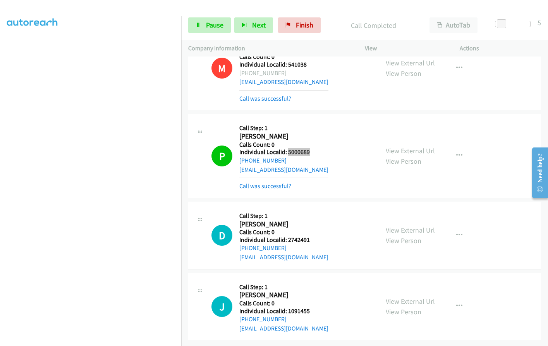
scroll to position [2606, 0]
click at [209, 27] on span "Pause" at bounding box center [214, 25] width 17 height 9
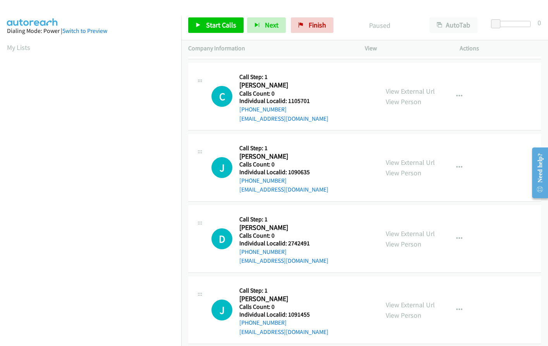
scroll to position [862, 0]
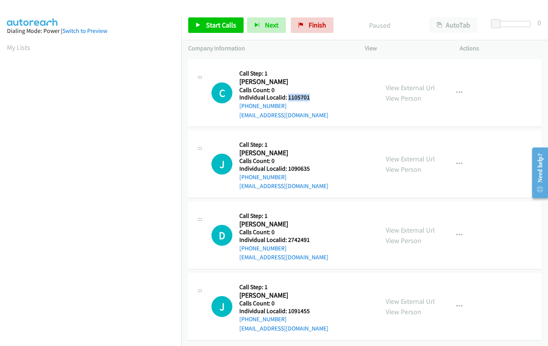
drag, startPoint x: 287, startPoint y: 93, endPoint x: 315, endPoint y: 92, distance: 28.3
click at [315, 94] on h5 "Individual Localid: 1105701" at bounding box center [283, 98] width 89 height 8
copy h5 "1105701"
drag, startPoint x: 285, startPoint y: 162, endPoint x: 312, endPoint y: 162, distance: 26.3
click at [312, 165] on h5 "Individual Localid: 1090635" at bounding box center [283, 169] width 89 height 8
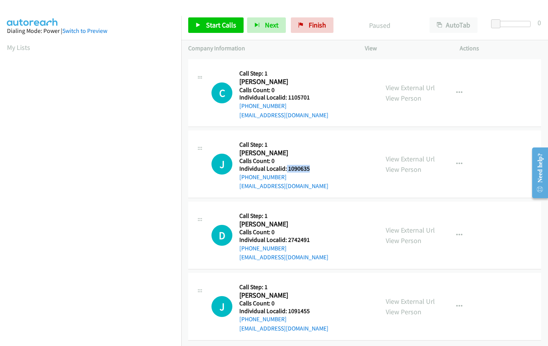
copy h5 "1090635"
drag, startPoint x: 288, startPoint y: 234, endPoint x: 318, endPoint y: 233, distance: 31.0
click at [318, 233] on div "D Callback Scheduled Call Step: 1 [PERSON_NAME] America/[GEOGRAPHIC_DATA] Calls…" at bounding box center [291, 235] width 160 height 53
copy h5 "2742491"
drag, startPoint x: 287, startPoint y: 304, endPoint x: 310, endPoint y: 304, distance: 23.6
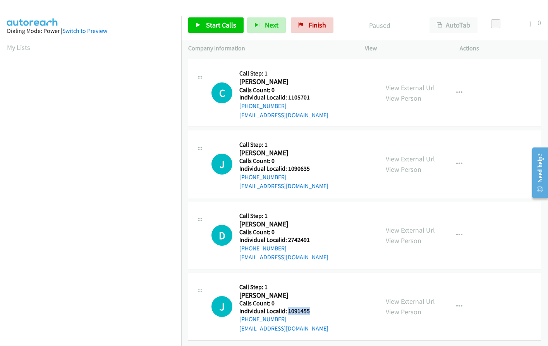
click at [310, 307] on h5 "Individual Localid: 1091455" at bounding box center [283, 311] width 89 height 8
copy h5 "1091455"
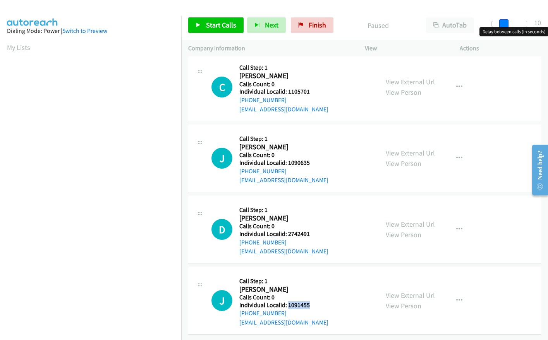
drag, startPoint x: 495, startPoint y: 22, endPoint x: 507, endPoint y: 22, distance: 12.0
click at [507, 22] on span at bounding box center [503, 23] width 9 height 9
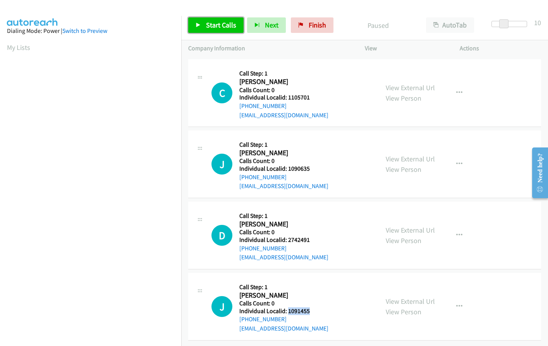
click at [221, 26] on span "Start Calls" at bounding box center [221, 25] width 30 height 9
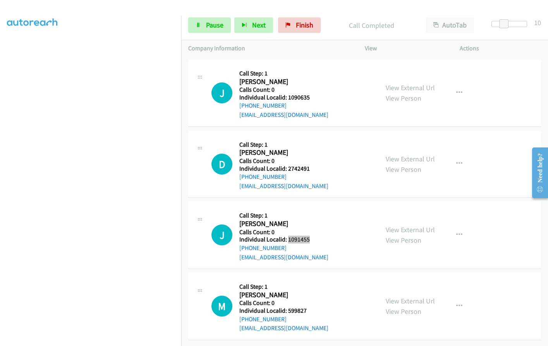
scroll to position [950, 0]
drag, startPoint x: 287, startPoint y: 303, endPoint x: 305, endPoint y: 303, distance: 17.8
click at [305, 307] on h5 "Individual Localid: 599827" at bounding box center [283, 311] width 89 height 8
copy h5 "599827"
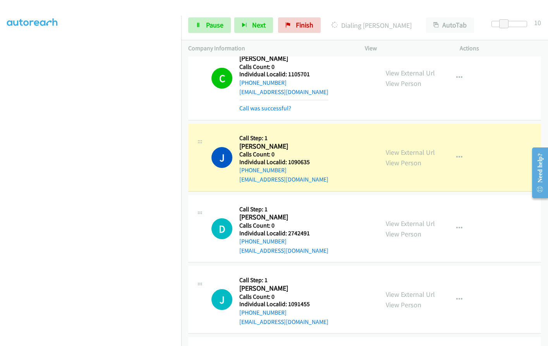
scroll to position [853, 0]
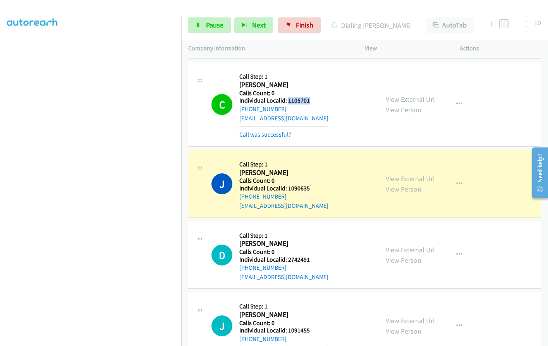
drag, startPoint x: 287, startPoint y: 99, endPoint x: 310, endPoint y: 100, distance: 22.8
click at [310, 100] on h5 "Individual Localid: 1105701" at bounding box center [283, 101] width 89 height 8
copy h5 "1105701"
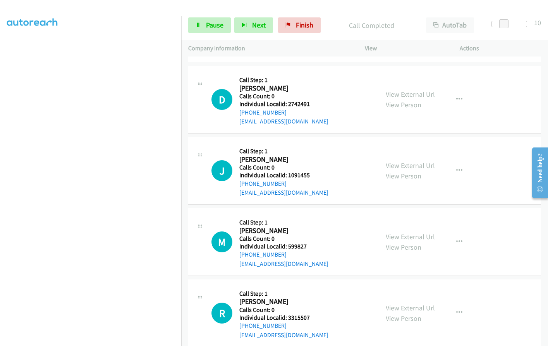
scroll to position [1037, 0]
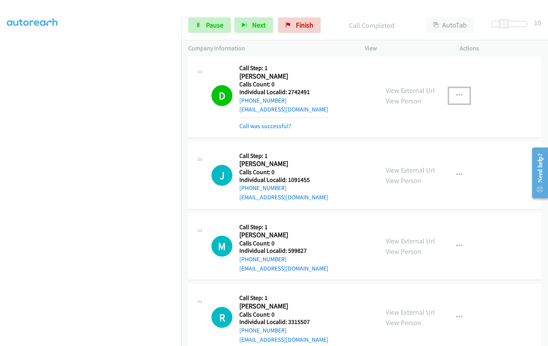
click at [460, 92] on button "button" at bounding box center [459, 95] width 21 height 15
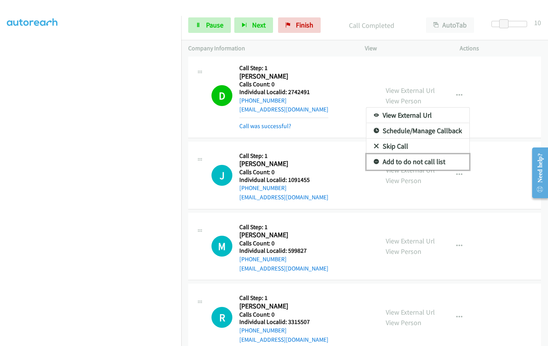
drag, startPoint x: 373, startPoint y: 161, endPoint x: 354, endPoint y: 110, distance: 53.5
click at [373, 160] on icon at bounding box center [375, 161] width 5 height 5
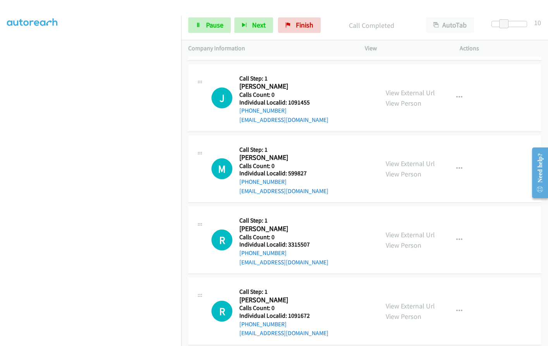
scroll to position [1125, 0]
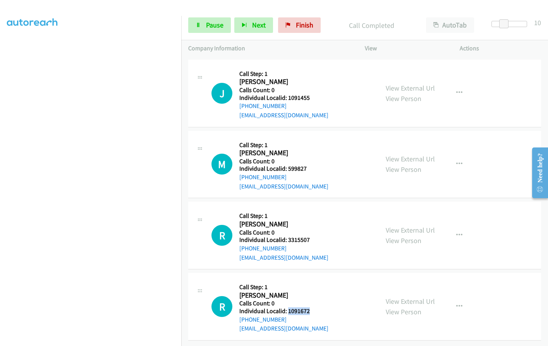
drag, startPoint x: 286, startPoint y: 303, endPoint x: 317, endPoint y: 305, distance: 30.2
click at [317, 305] on div "R Callback Scheduled Call Step: 1 [PERSON_NAME] America/[GEOGRAPHIC_DATA] Calls…" at bounding box center [291, 306] width 160 height 53
copy h5 "1091672"
drag, startPoint x: 293, startPoint y: 235, endPoint x: 311, endPoint y: 235, distance: 17.8
click at [311, 235] on div "R Callback Scheduled Call Step: 1 [PERSON_NAME] America/New_York Calls Count: 0…" at bounding box center [291, 235] width 160 height 53
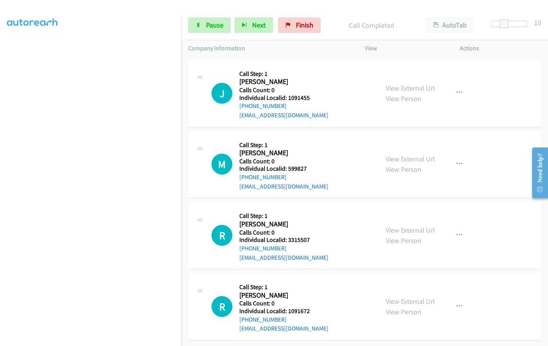
drag, startPoint x: 296, startPoint y: 232, endPoint x: 297, endPoint y: 241, distance: 8.9
click at [297, 244] on div "[PHONE_NUMBER]" at bounding box center [283, 248] width 89 height 9
drag, startPoint x: 151, startPoint y: 217, endPoint x: 306, endPoint y: 27, distance: 244.7
click at [301, 25] on span "Finish" at bounding box center [304, 25] width 17 height 9
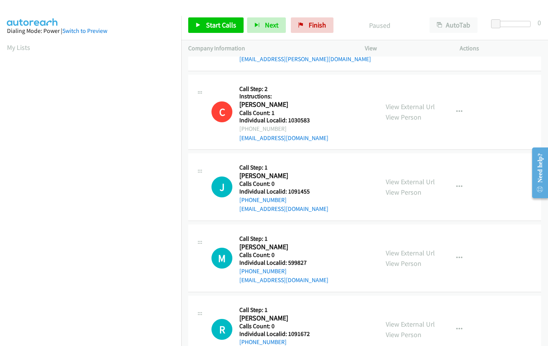
scroll to position [862, 0]
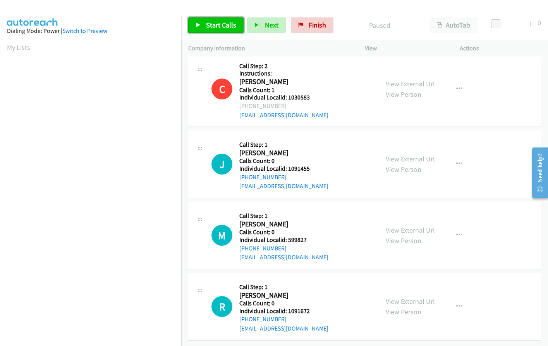
click at [211, 28] on span "Start Calls" at bounding box center [221, 25] width 30 height 9
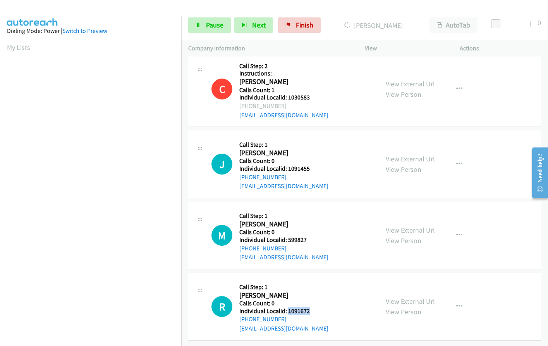
drag, startPoint x: 292, startPoint y: 305, endPoint x: 314, endPoint y: 305, distance: 22.1
click at [314, 307] on h5 "Individual Localid: 1091672" at bounding box center [283, 311] width 89 height 8
copy h5 "1091672"
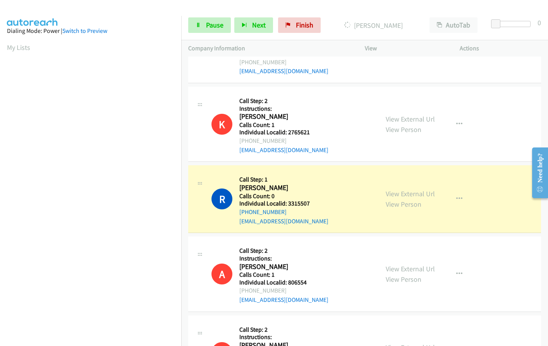
scroll to position [88, 0]
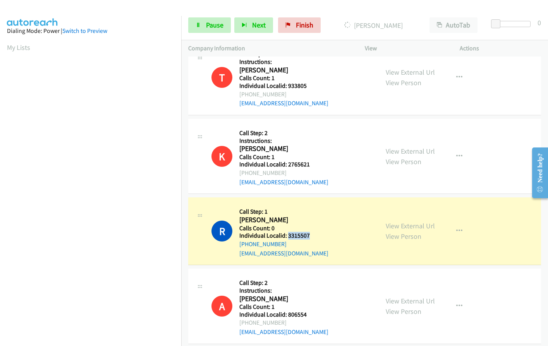
drag, startPoint x: 289, startPoint y: 236, endPoint x: 314, endPoint y: 236, distance: 24.8
click at [314, 236] on h5 "Individual Localid: 3315507" at bounding box center [283, 236] width 89 height 8
copy h5 "3315507"
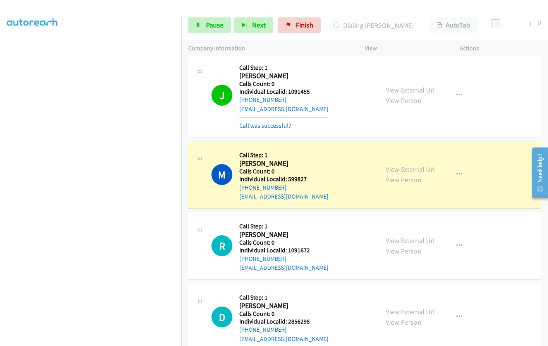
scroll to position [949, 0]
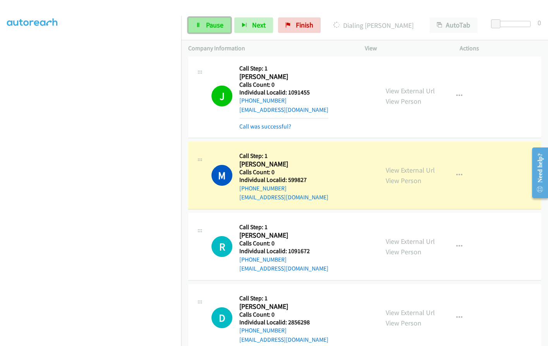
click at [219, 21] on span "Pause" at bounding box center [214, 25] width 17 height 9
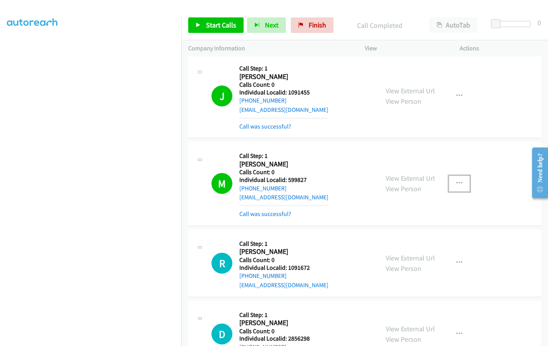
click at [454, 179] on button "button" at bounding box center [459, 183] width 21 height 15
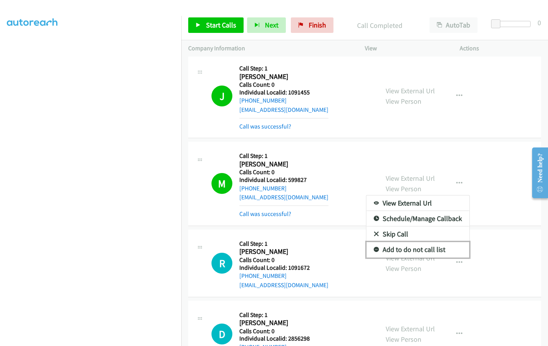
click at [373, 249] on icon at bounding box center [375, 249] width 5 height 5
